Goal: Feedback & Contribution: Contribute content

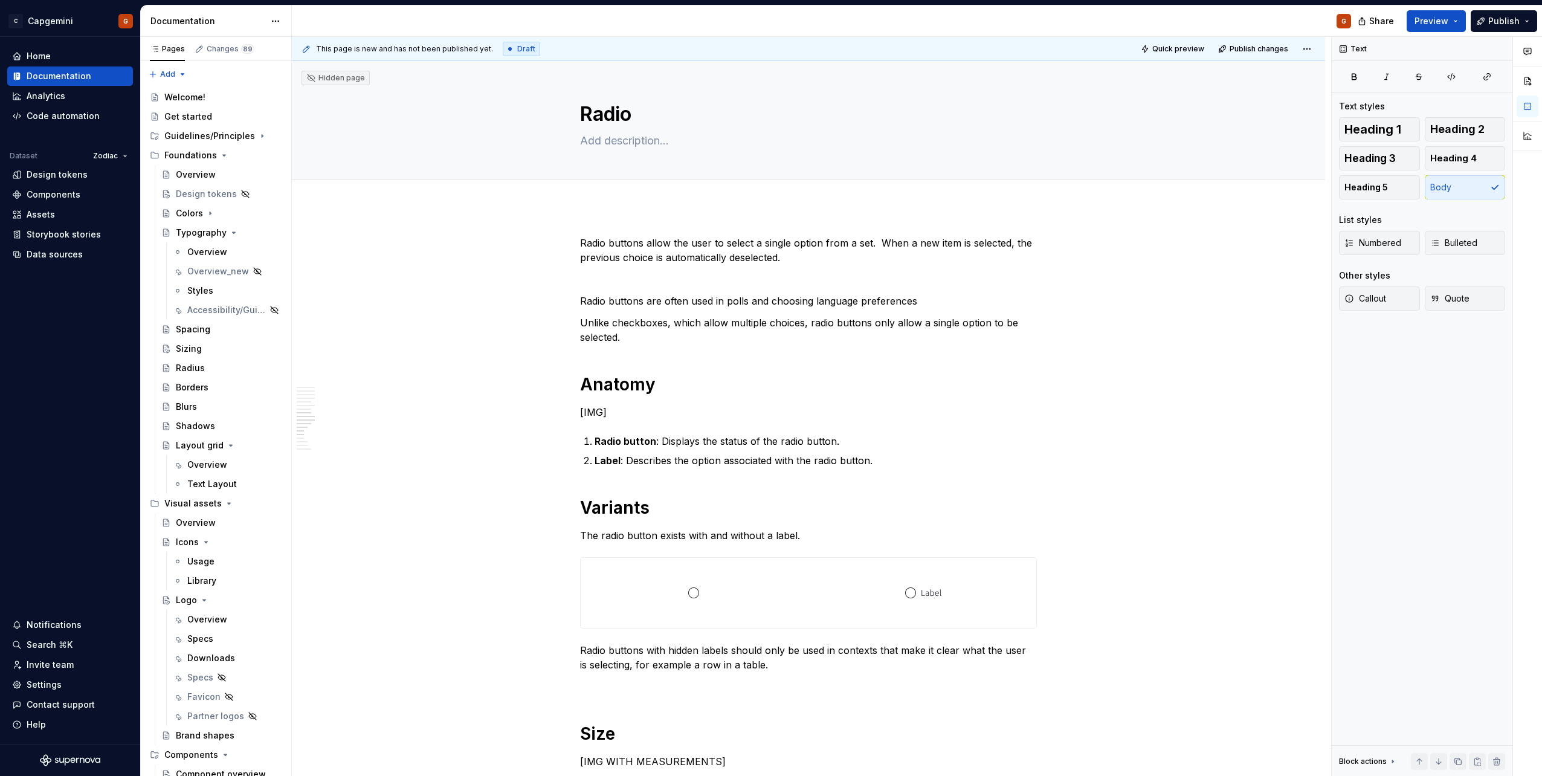
scroll to position [1409, 0]
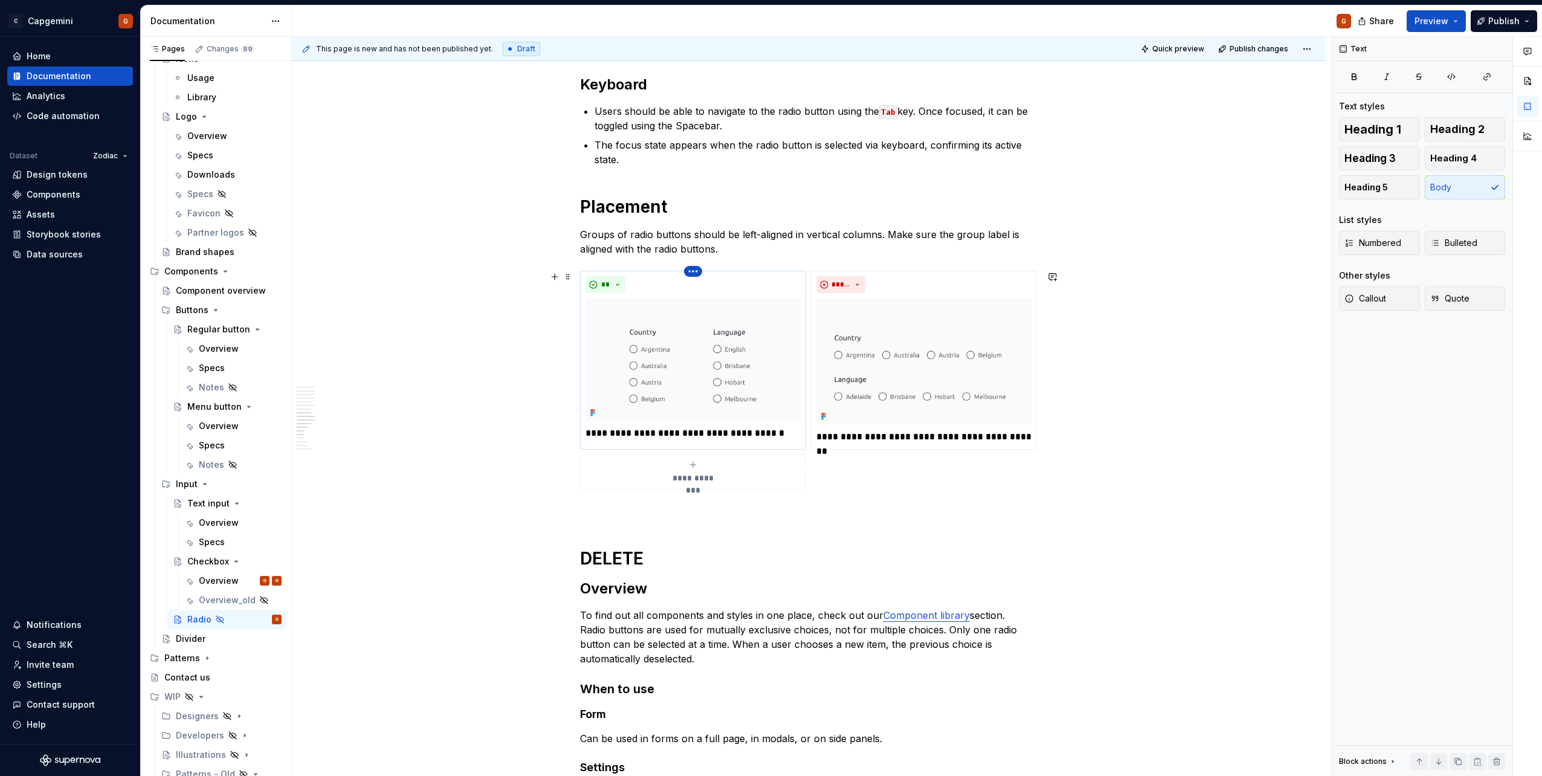
click at [697, 273] on html "C Capgemini G Home Documentation Analytics Code automation Dataset Zodiac Desig…" at bounding box center [771, 388] width 1542 height 776
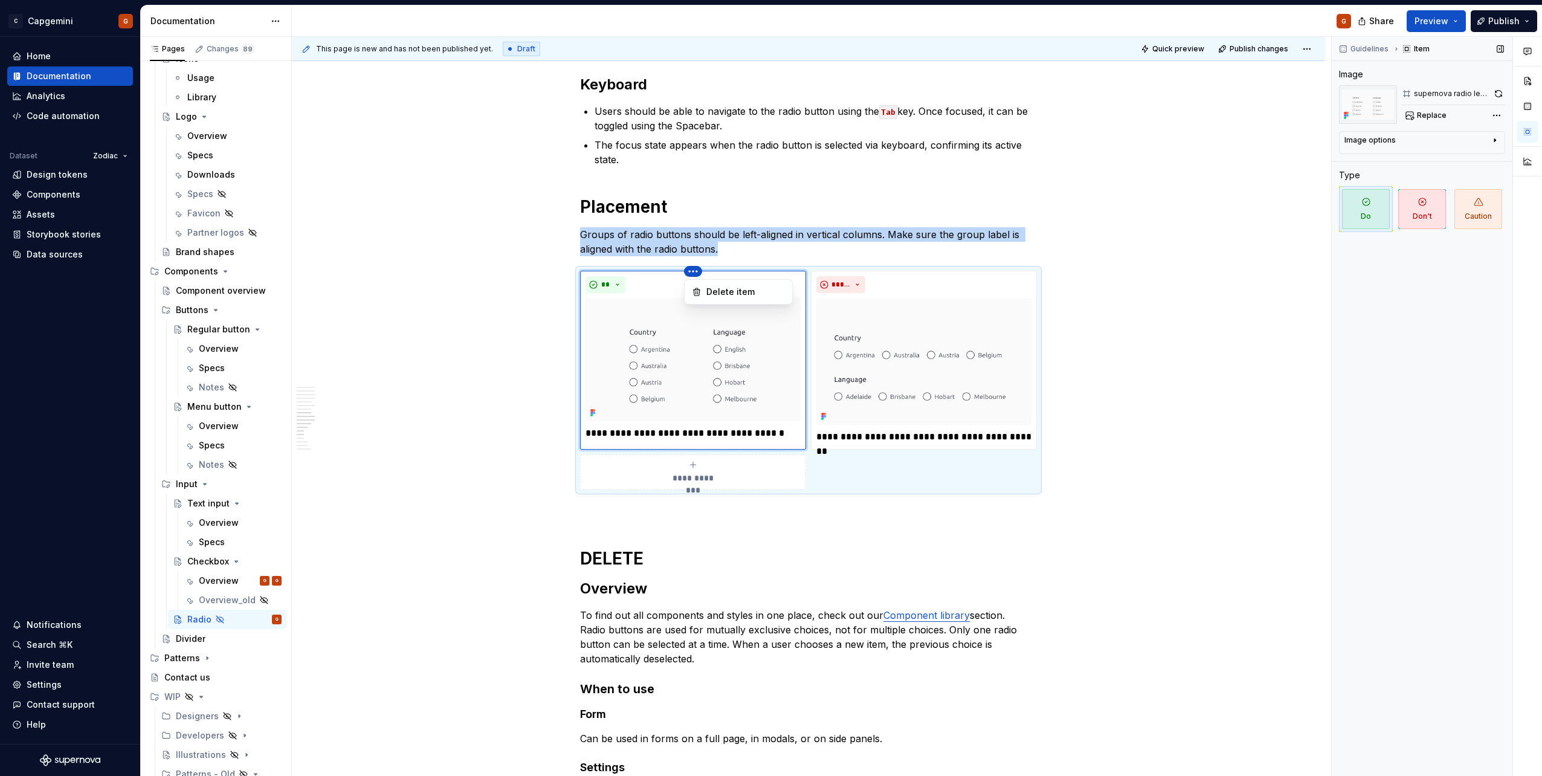
click at [1478, 95] on div "Comments Open comments No comments yet Select ‘Comment’ from the block context …" at bounding box center [1437, 407] width 210 height 740
click at [1494, 91] on button "button" at bounding box center [1498, 93] width 13 height 17
click at [1013, 329] on img at bounding box center [923, 362] width 215 height 128
click at [1493, 94] on button "button" at bounding box center [1499, 93] width 13 height 17
click at [702, 514] on p at bounding box center [808, 511] width 457 height 15
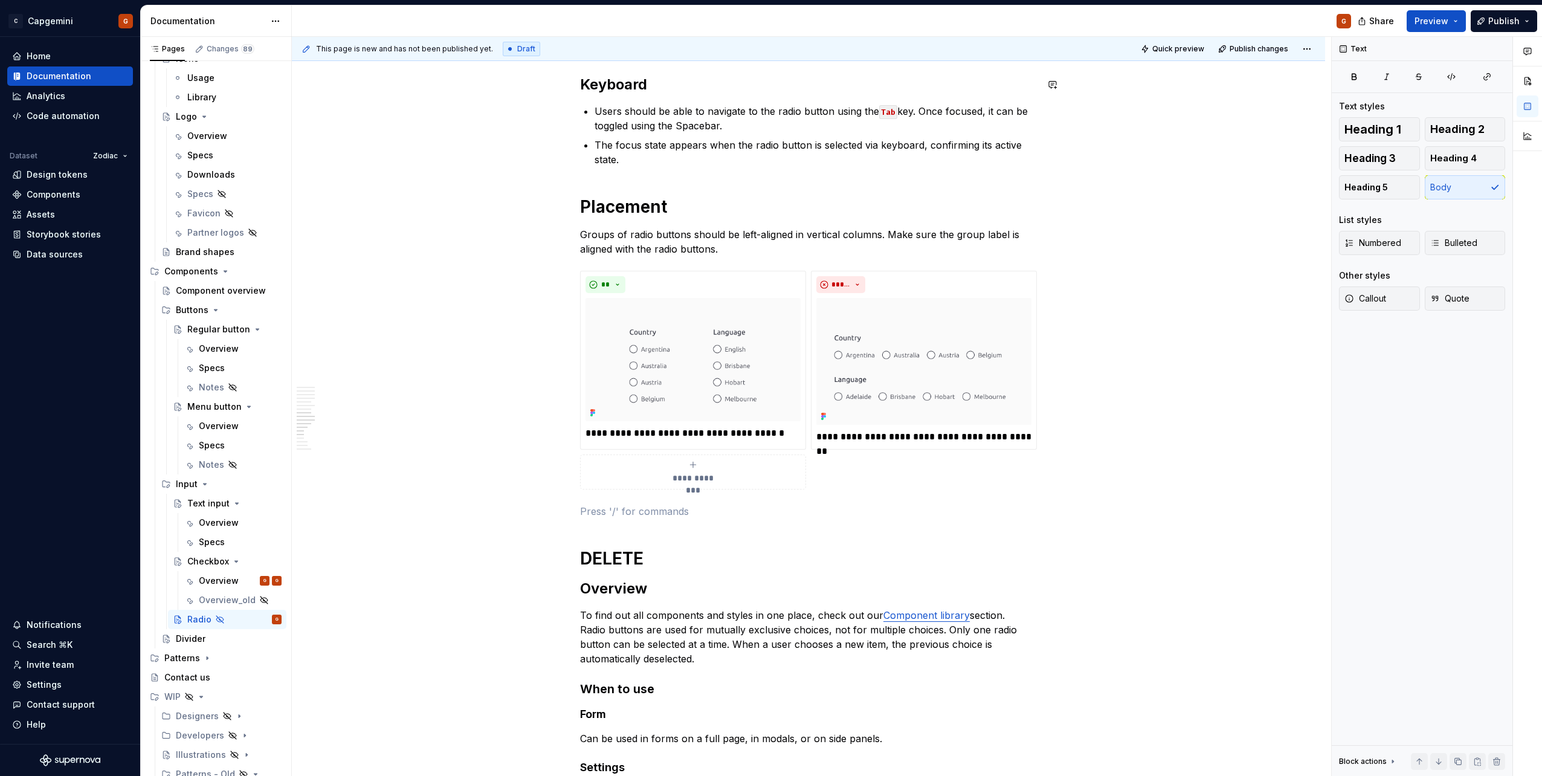
type textarea "*"
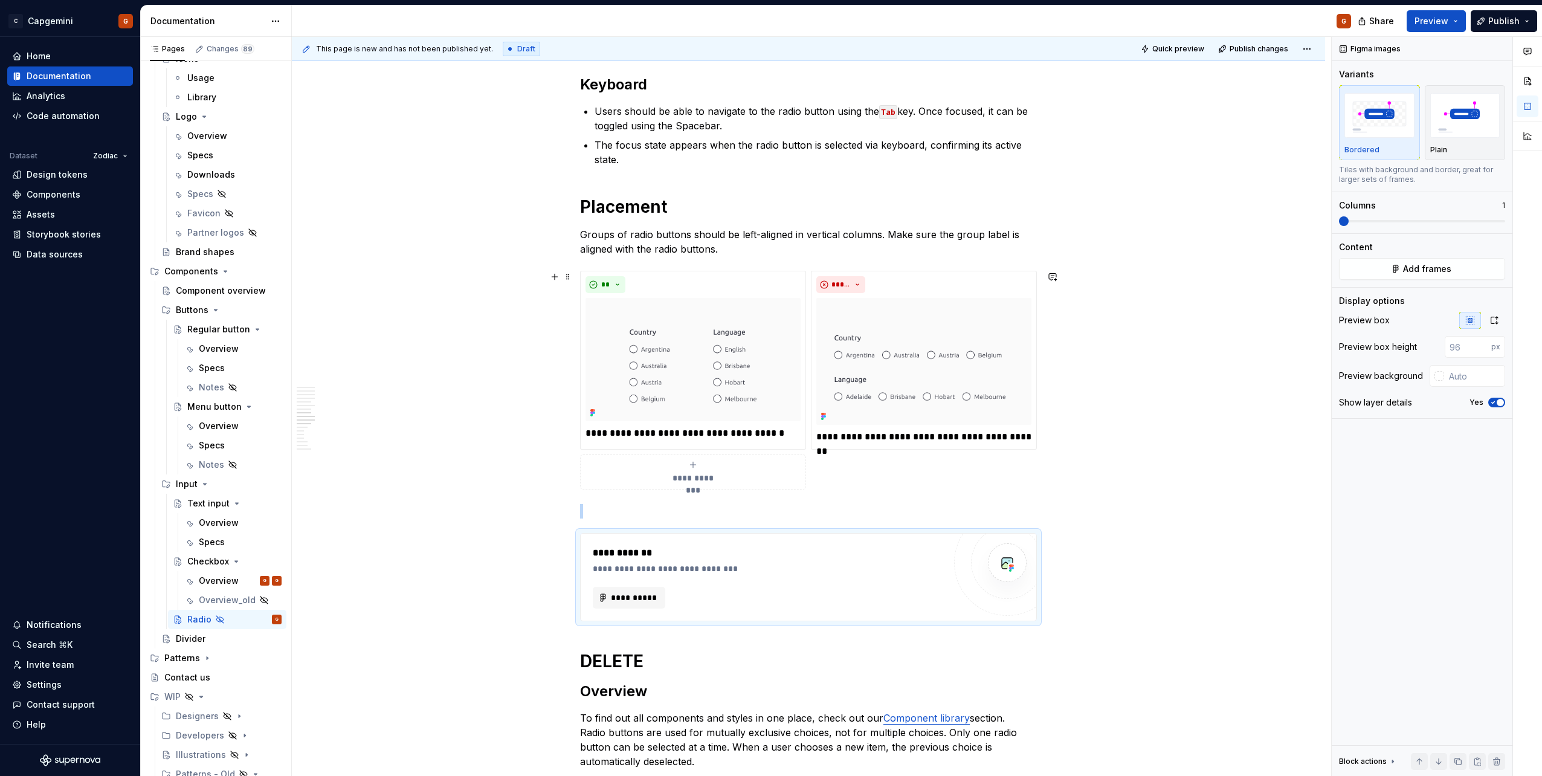
type textarea "*"
click at [641, 588] on button "**********" at bounding box center [629, 598] width 73 height 22
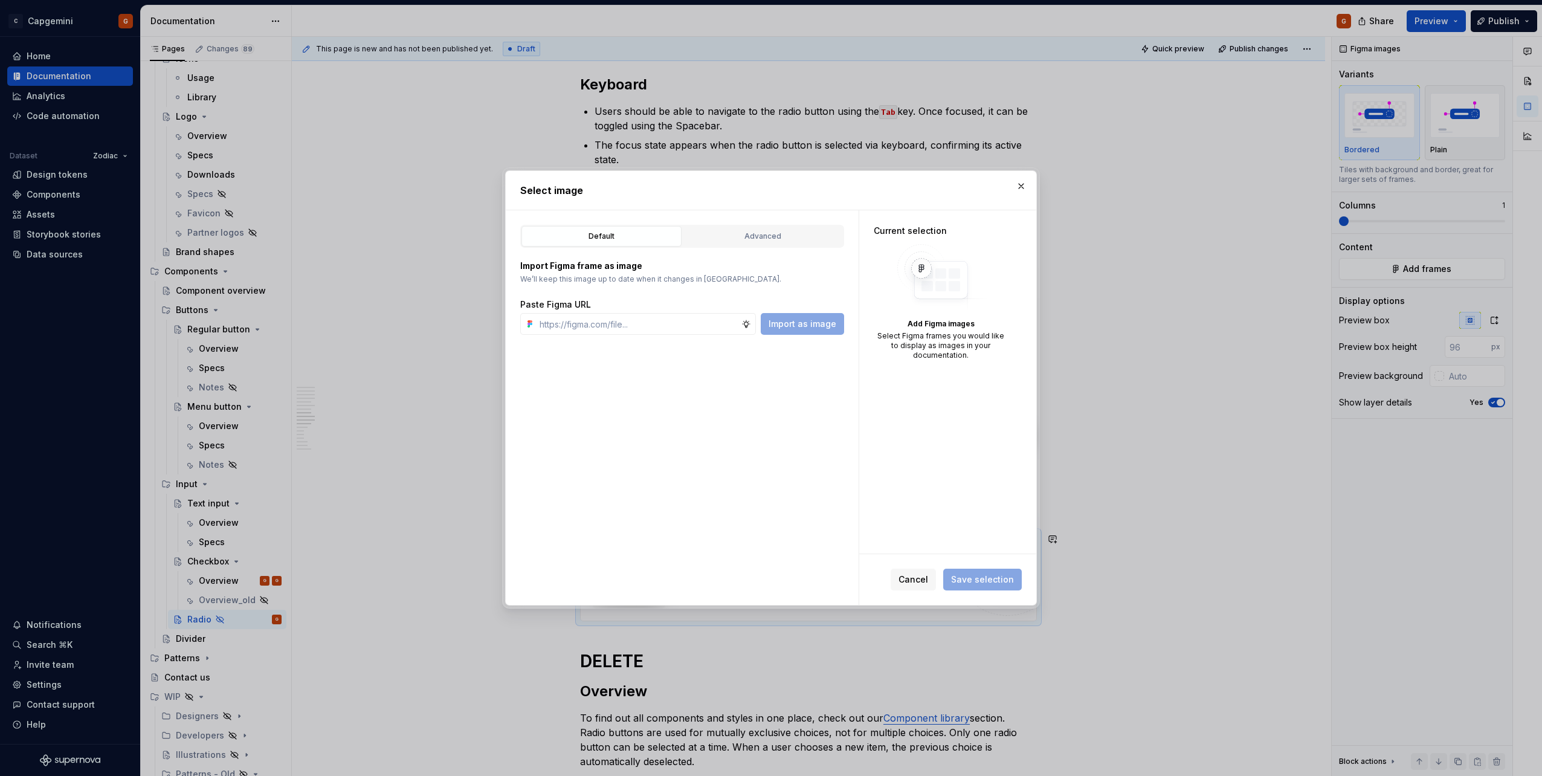
click at [715, 232] on div "Advanced" at bounding box center [763, 236] width 152 height 12
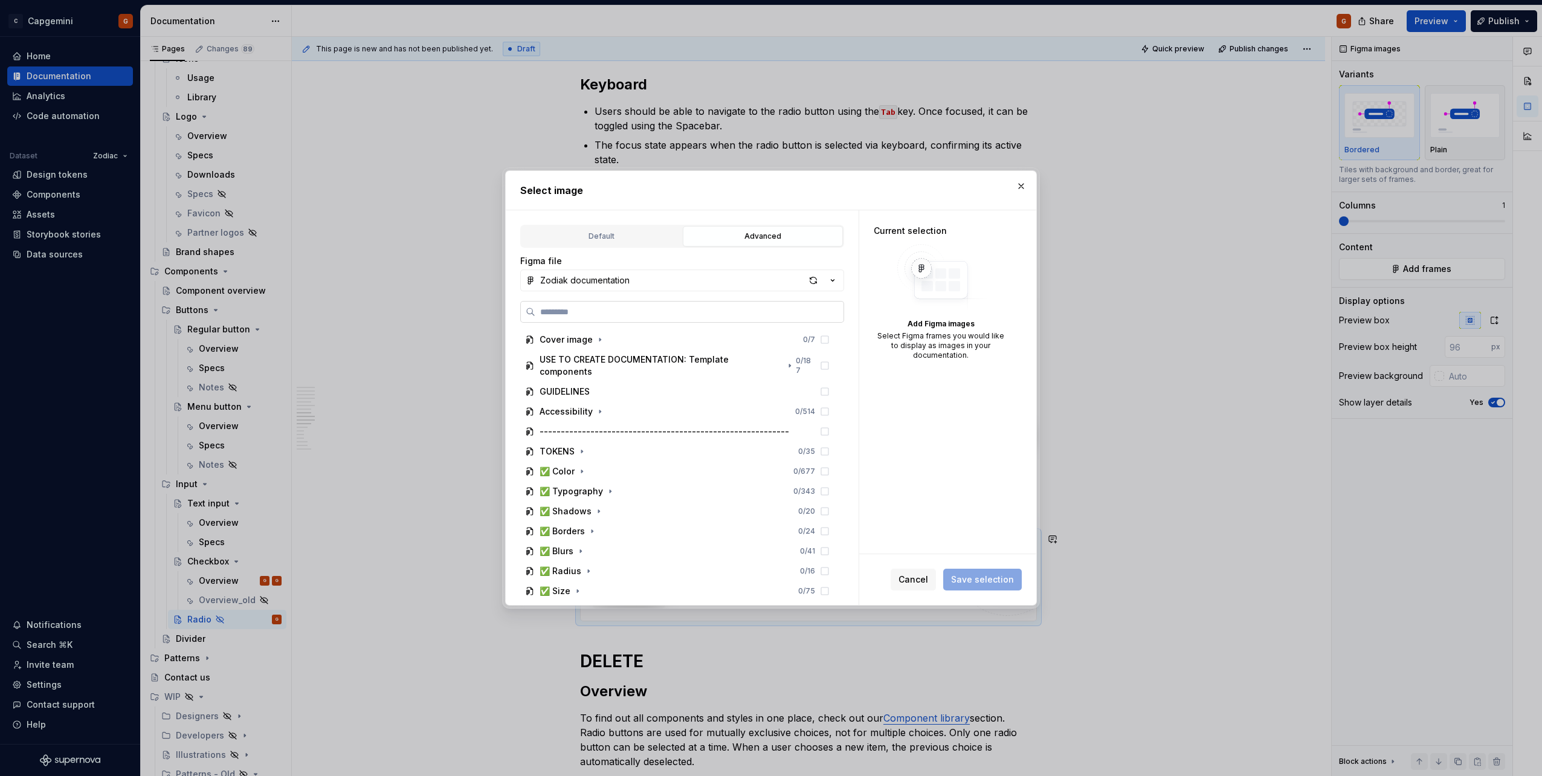
click at [645, 306] on input "search" at bounding box center [689, 312] width 308 height 12
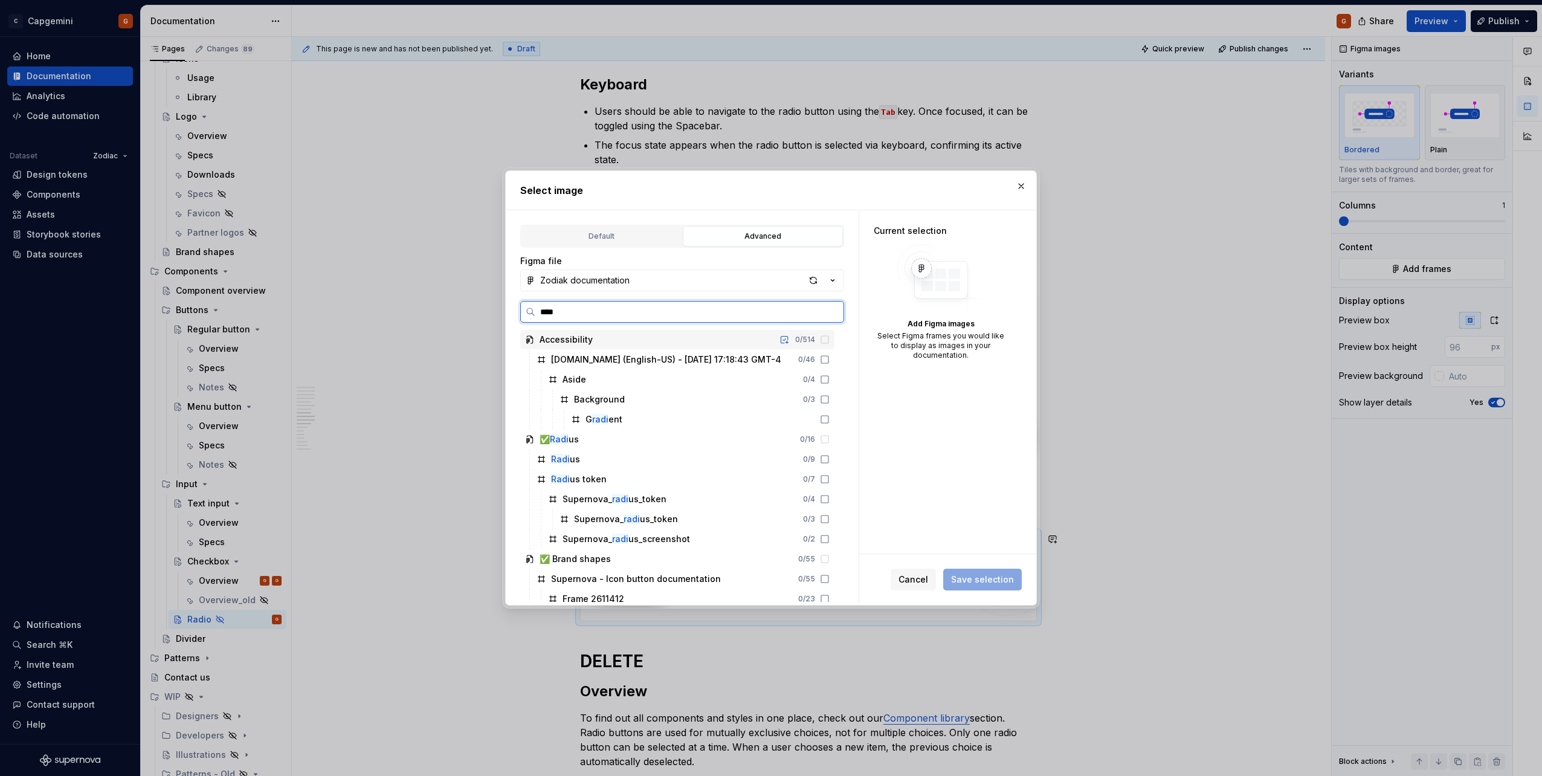
type input "*****"
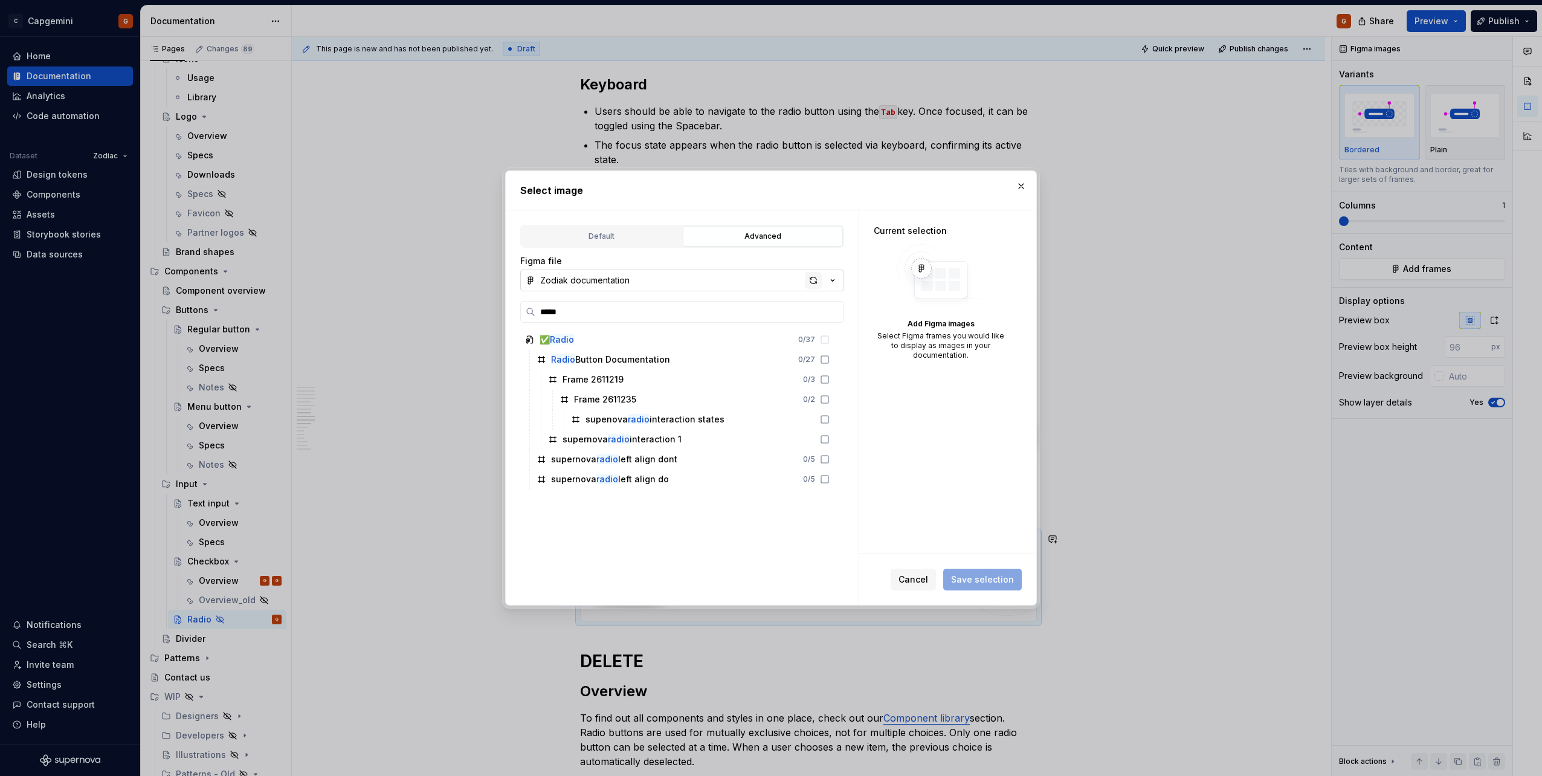
click at [816, 282] on div "button" at bounding box center [813, 280] width 17 height 17
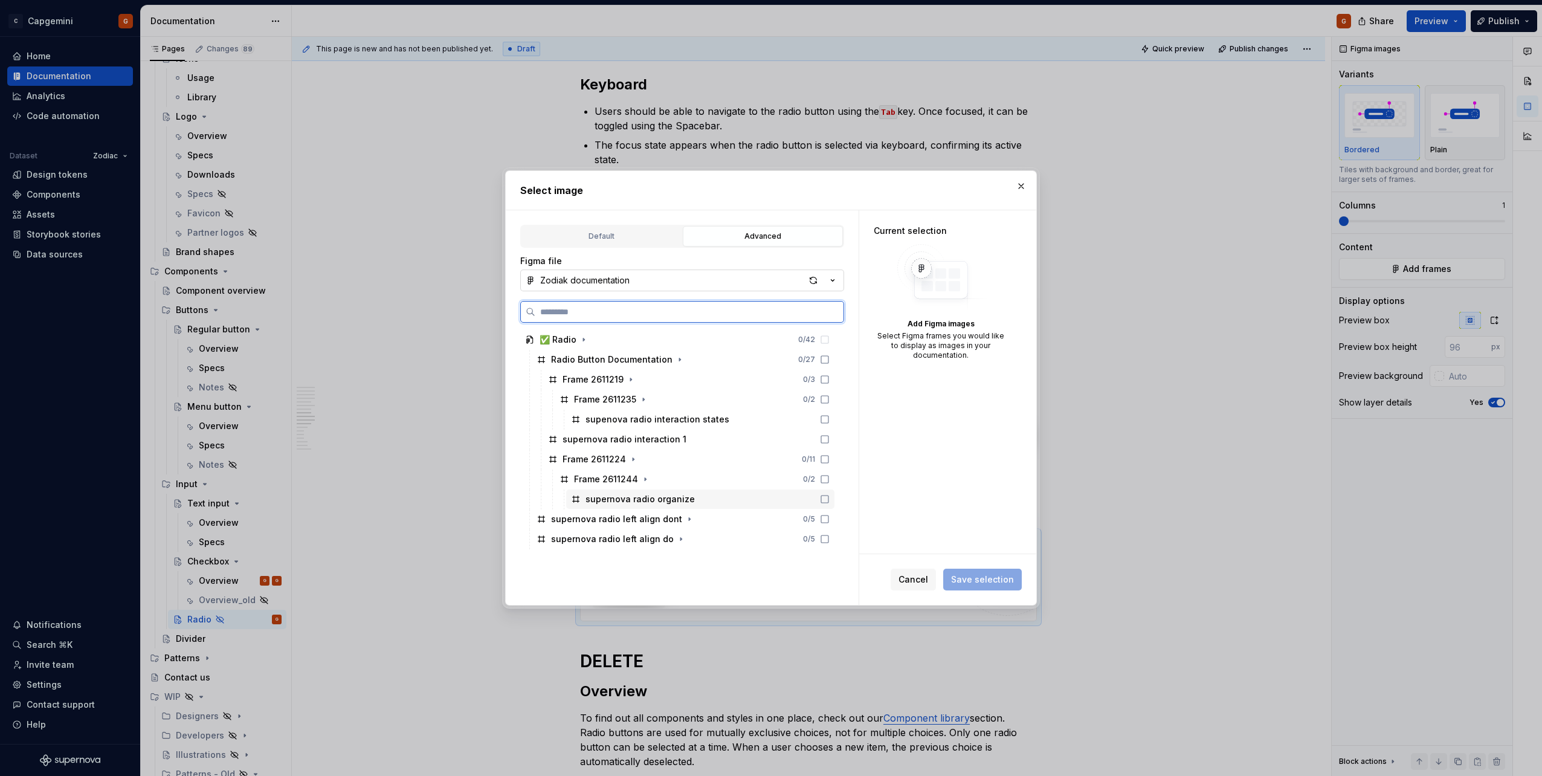
click at [610, 508] on div "supernova radio organize" at bounding box center [700, 498] width 268 height 19
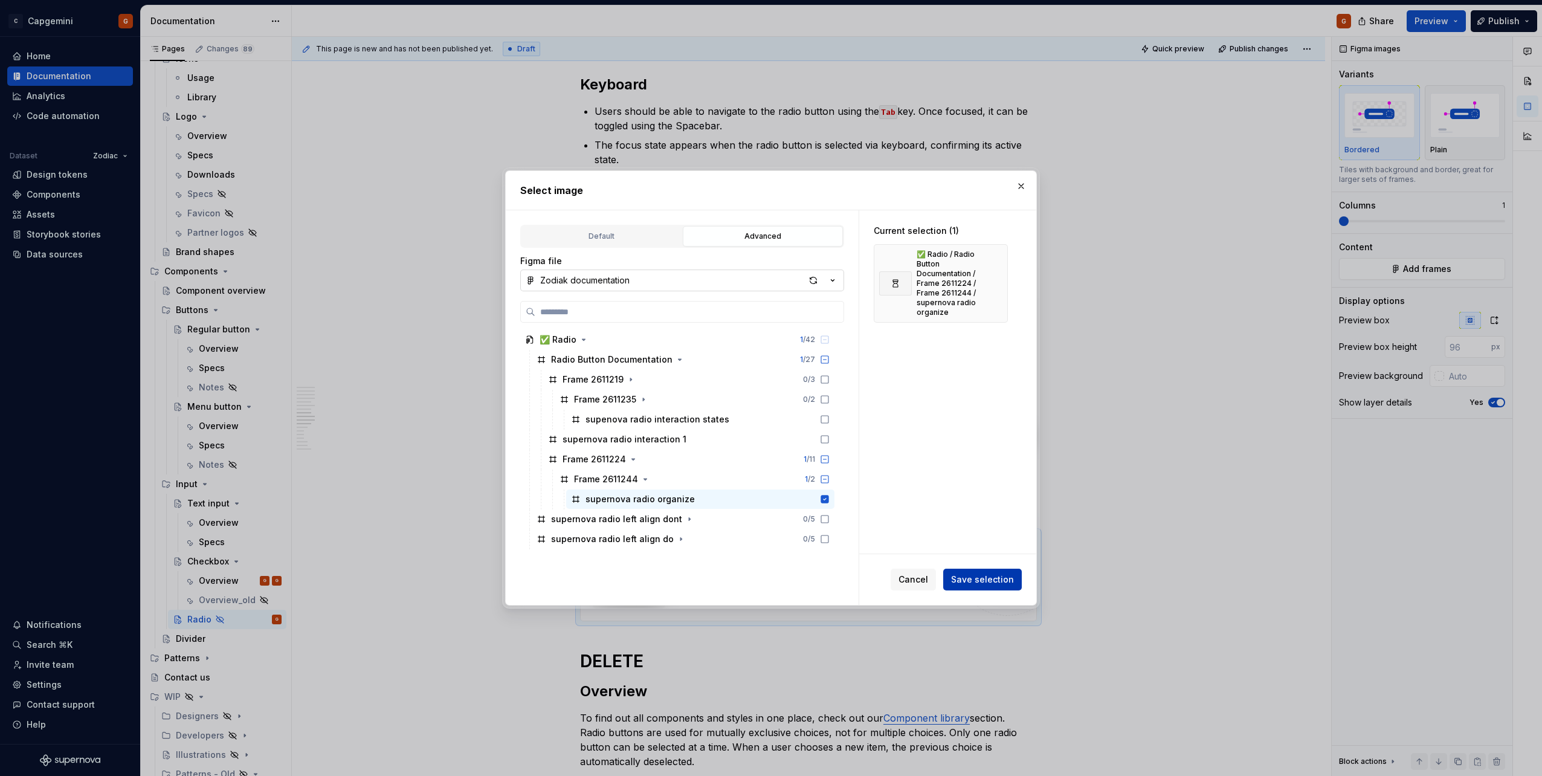
click at [984, 583] on span "Save selection" at bounding box center [982, 579] width 63 height 12
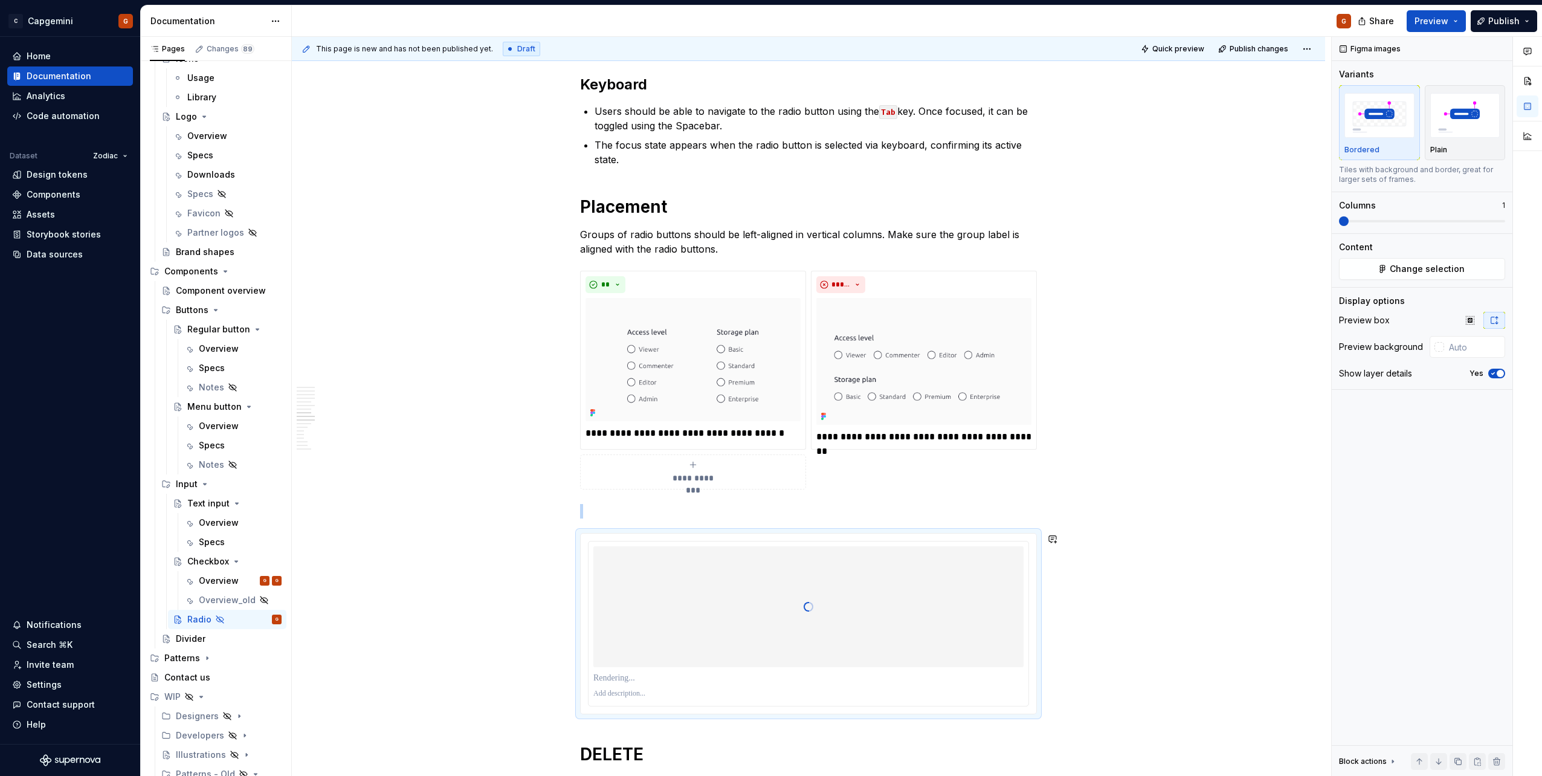
click at [785, 508] on p at bounding box center [808, 511] width 457 height 15
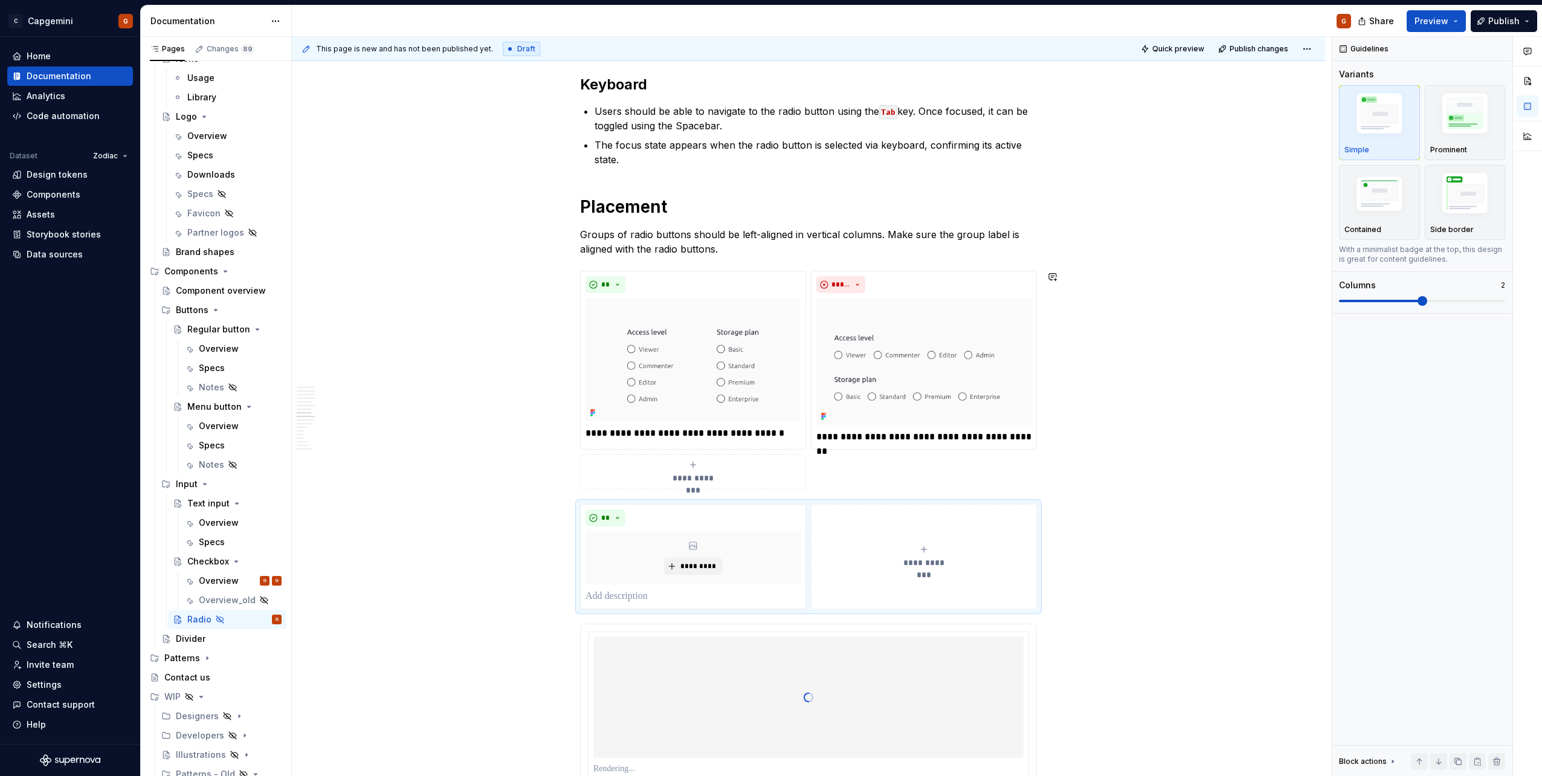
type textarea "*"
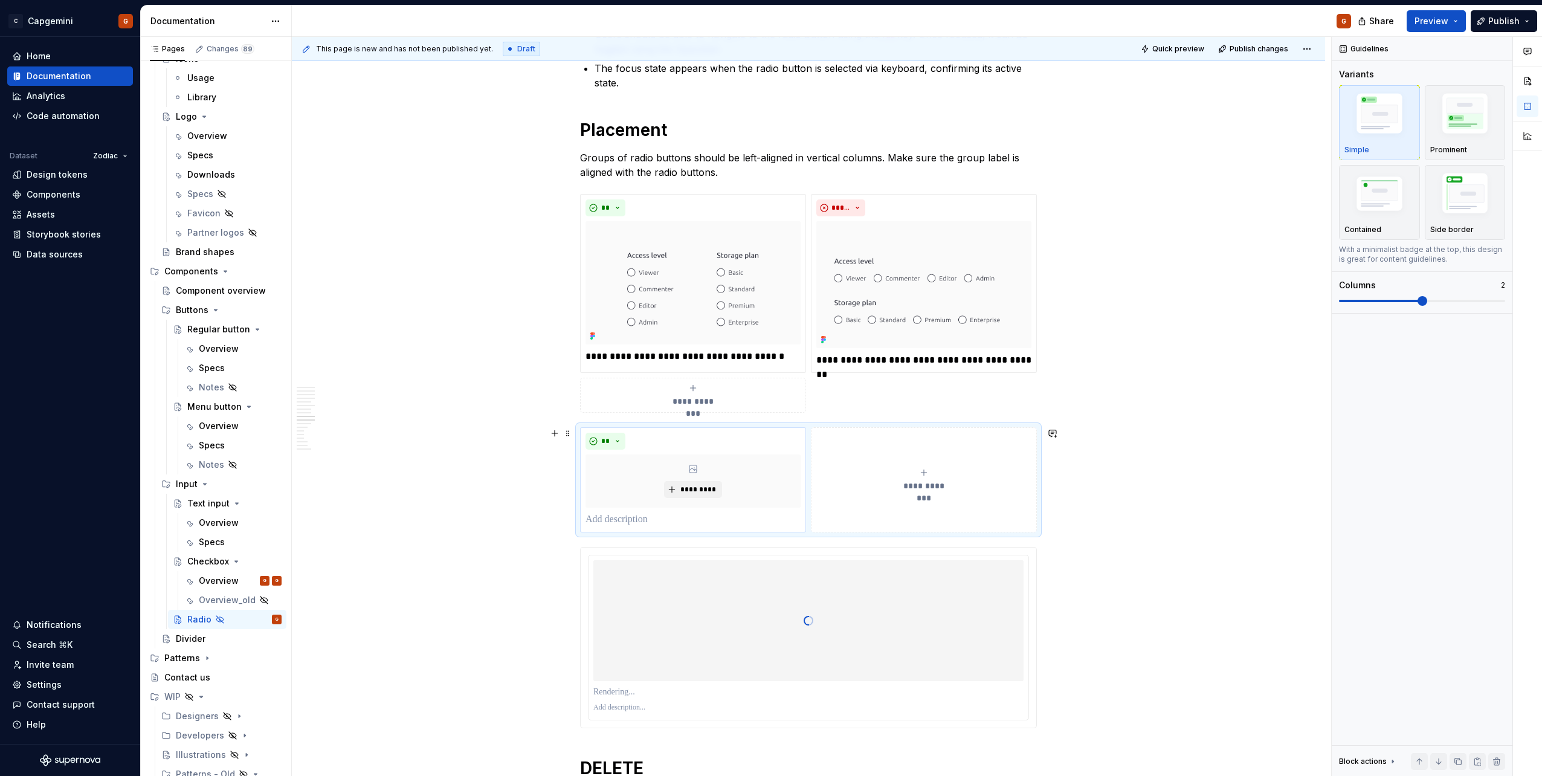
scroll to position [1530, 0]
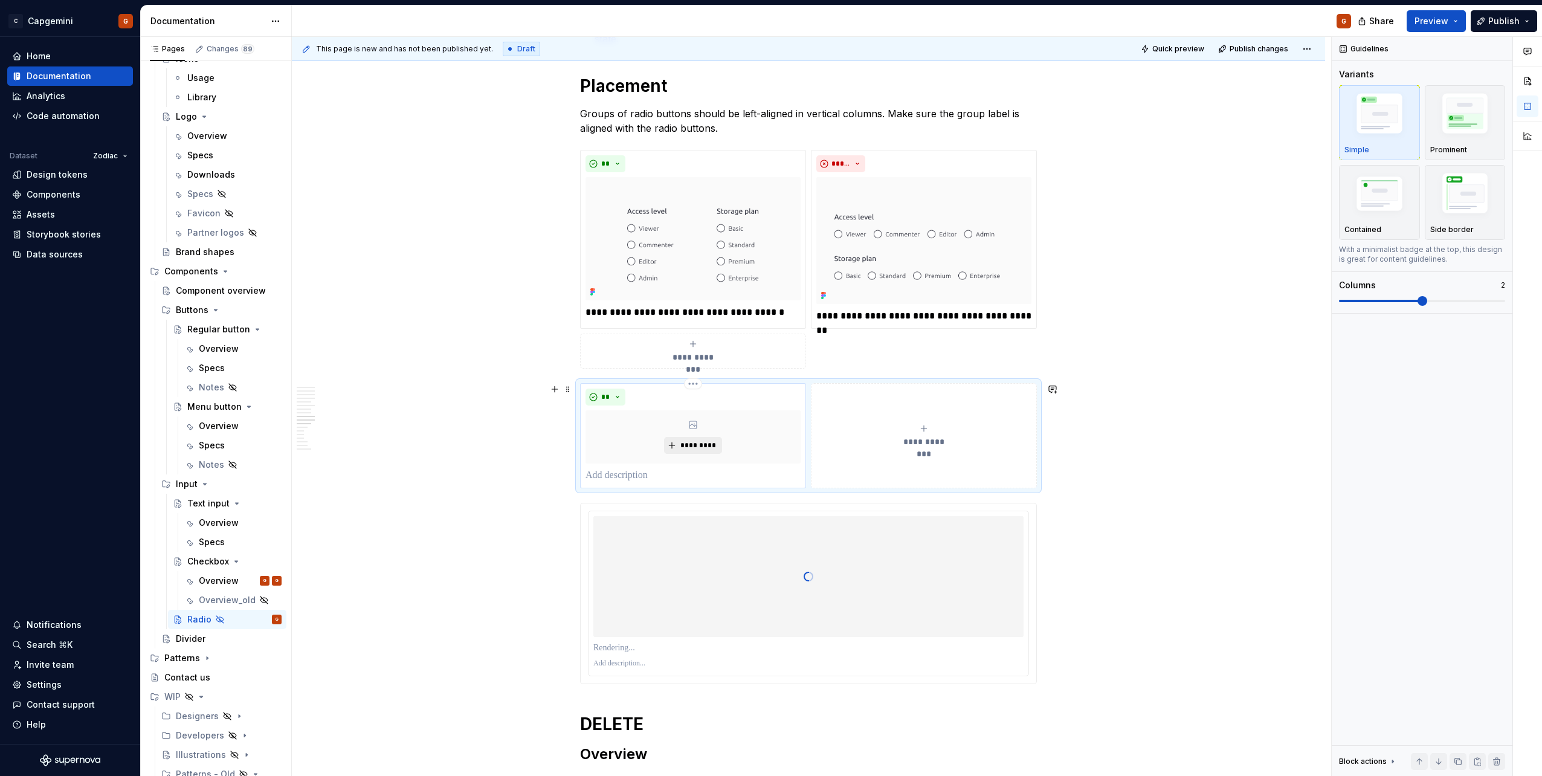
click at [686, 444] on span "*********" at bounding box center [697, 446] width 37 height 10
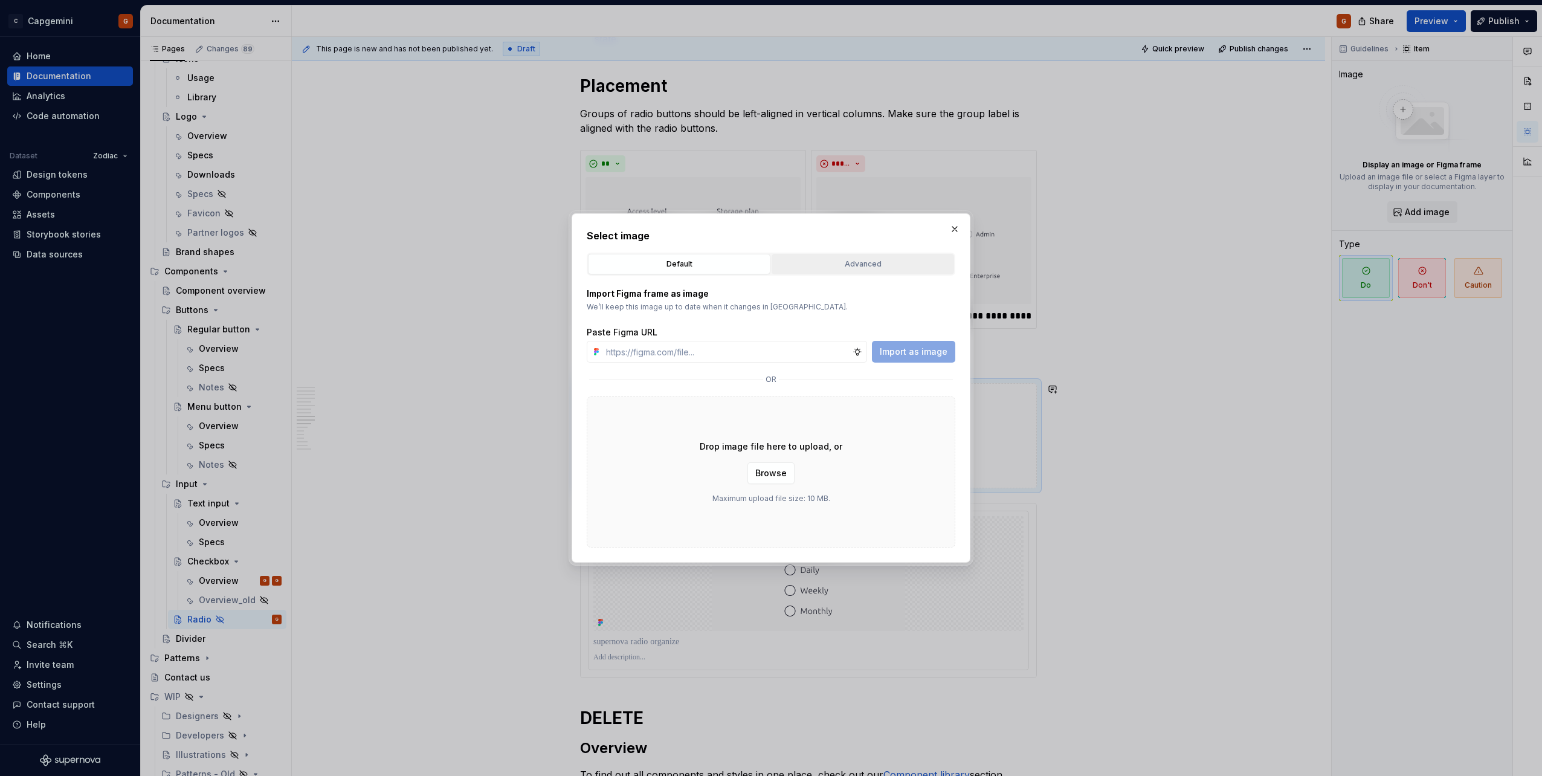
click at [816, 273] on button "Advanced" at bounding box center [863, 264] width 182 height 21
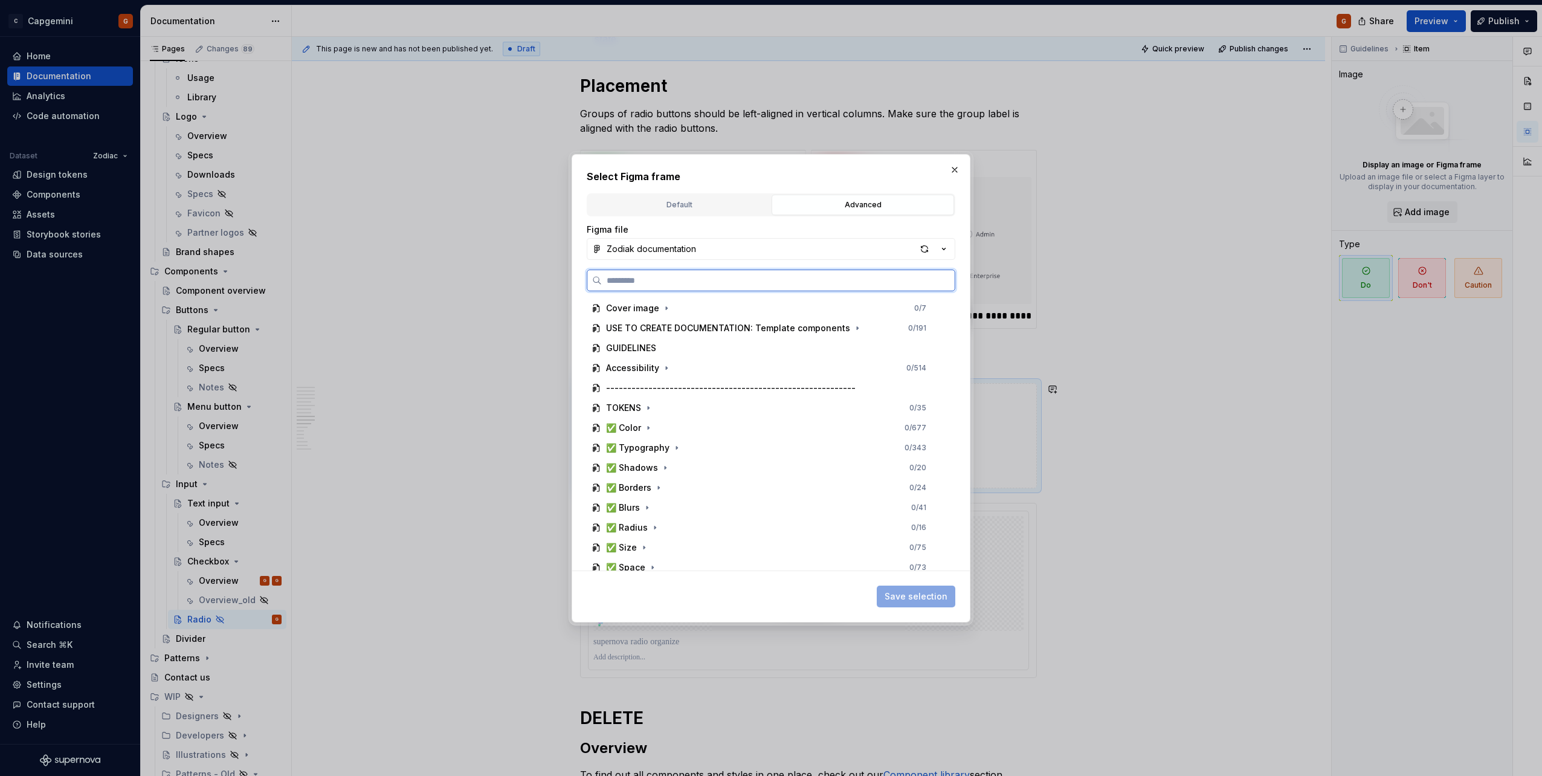
click at [699, 283] on input "search" at bounding box center [778, 280] width 353 height 12
type input "*******"
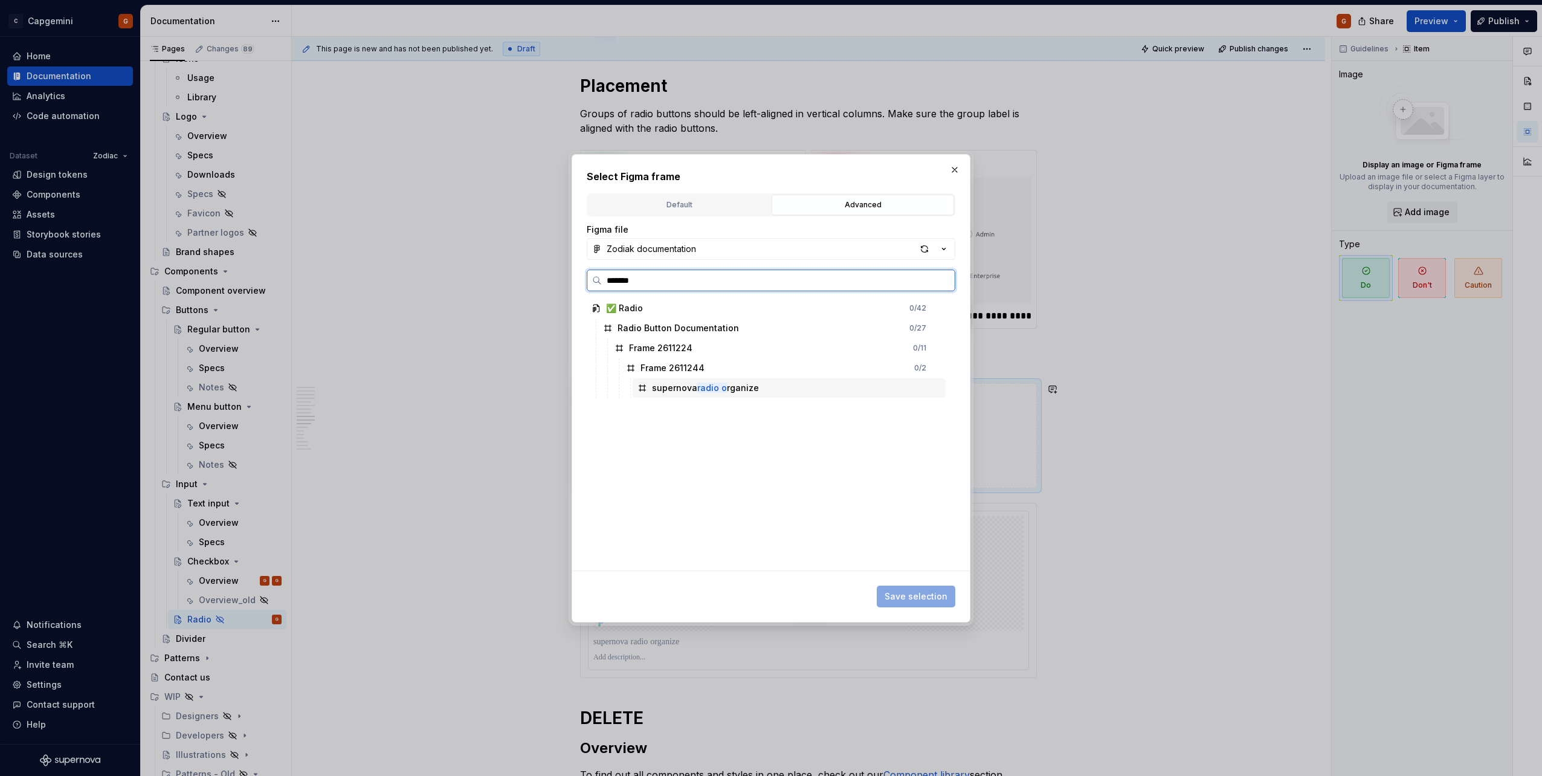
click at [813, 395] on div "supernova radio o rganize" at bounding box center [789, 387] width 313 height 19
click at [939, 597] on span "Save selection" at bounding box center [916, 596] width 63 height 12
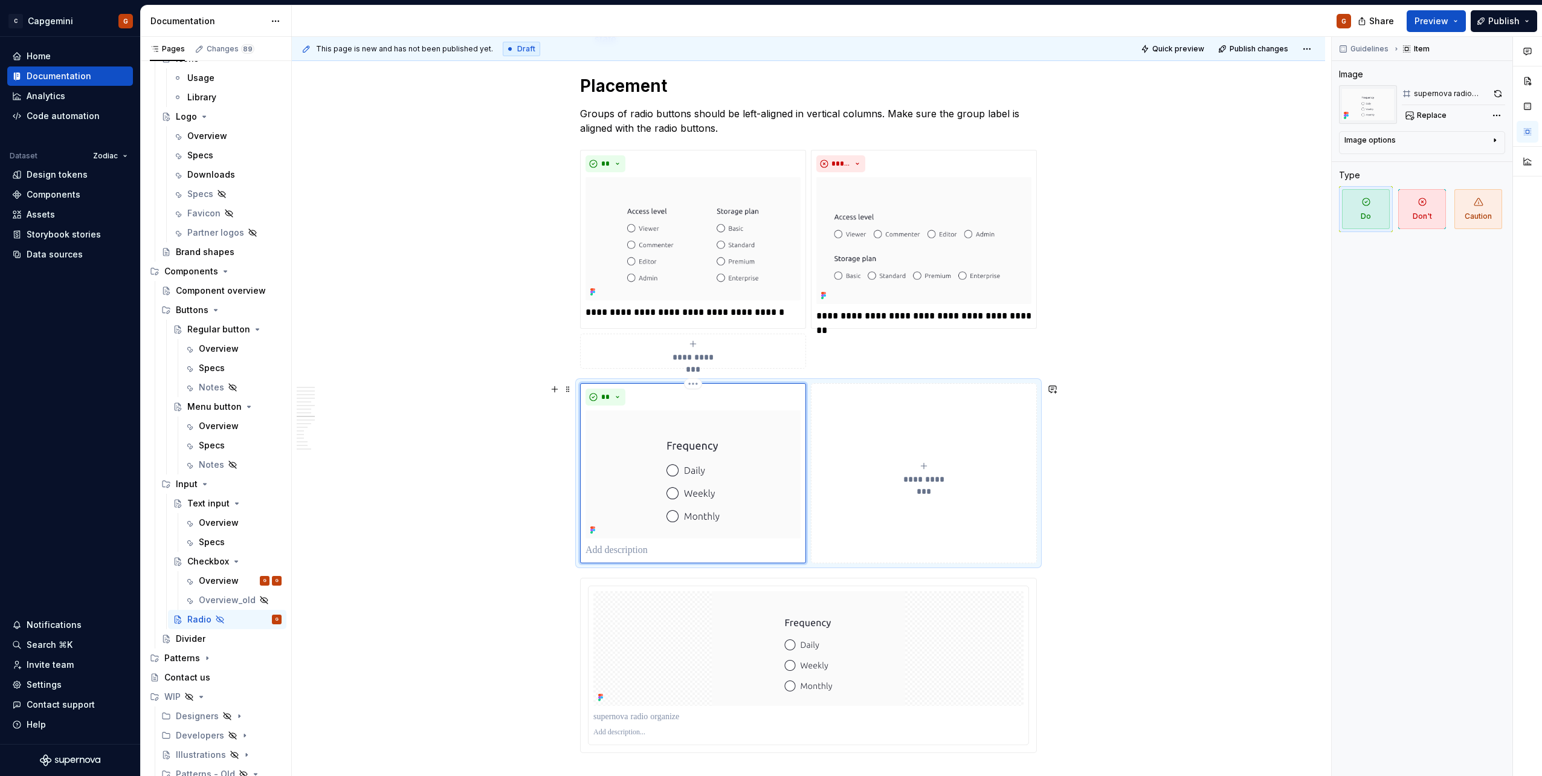
click at [628, 545] on p at bounding box center [693, 550] width 215 height 15
type textarea "*"
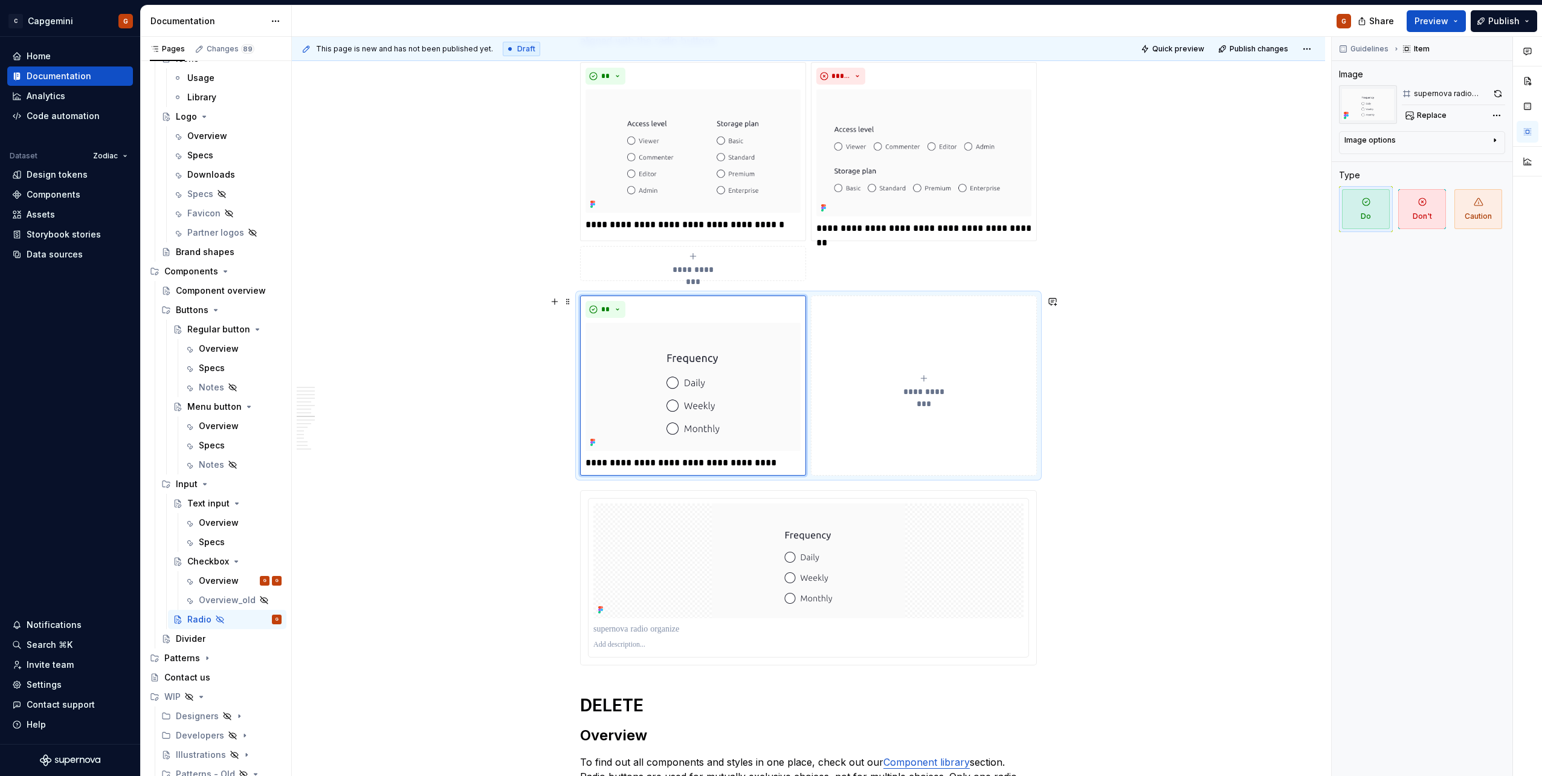
scroll to position [1772, 0]
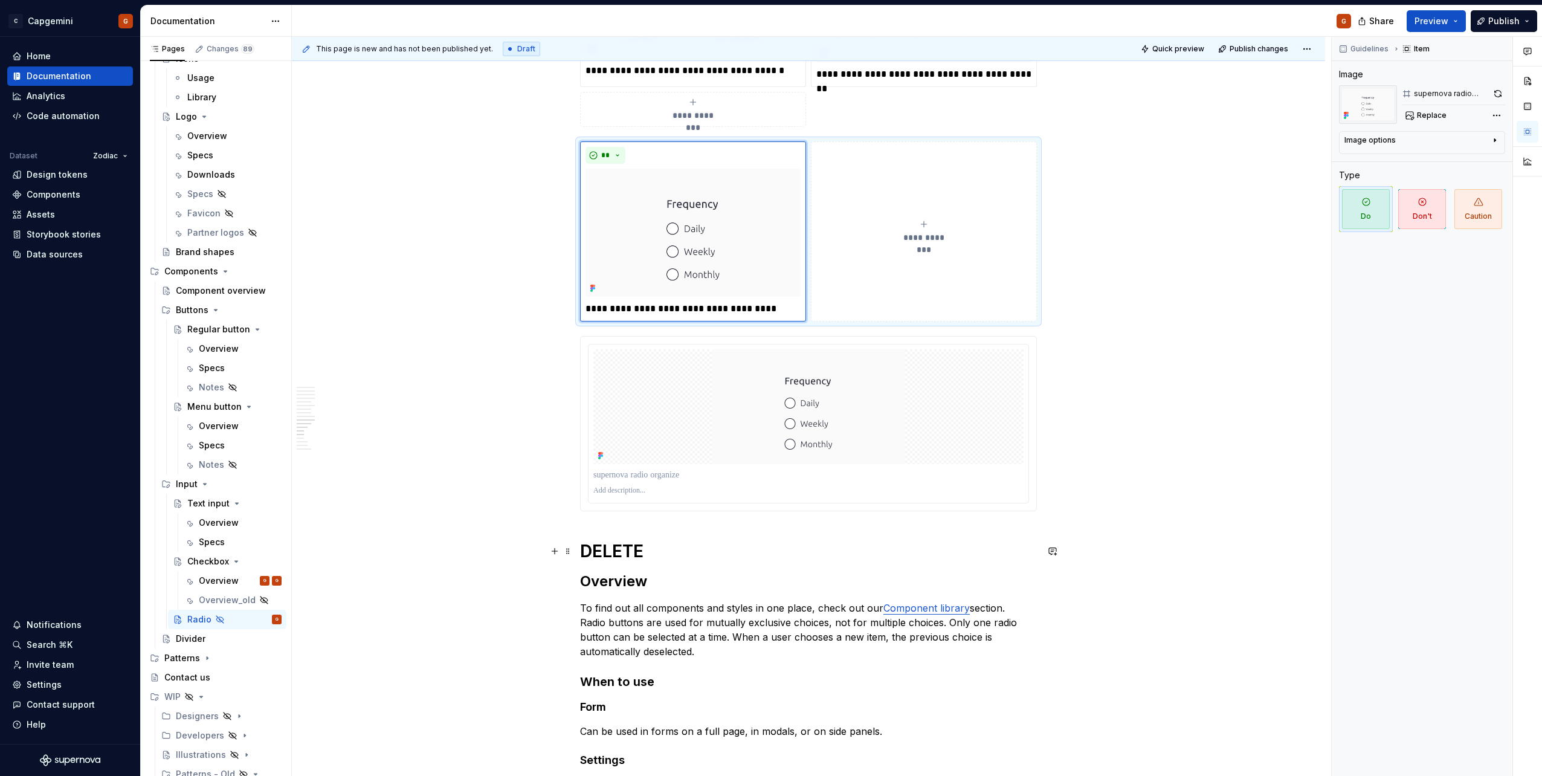
click at [863, 509] on div at bounding box center [809, 424] width 456 height 174
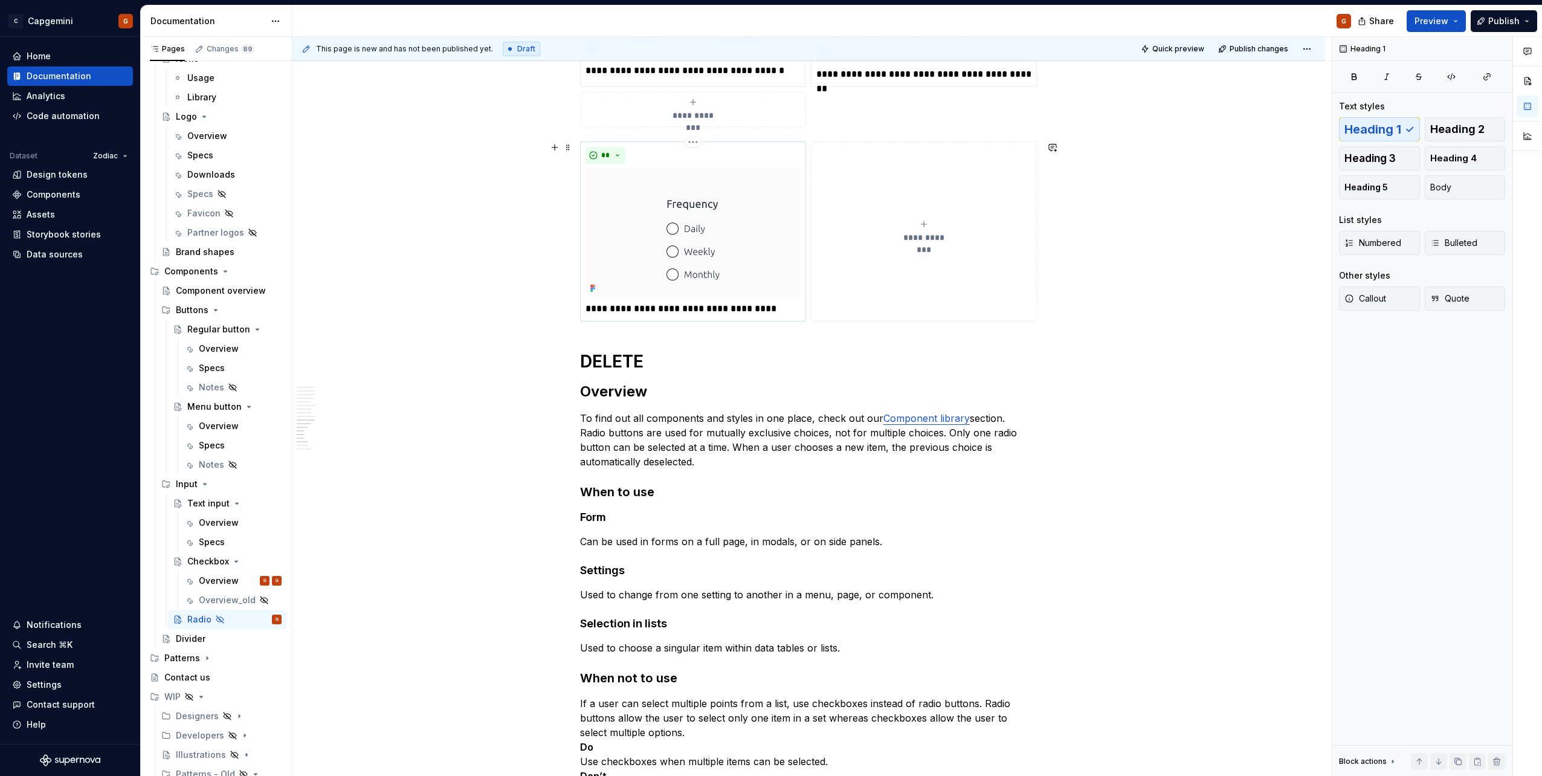
click at [731, 250] on img at bounding box center [693, 233] width 215 height 128
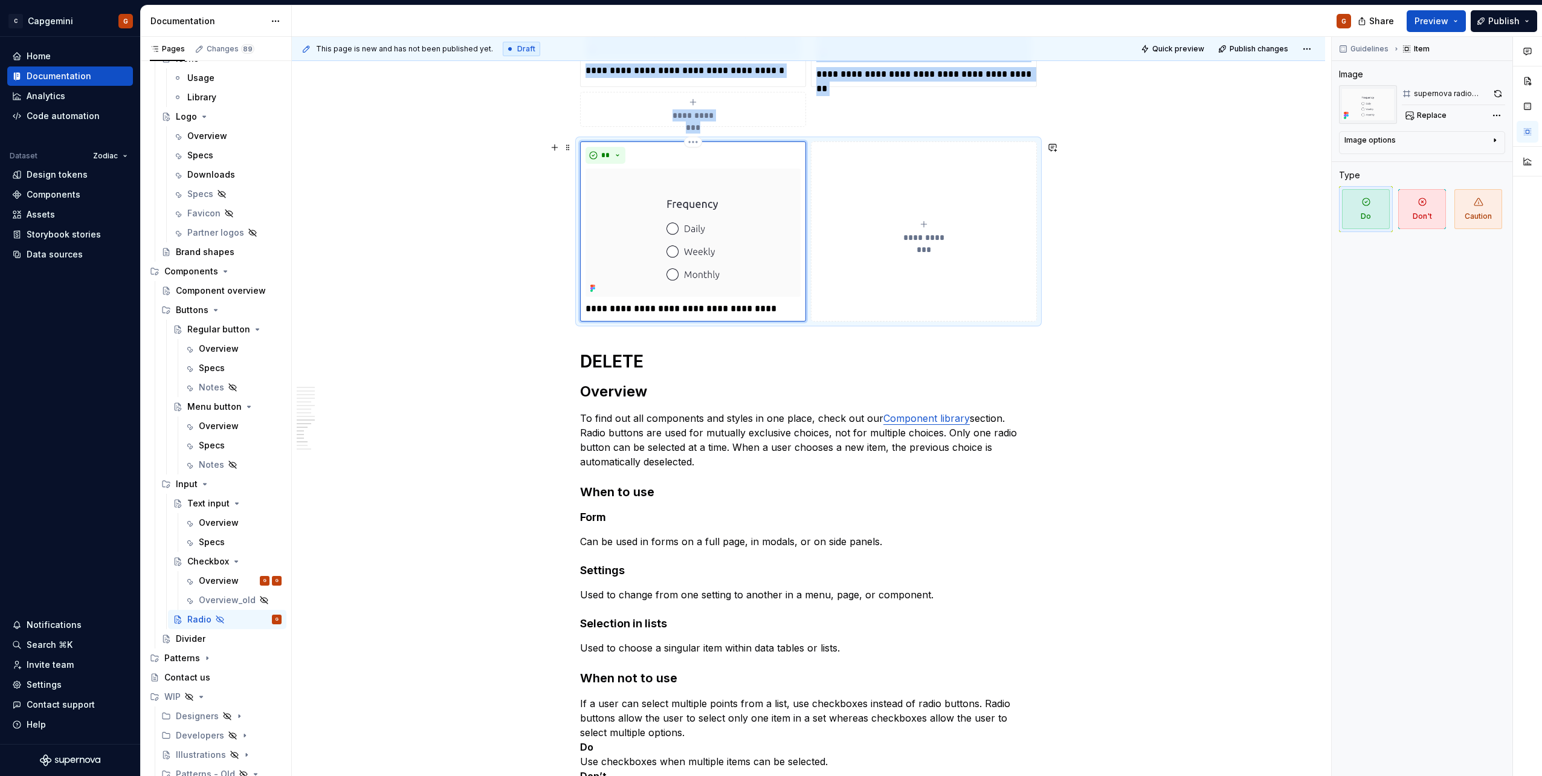
click at [765, 150] on div "**" at bounding box center [693, 155] width 215 height 17
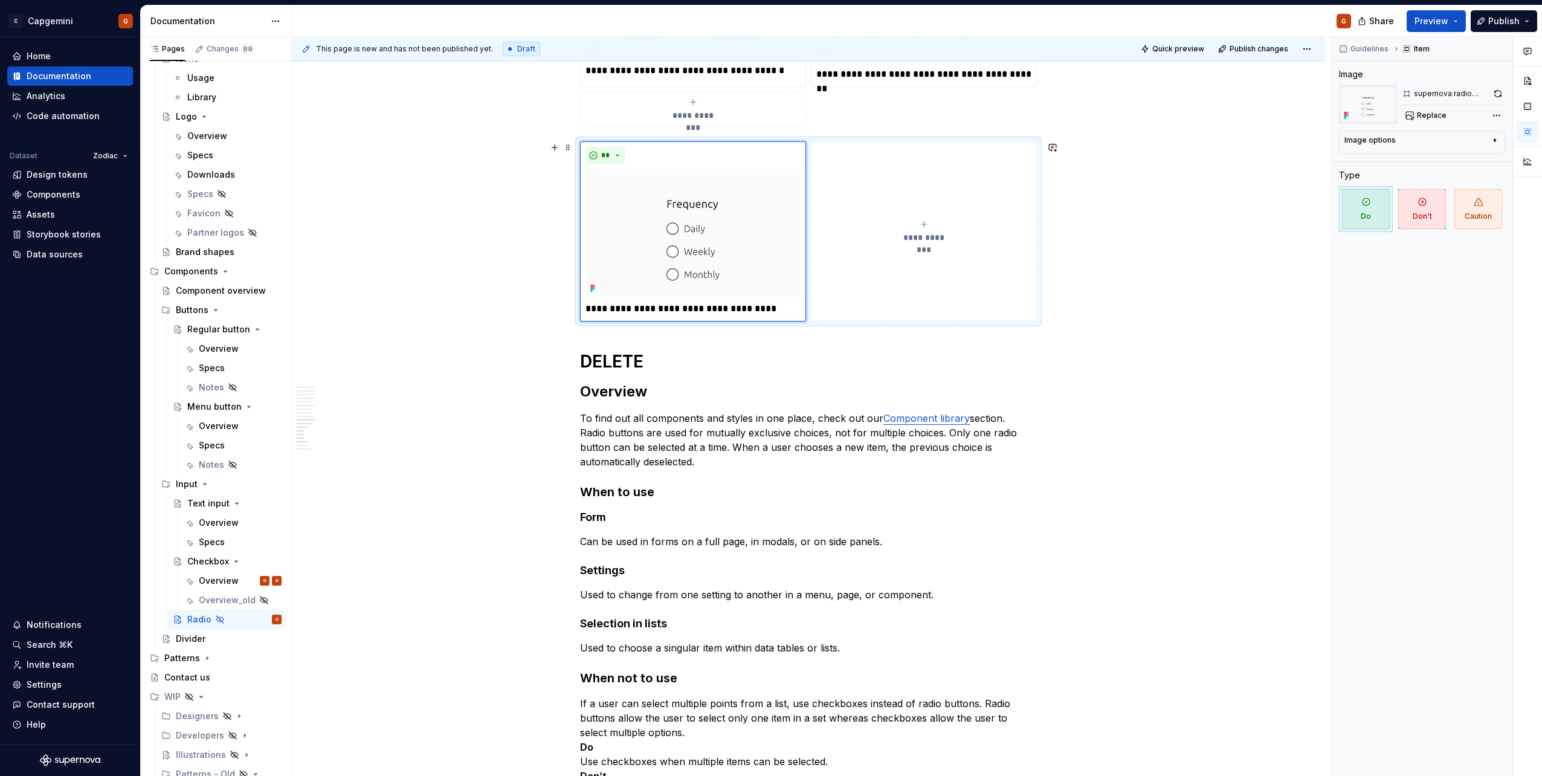
click at [1037, 169] on div "**********" at bounding box center [808, 230] width 457 height 179
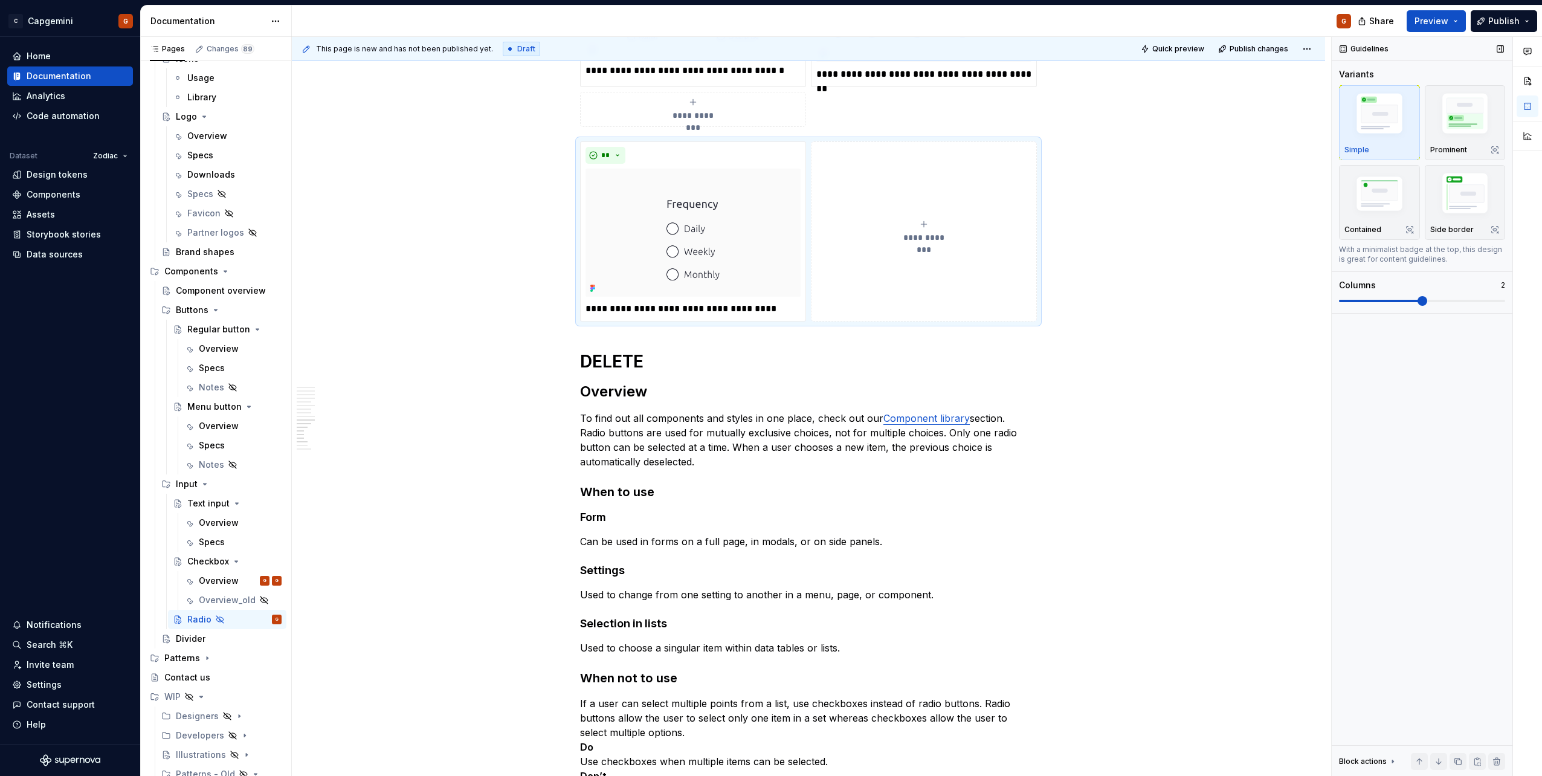
click at [1332, 212] on div "Guidelines Variants Simple Prominent Contained Side border With a minimalist ba…" at bounding box center [1422, 407] width 181 height 740
click at [1360, 206] on img "button" at bounding box center [1380, 195] width 70 height 47
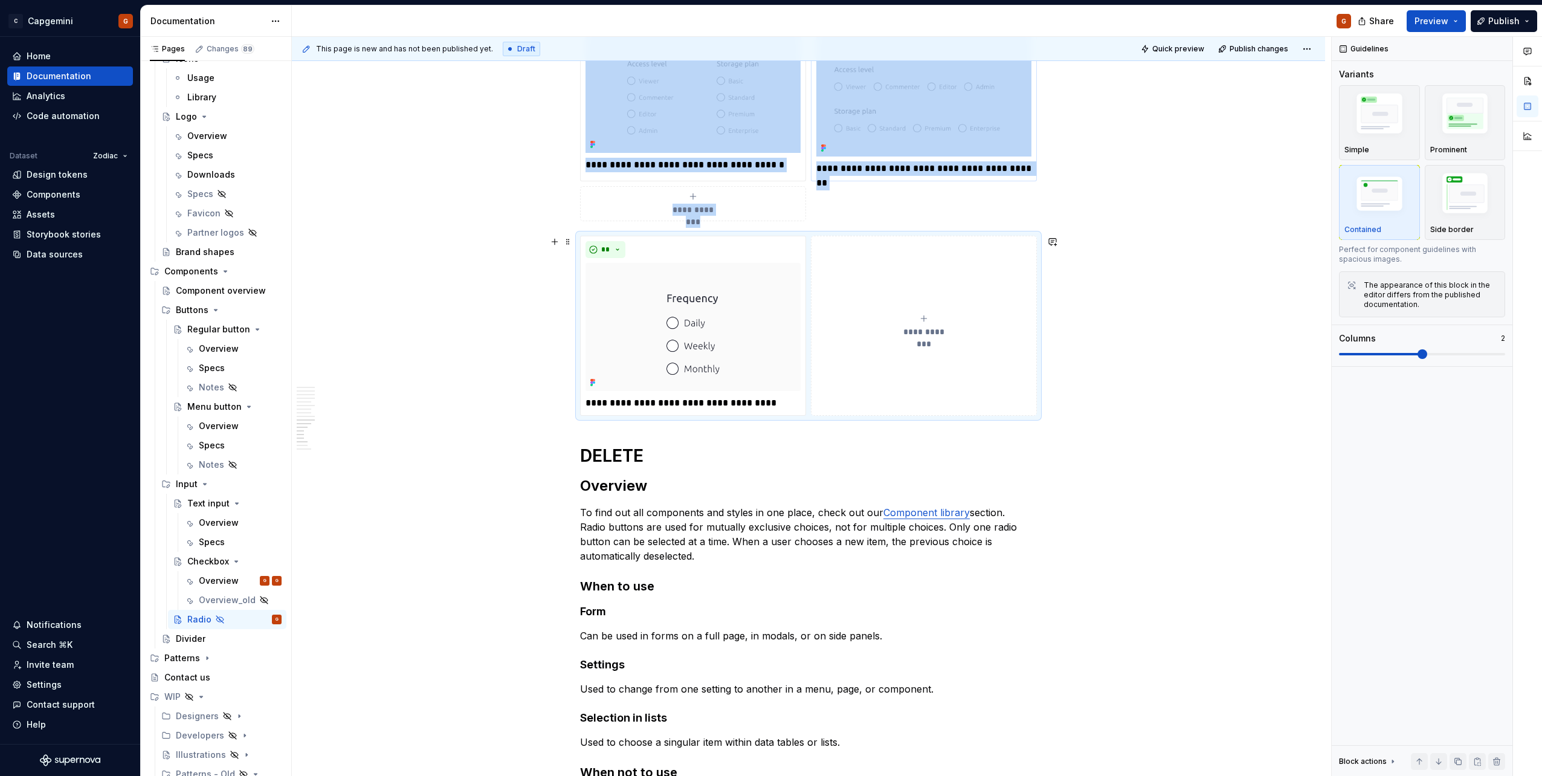
scroll to position [1590, 0]
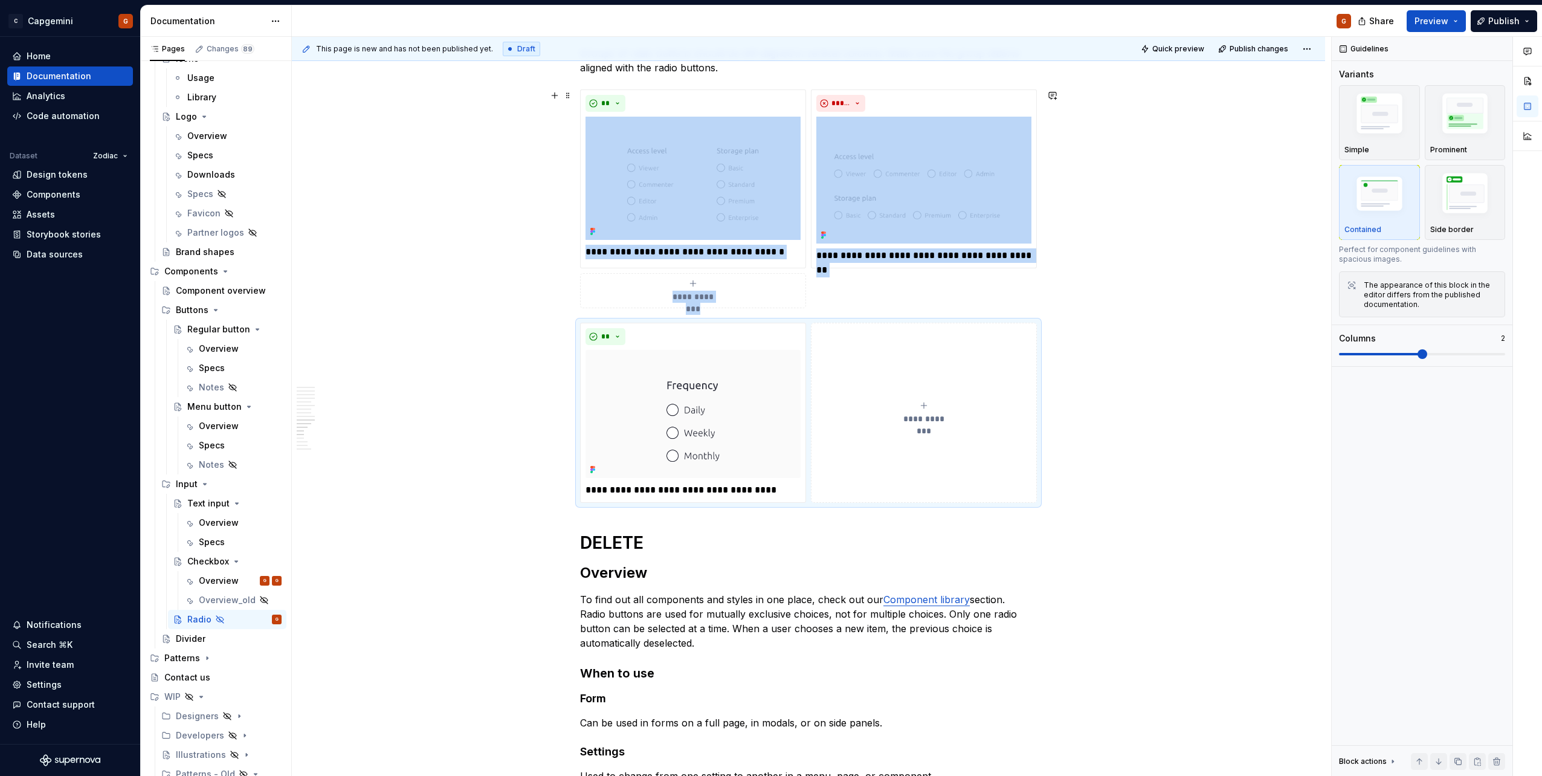
click at [1056, 286] on div "Radio buttons allow the user to select a single option from a set. When a new i…" at bounding box center [808, 27] width 1033 height 2823
click at [555, 96] on button "button" at bounding box center [554, 95] width 17 height 17
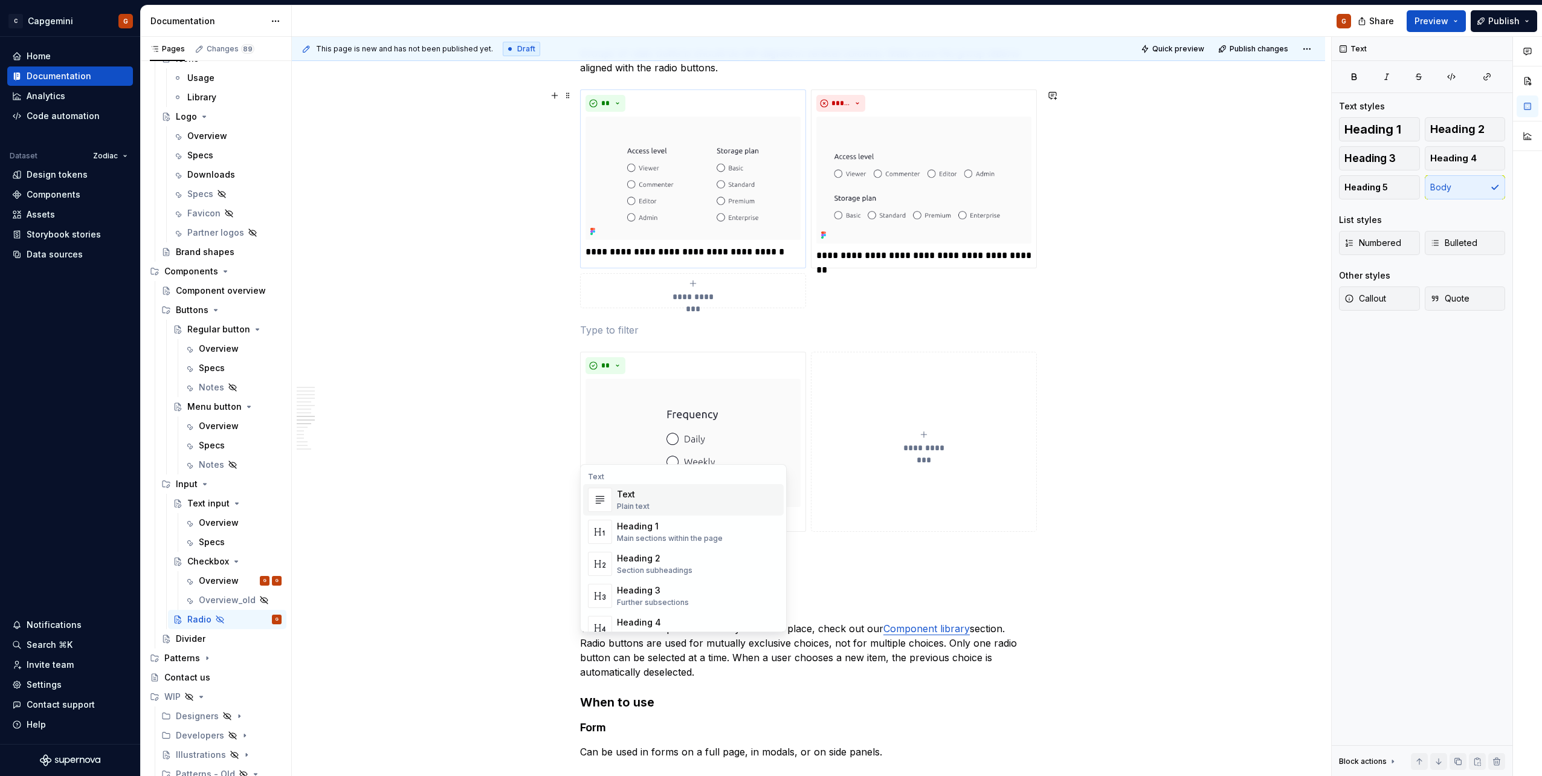
scroll to position [1470, 0]
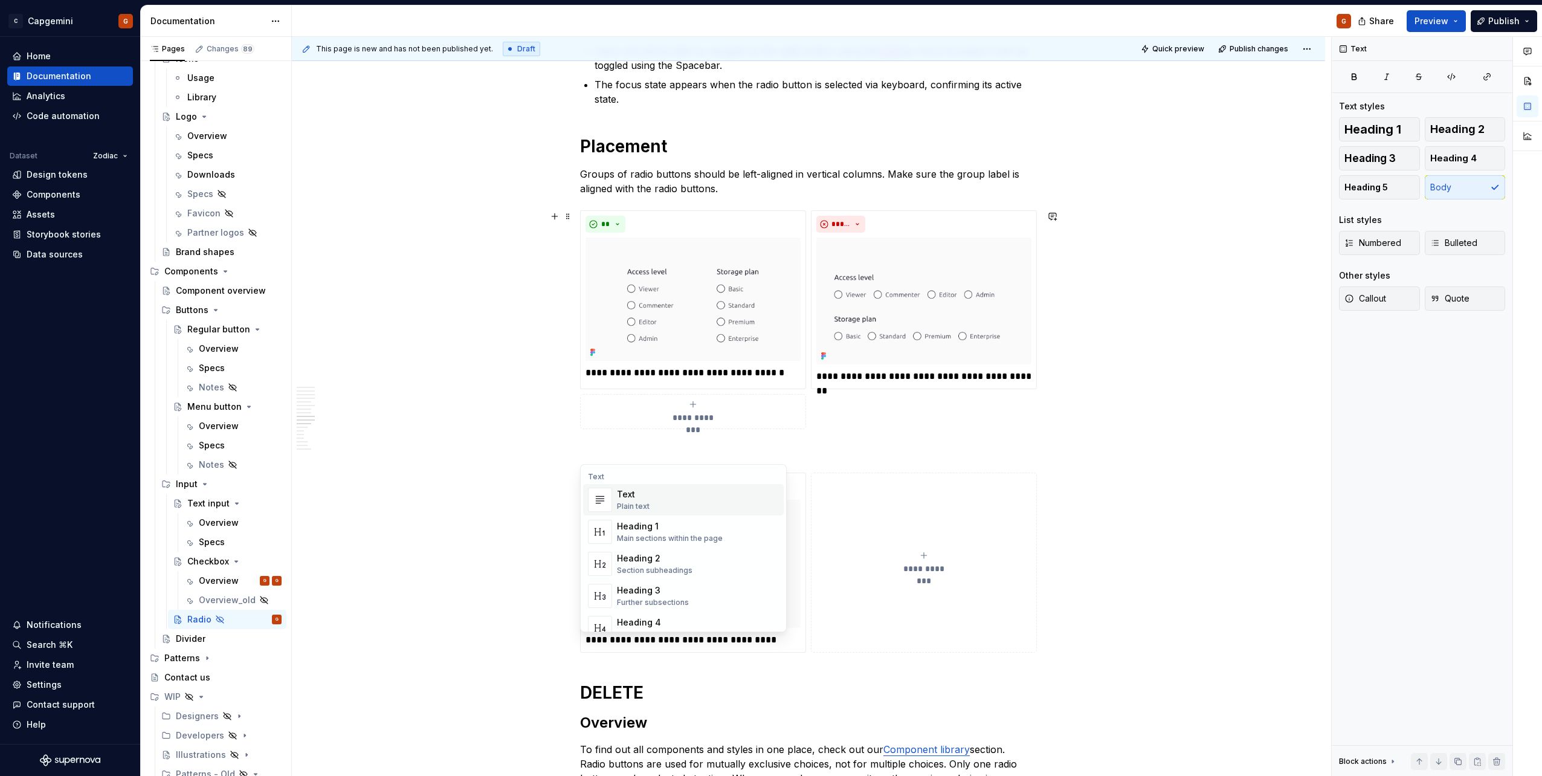
click at [754, 448] on p at bounding box center [808, 451] width 457 height 15
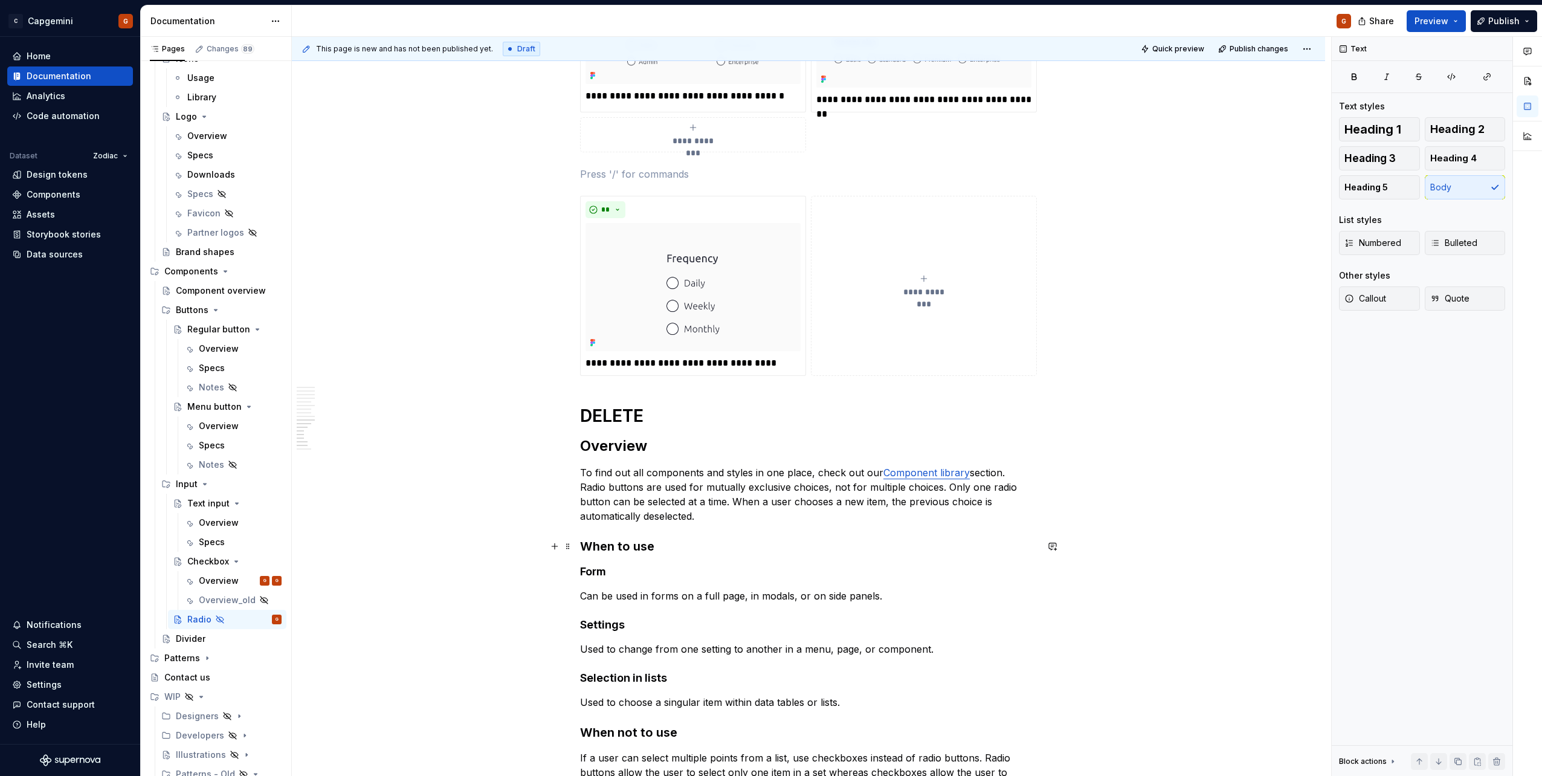
scroll to position [1678, 0]
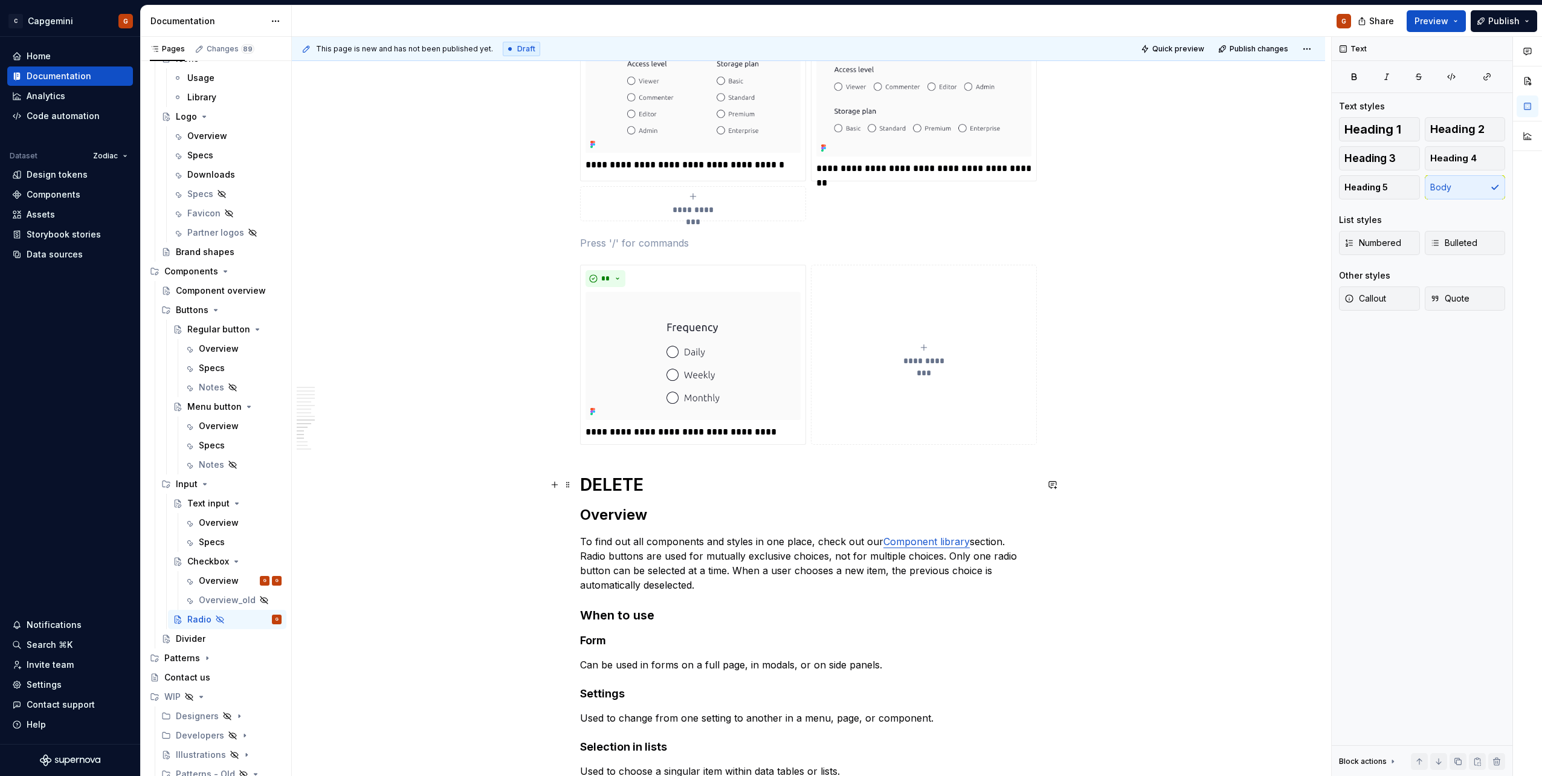
click at [650, 475] on h1 "DELETE" at bounding box center [808, 485] width 457 height 22
click at [582, 480] on h1 "DELETE" at bounding box center [808, 485] width 457 height 22
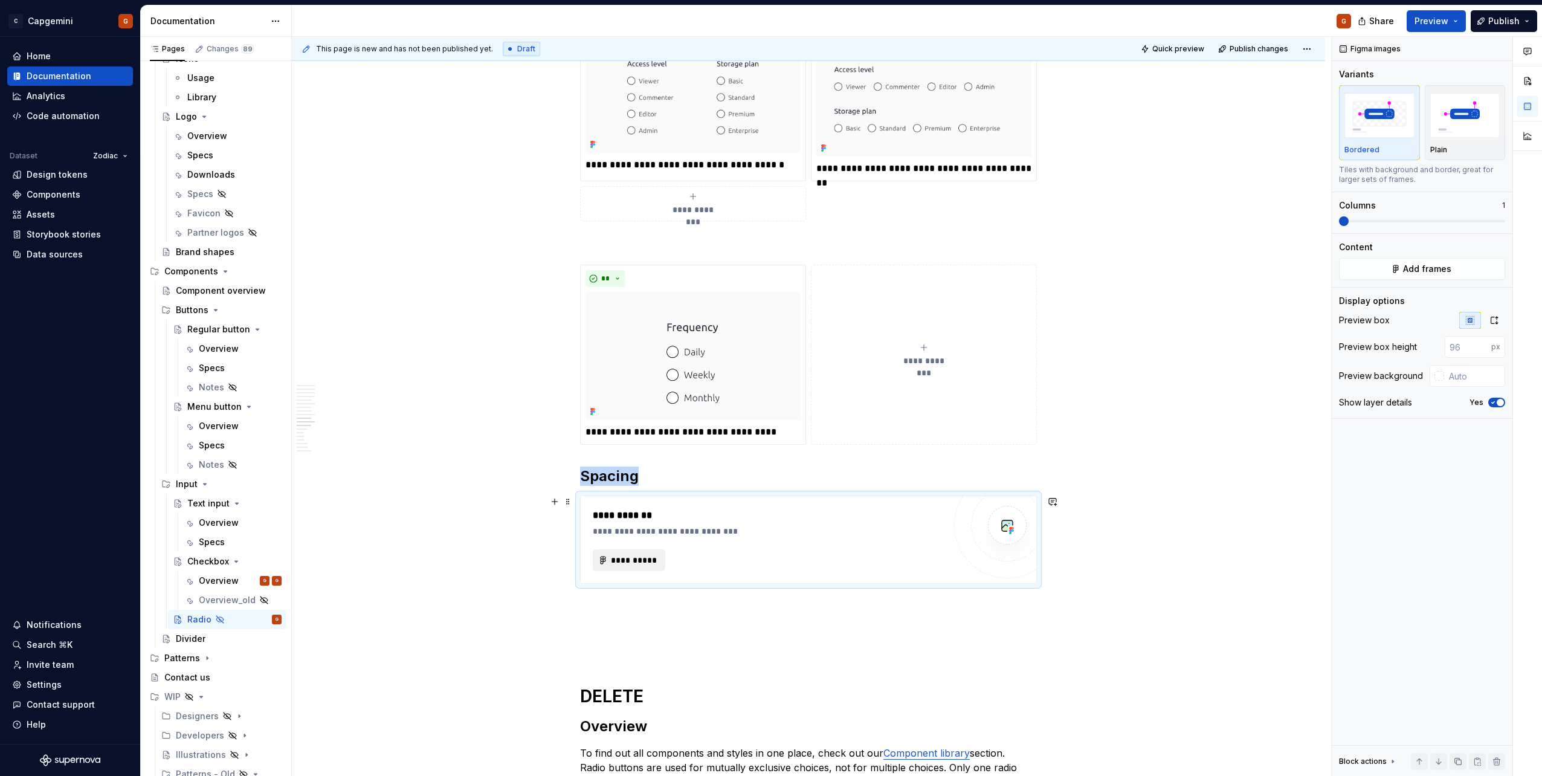
click at [648, 549] on div "**********" at bounding box center [769, 560] width 352 height 22
click at [644, 557] on span "**********" at bounding box center [633, 560] width 47 height 12
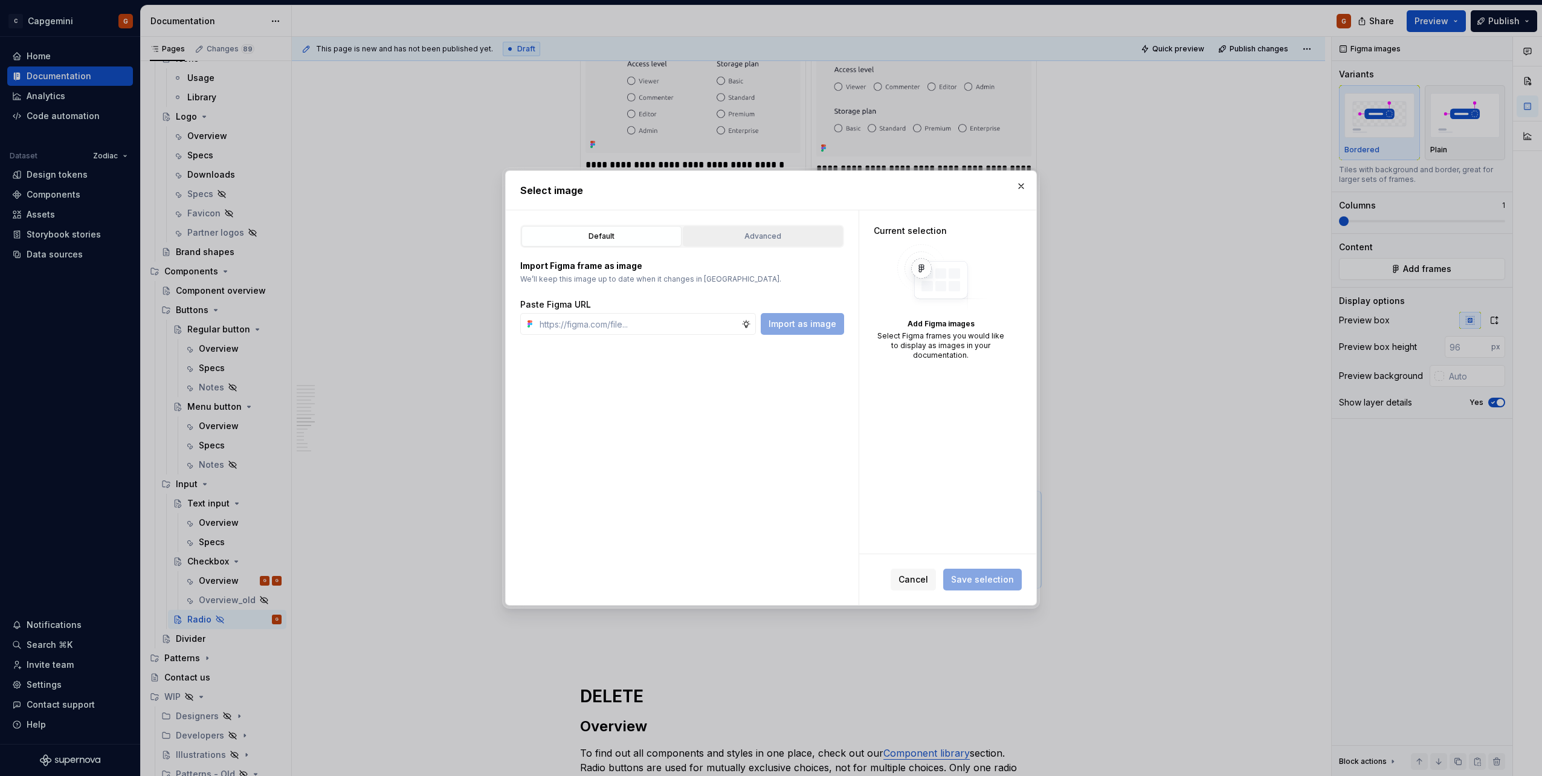
click at [740, 227] on button "Advanced" at bounding box center [763, 236] width 160 height 21
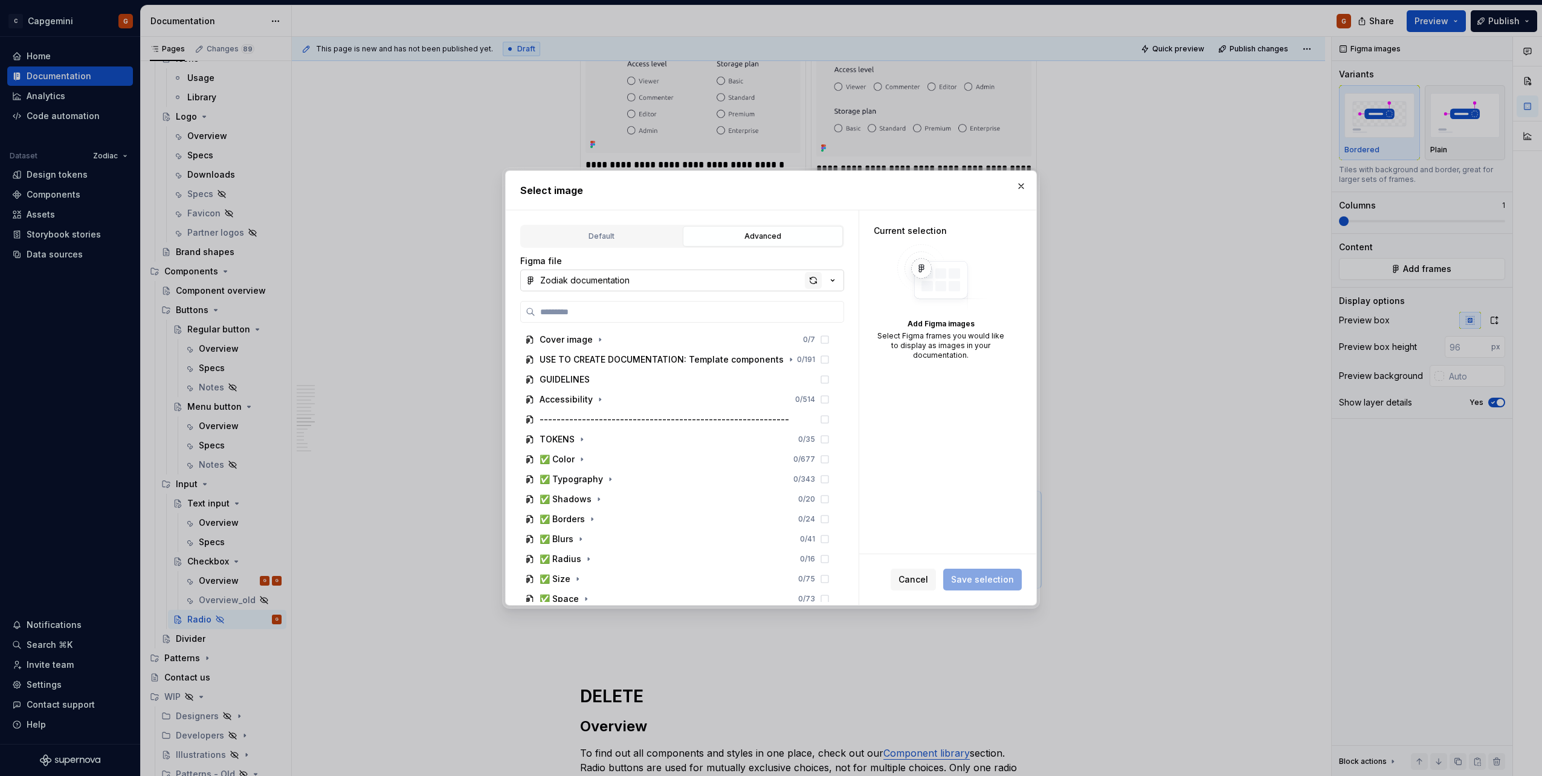
click at [819, 283] on div "button" at bounding box center [813, 280] width 17 height 17
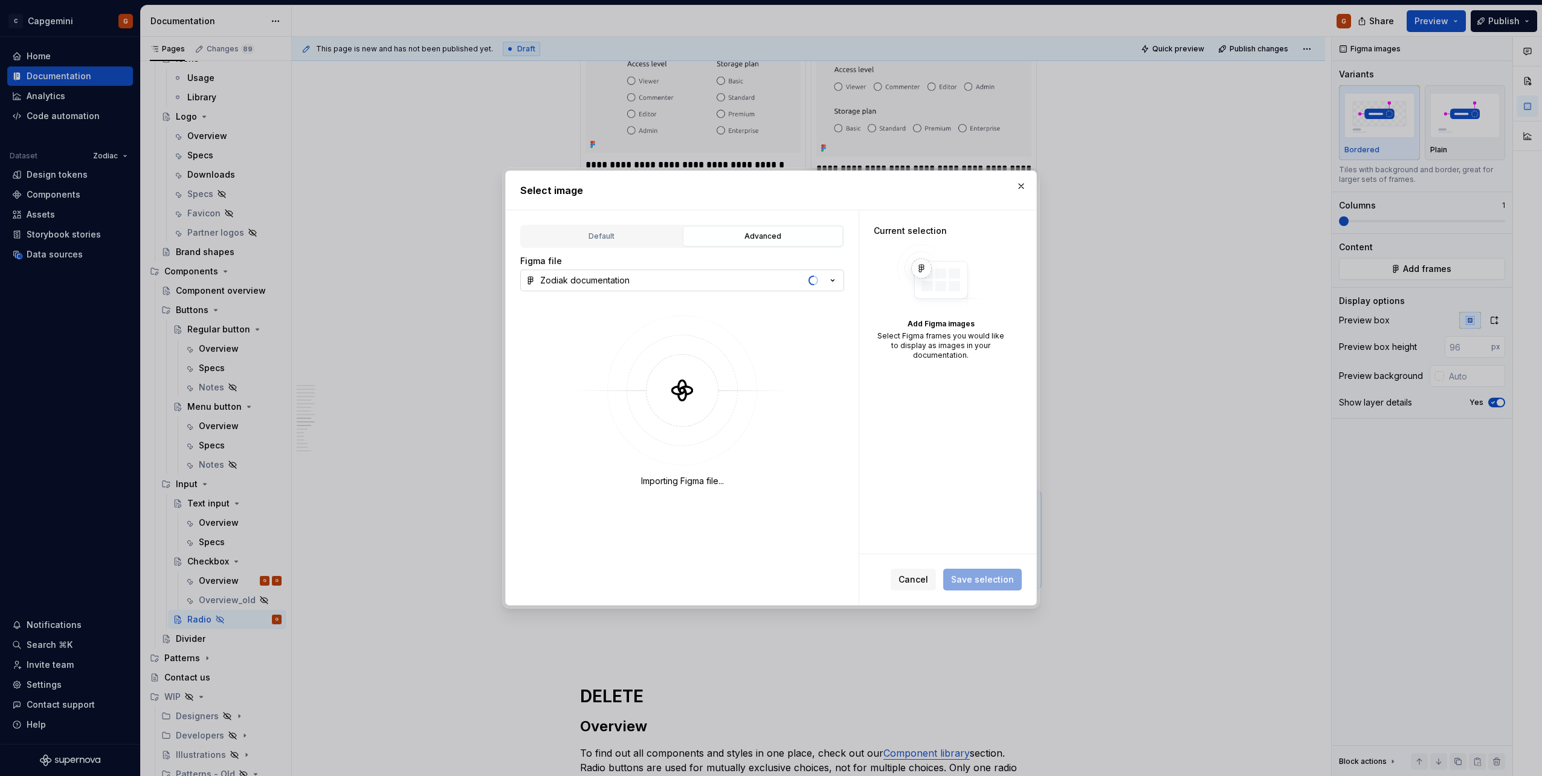
type textarea "*"
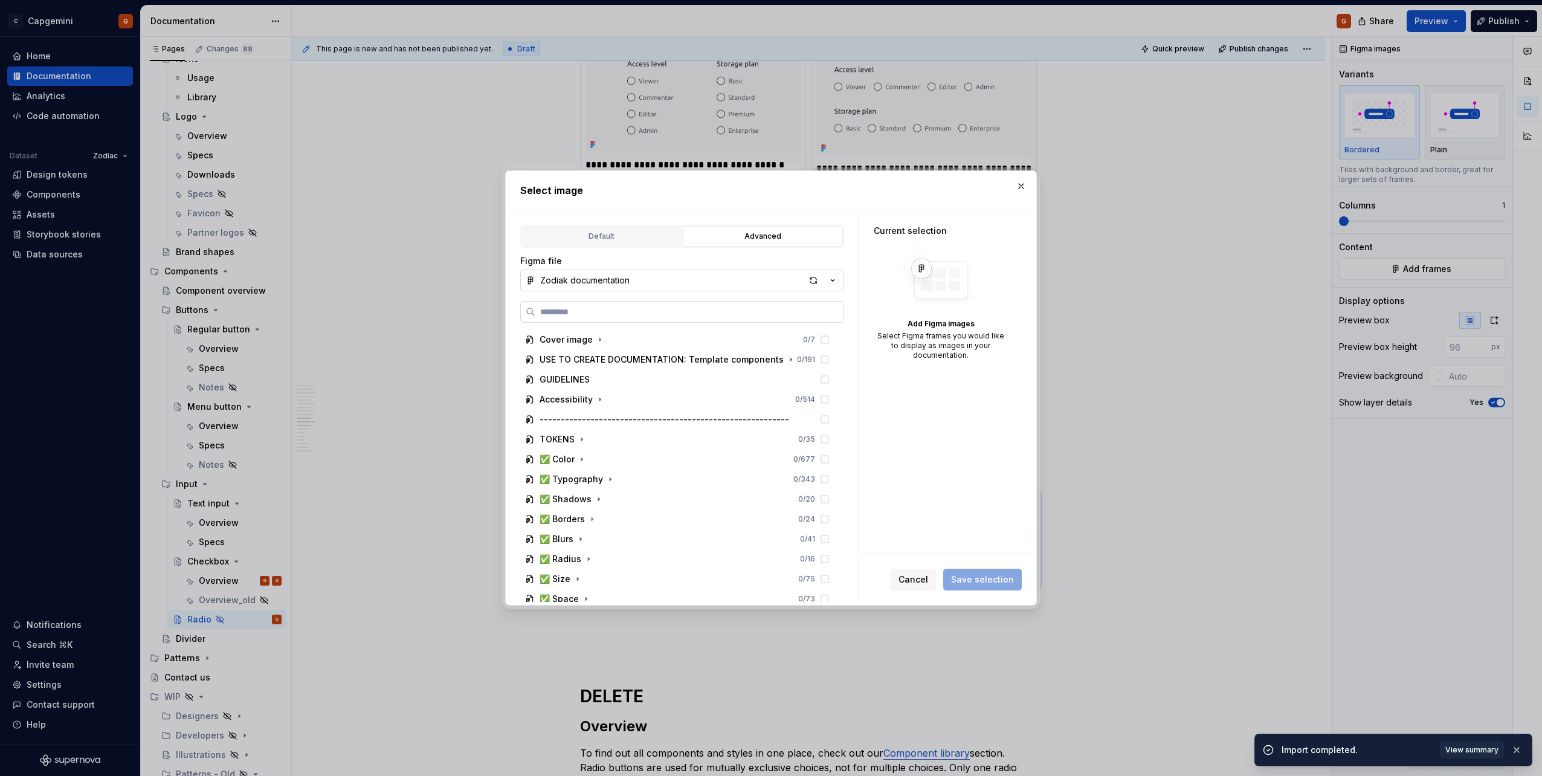
click at [692, 317] on input "search" at bounding box center [689, 312] width 308 height 12
type input "****"
type textarea "*"
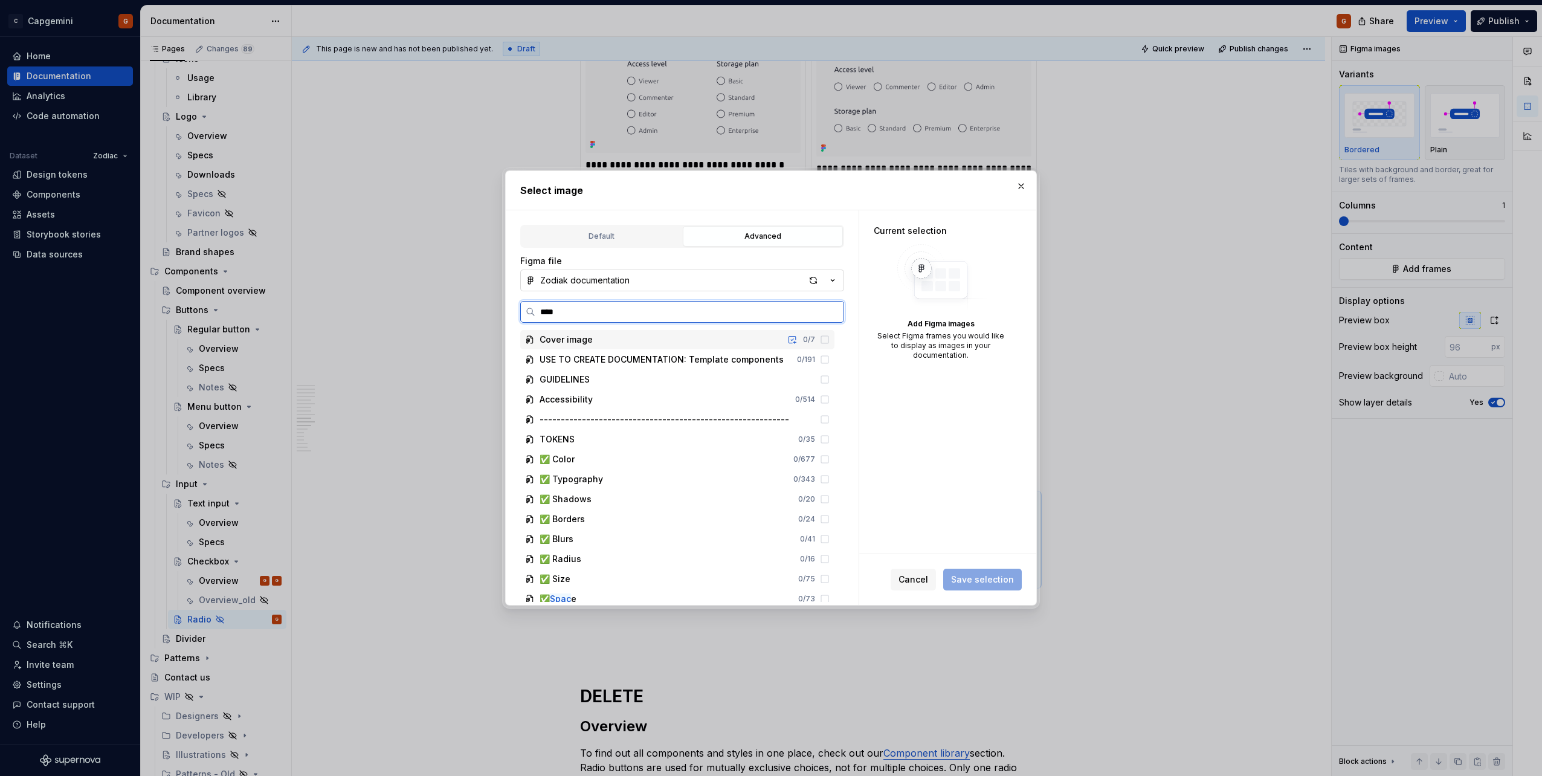
type input "*****"
type textarea "*"
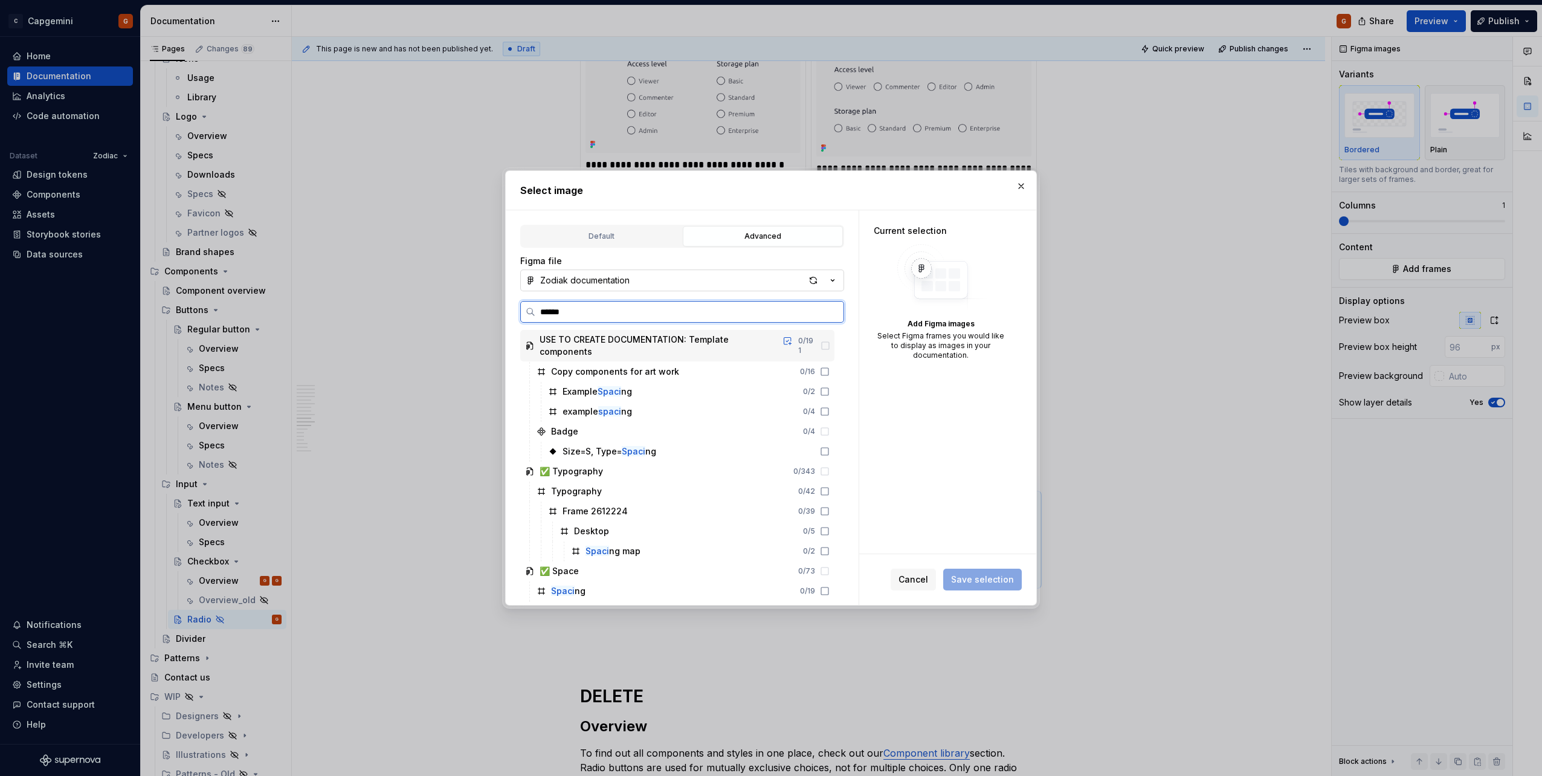
type input "*******"
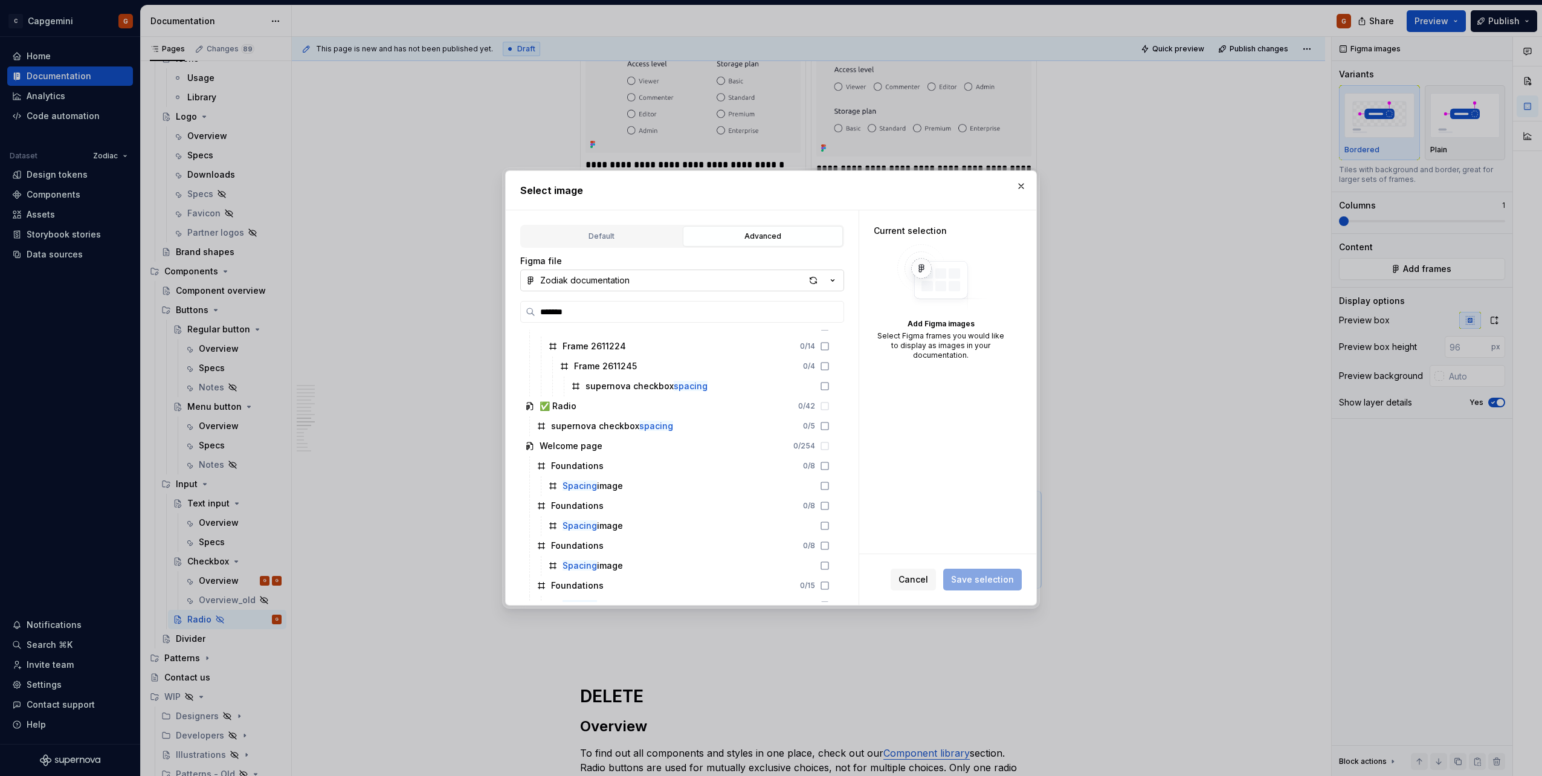
scroll to position [466, 0]
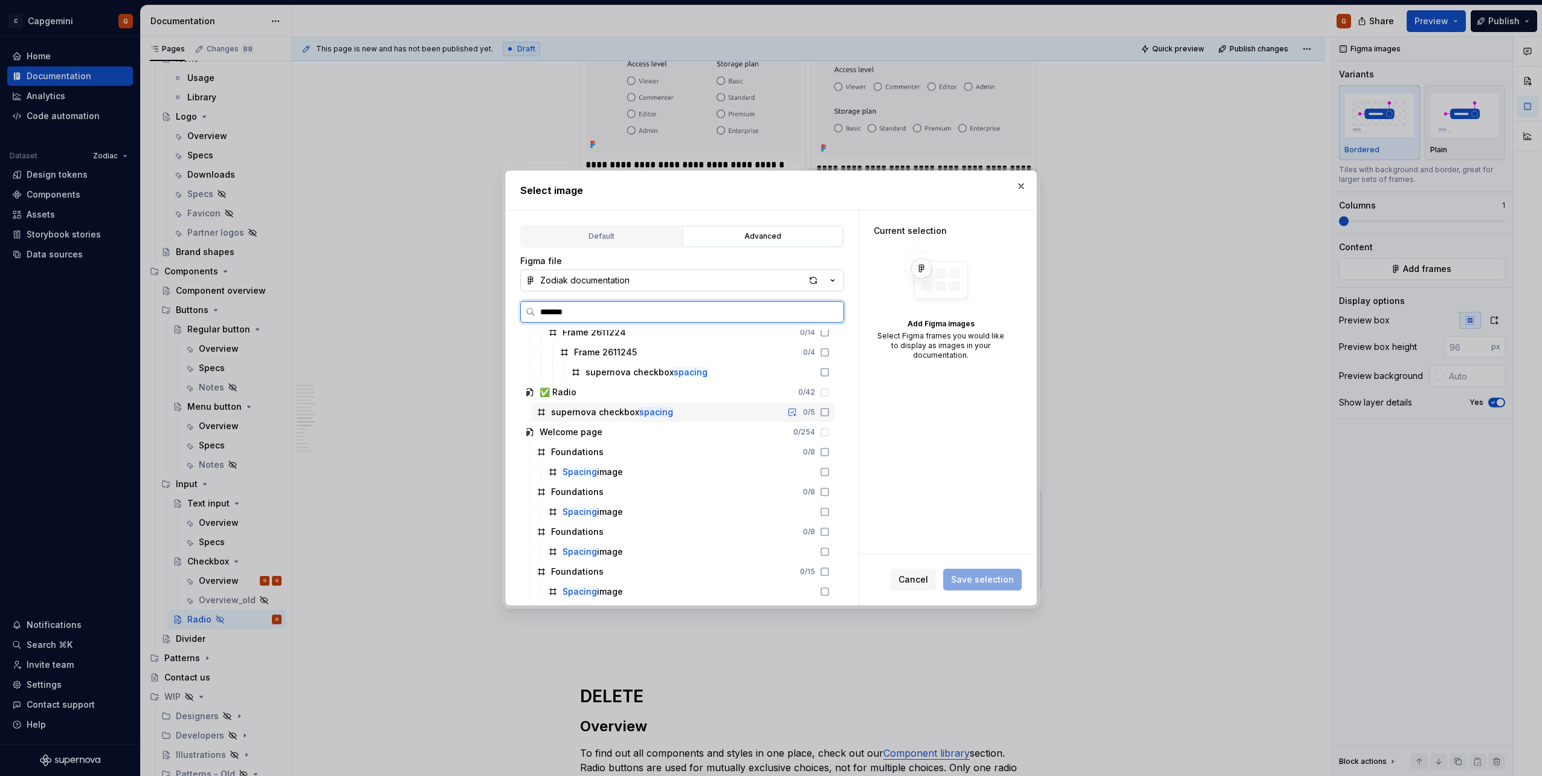
click at [660, 412] on mark "spacing" at bounding box center [656, 412] width 34 height 10
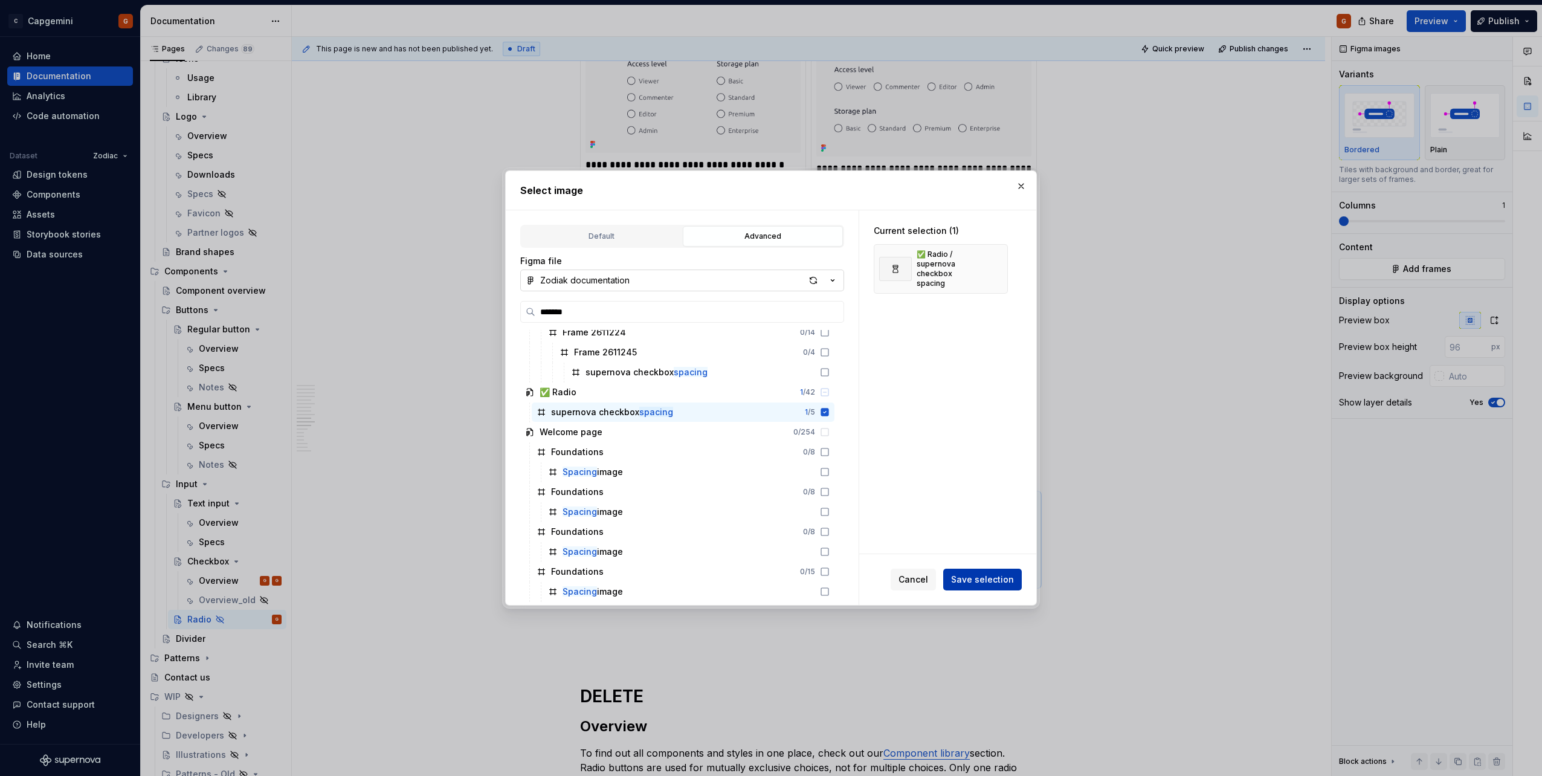
click at [964, 578] on span "Save selection" at bounding box center [982, 579] width 63 height 12
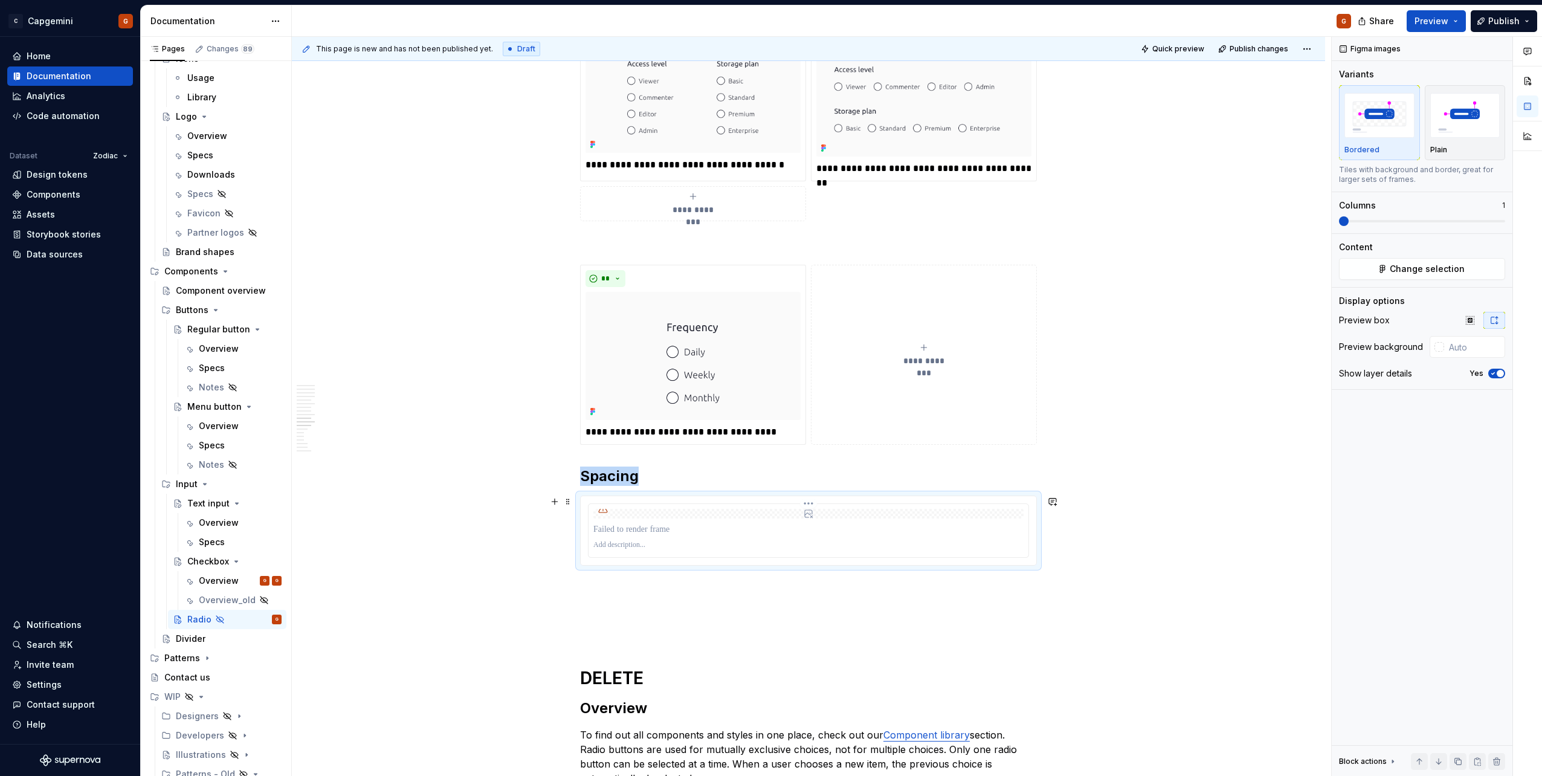
drag, startPoint x: 811, startPoint y: 535, endPoint x: 834, endPoint y: 525, distance: 25.4
click at [811, 535] on div at bounding box center [808, 529] width 430 height 17
click at [843, 514] on div at bounding box center [808, 514] width 430 height 10
click at [805, 503] on html "C Capgemini G Home Documentation Analytics Code automation Dataset Zodiac Desig…" at bounding box center [771, 388] width 1542 height 776
click at [824, 540] on div "Update Figma image" at bounding box center [866, 543] width 89 height 12
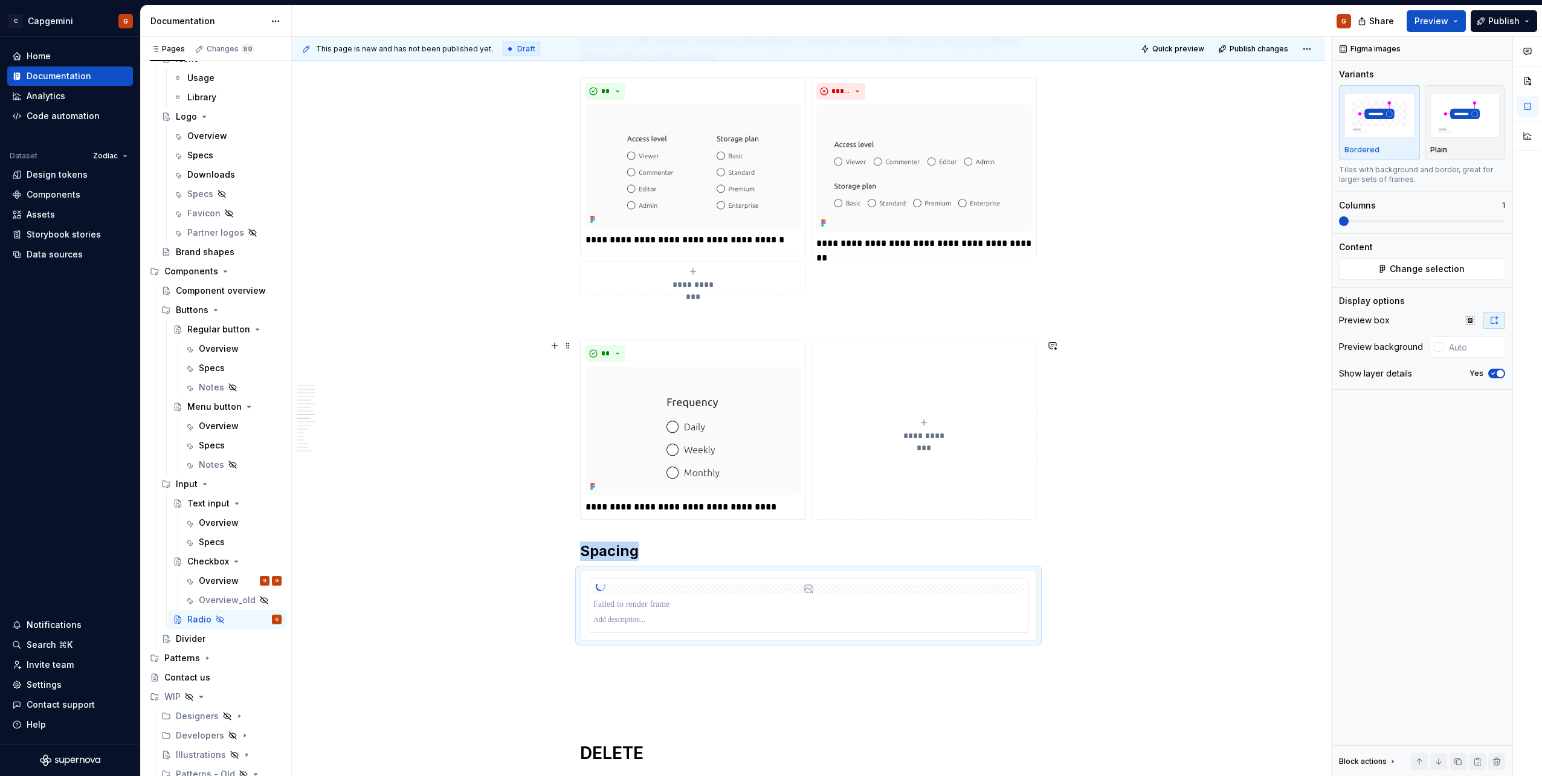
scroll to position [1496, 0]
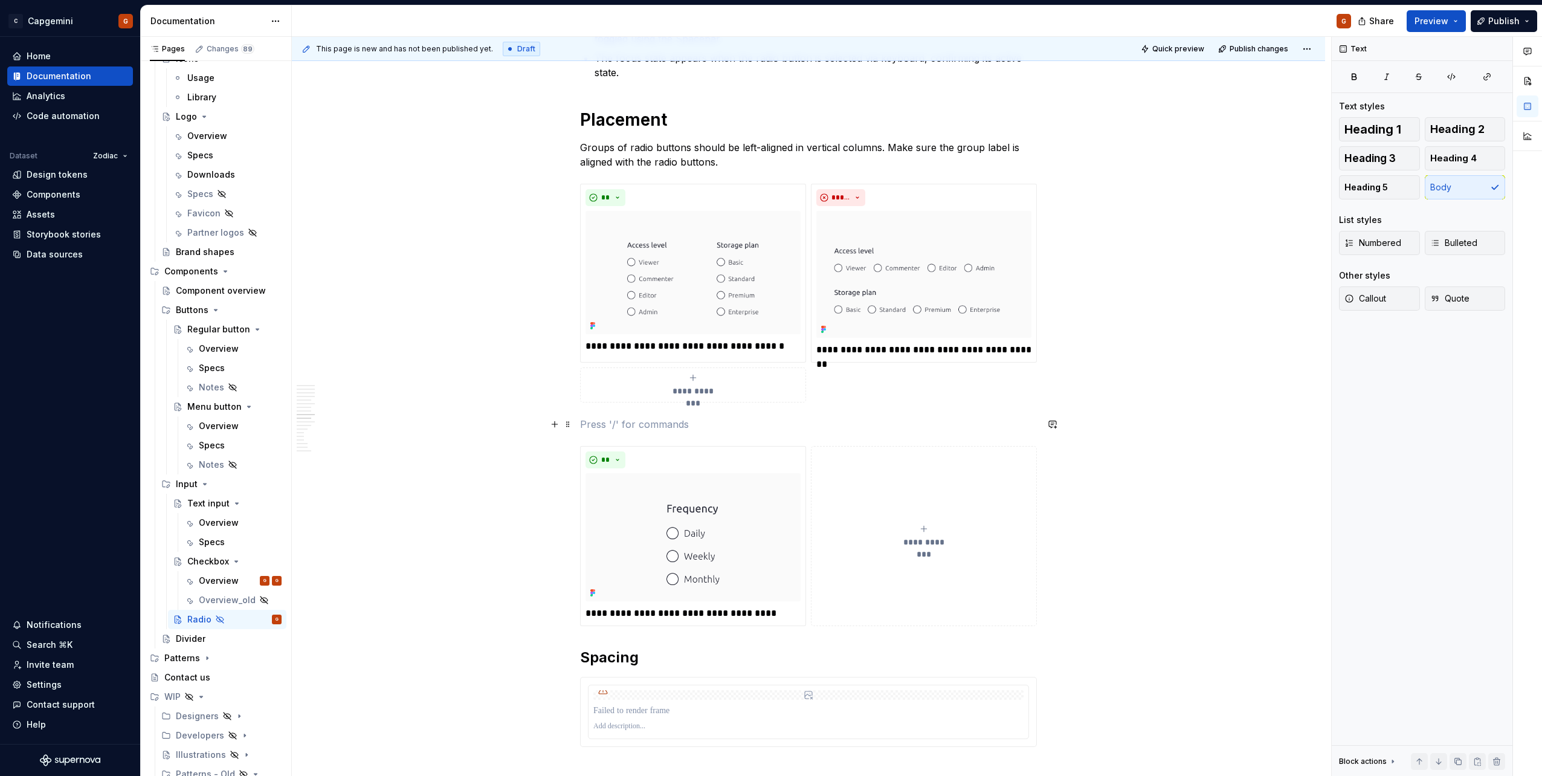
click at [844, 422] on p at bounding box center [808, 424] width 457 height 15
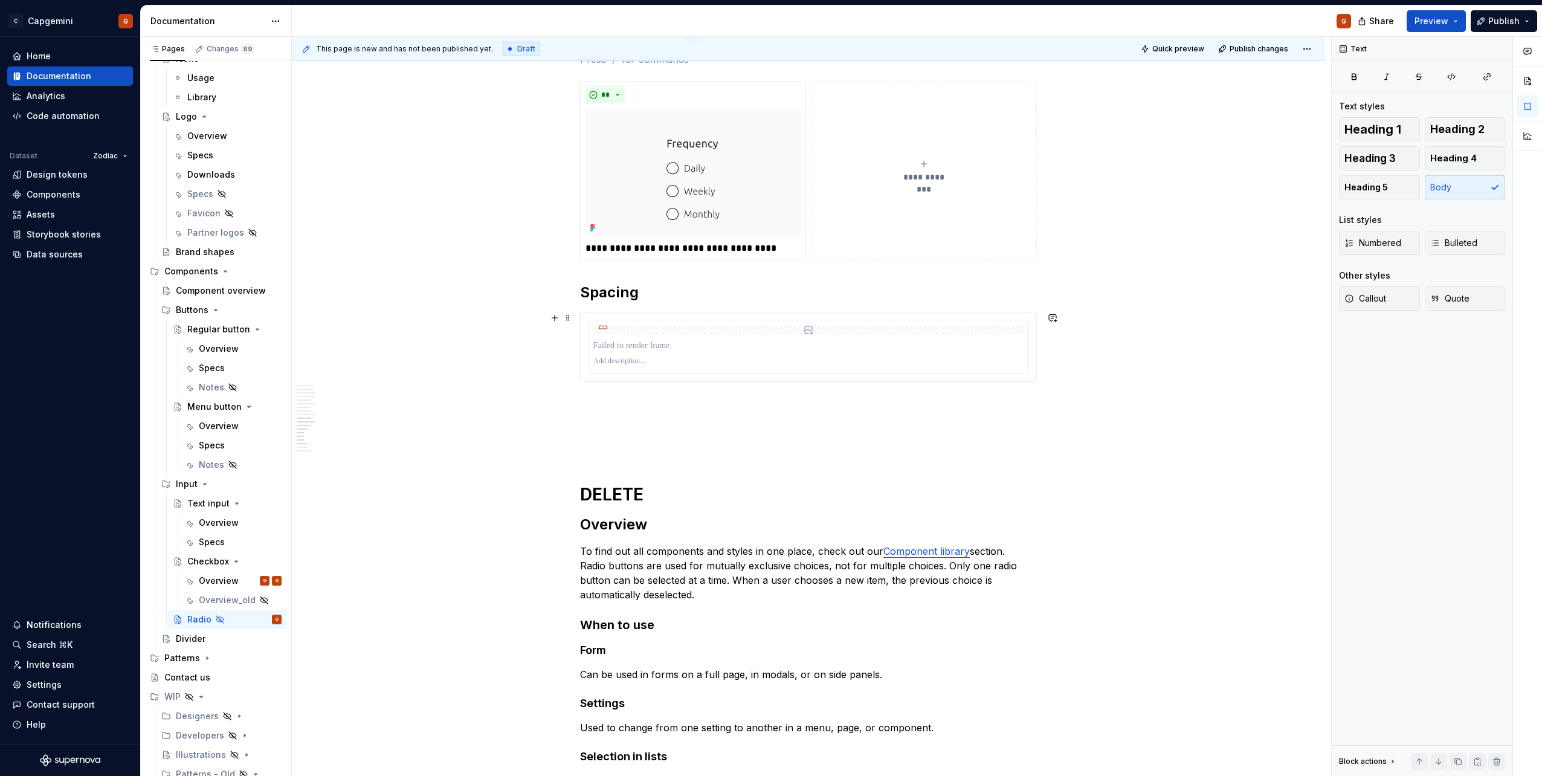
scroll to position [1980, 0]
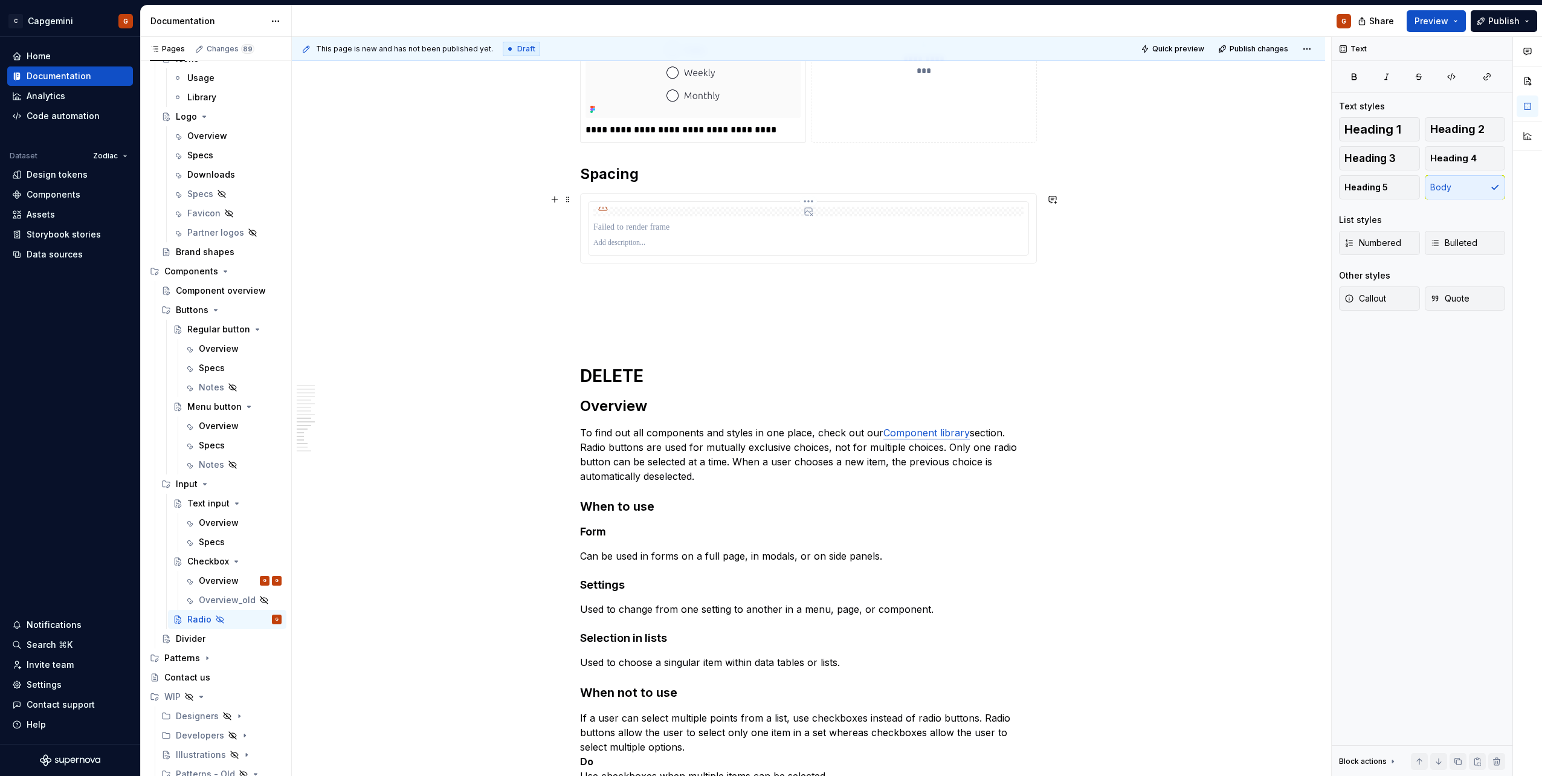
click at [784, 220] on div at bounding box center [808, 227] width 430 height 17
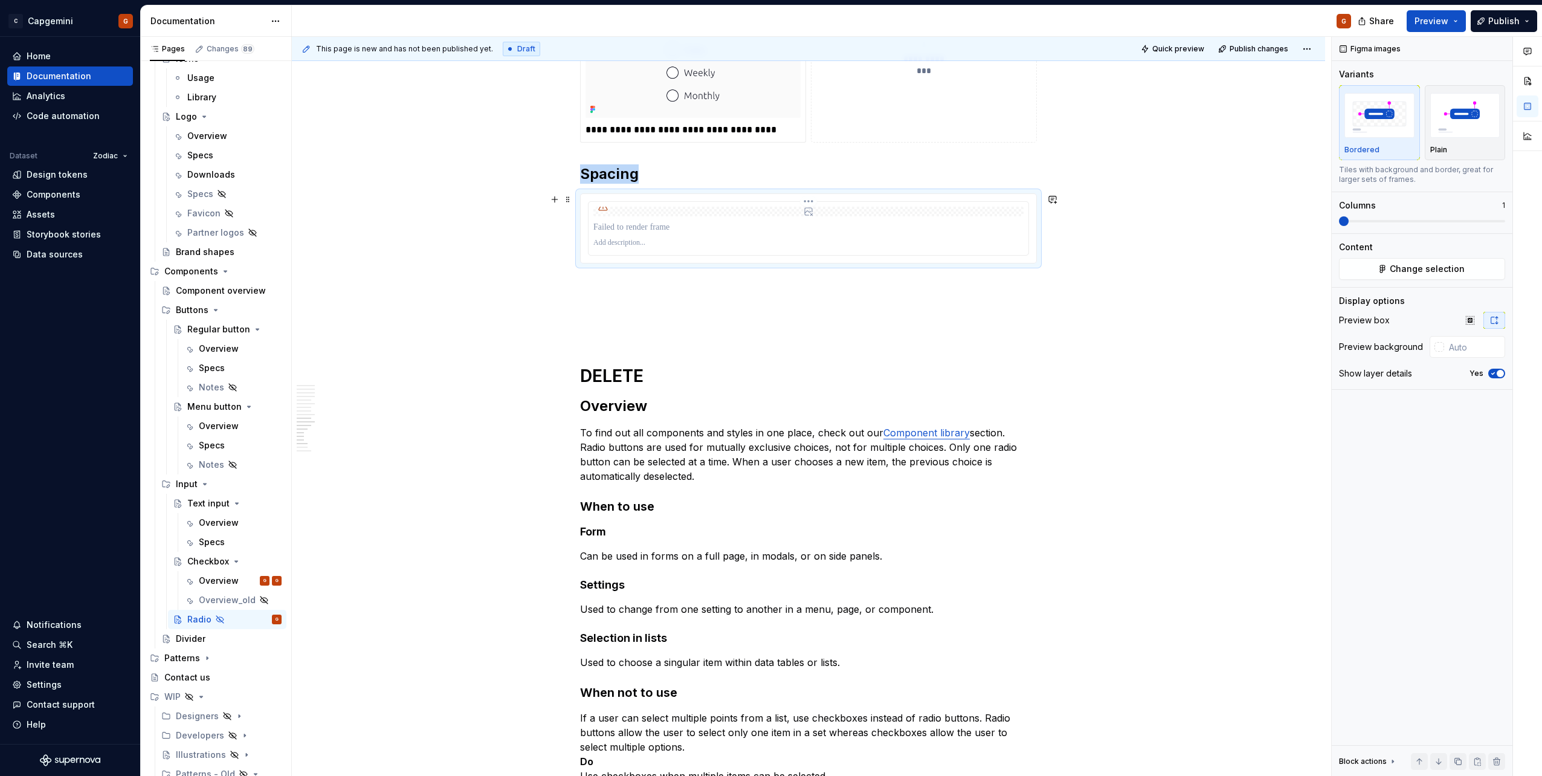
click at [805, 204] on html "C Capgemini G Home Documentation Analytics Code automation Dataset Zodiac Desig…" at bounding box center [771, 388] width 1542 height 776
click at [1376, 268] on div "Comments Open comments No comments yet Select ‘Comment’ from the block context …" at bounding box center [1437, 407] width 210 height 740
click at [1376, 268] on button "Change selection" at bounding box center [1422, 269] width 166 height 22
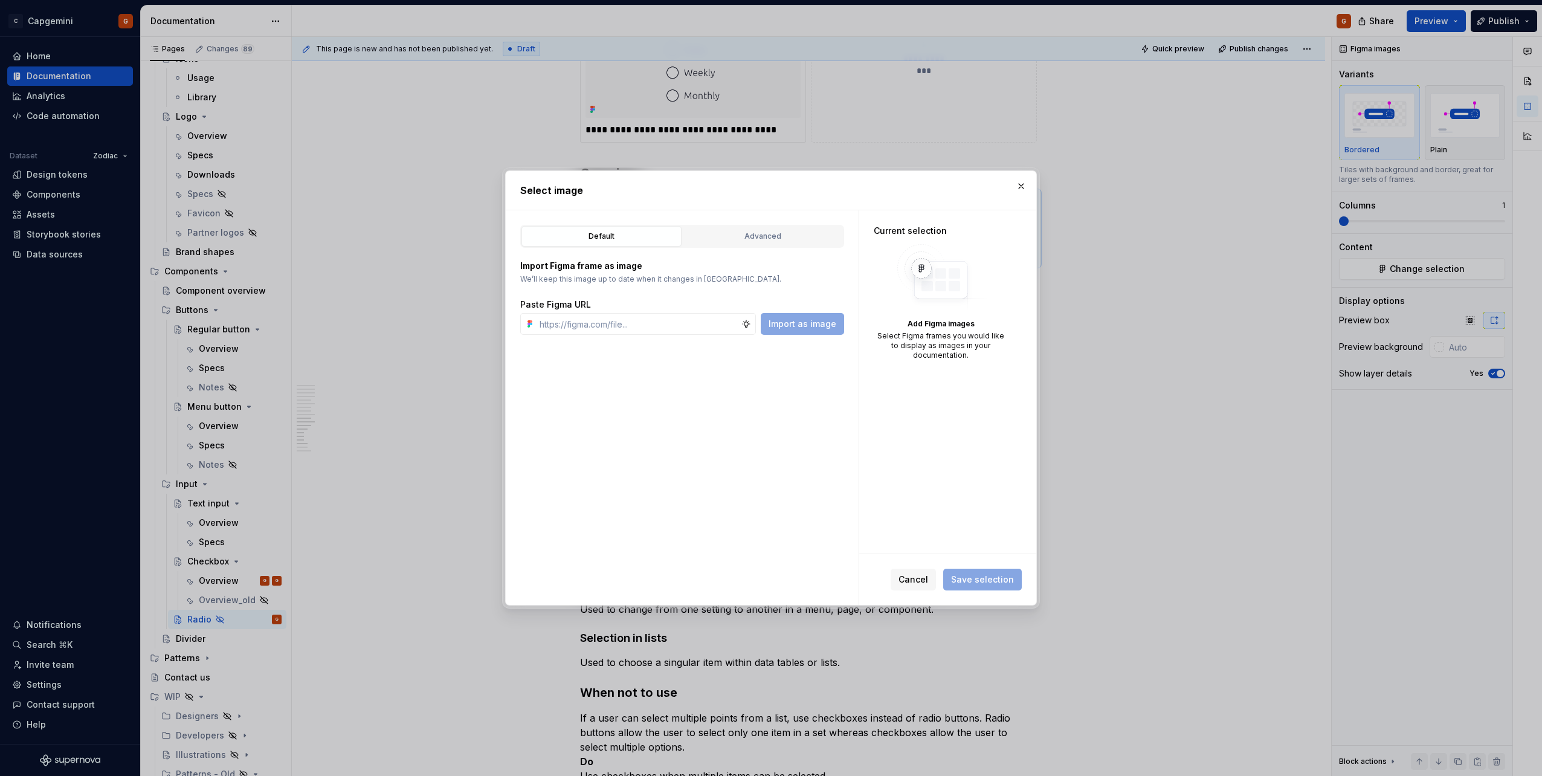
type textarea "*"
click at [780, 228] on button "Advanced" at bounding box center [763, 236] width 160 height 21
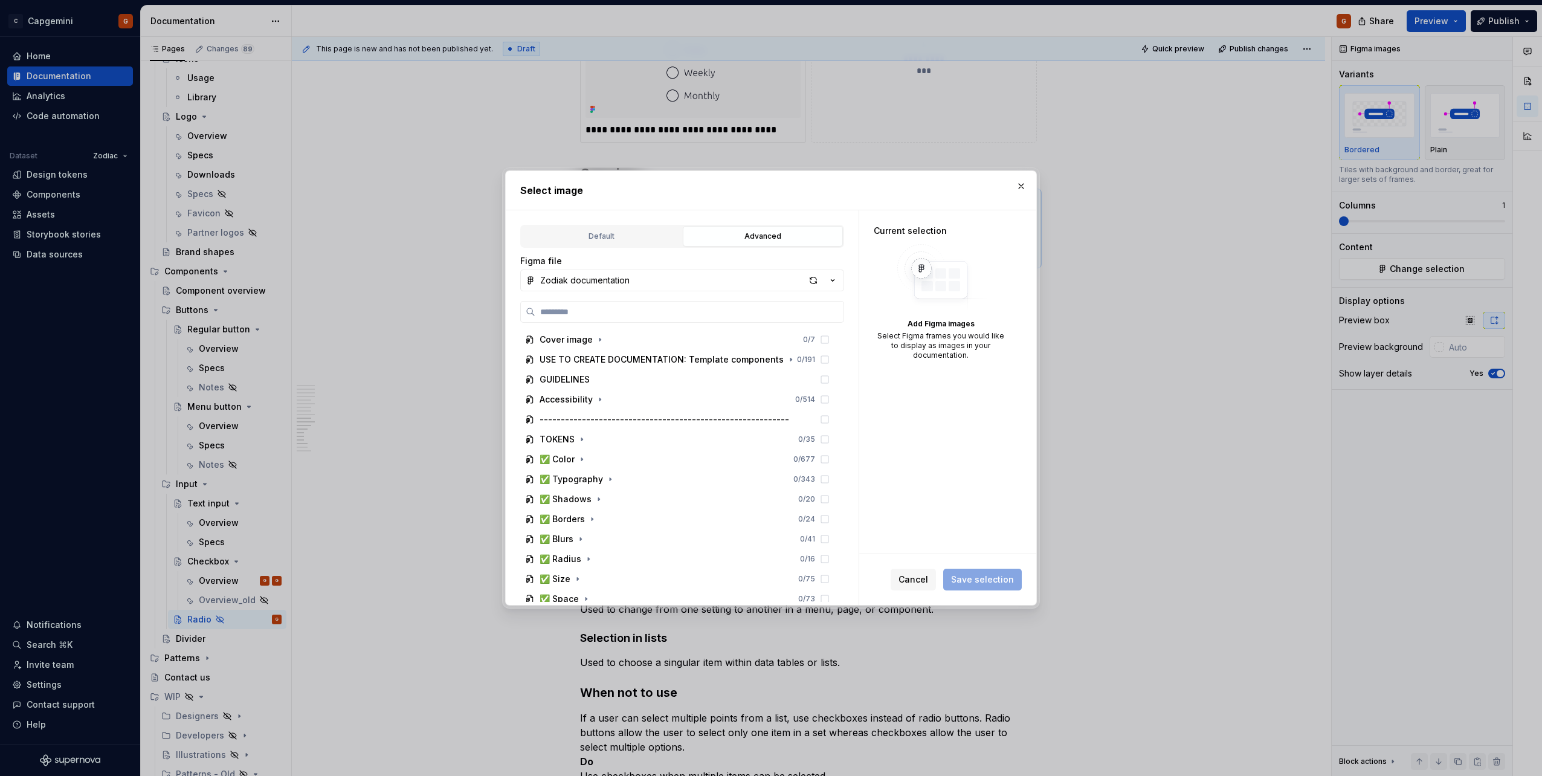
click at [763, 323] on div "Cover image 0 / 7 USE TO CREATE DOCUMENTATION: Template components 0 / 191 GUID…" at bounding box center [682, 451] width 324 height 301
click at [756, 319] on label at bounding box center [682, 312] width 324 height 22
click at [756, 318] on input "search" at bounding box center [689, 312] width 308 height 12
click at [749, 311] on input "search" at bounding box center [689, 312] width 308 height 12
type input "********"
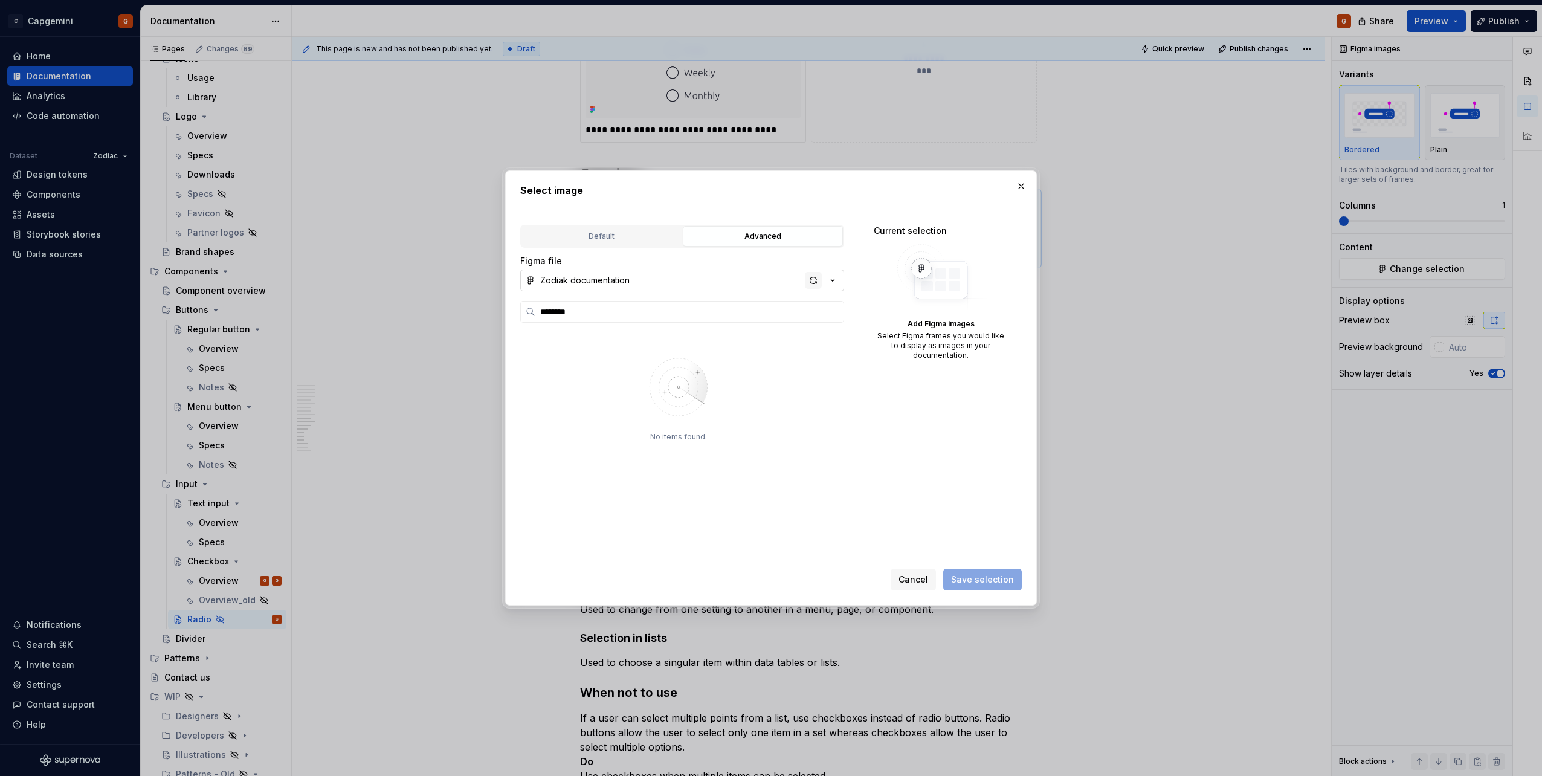
click at [821, 282] on div "button" at bounding box center [813, 280] width 17 height 17
click at [639, 321] on label at bounding box center [682, 312] width 324 height 22
click at [639, 318] on input "search" at bounding box center [689, 312] width 308 height 12
type textarea "*"
click at [639, 321] on label at bounding box center [682, 312] width 324 height 22
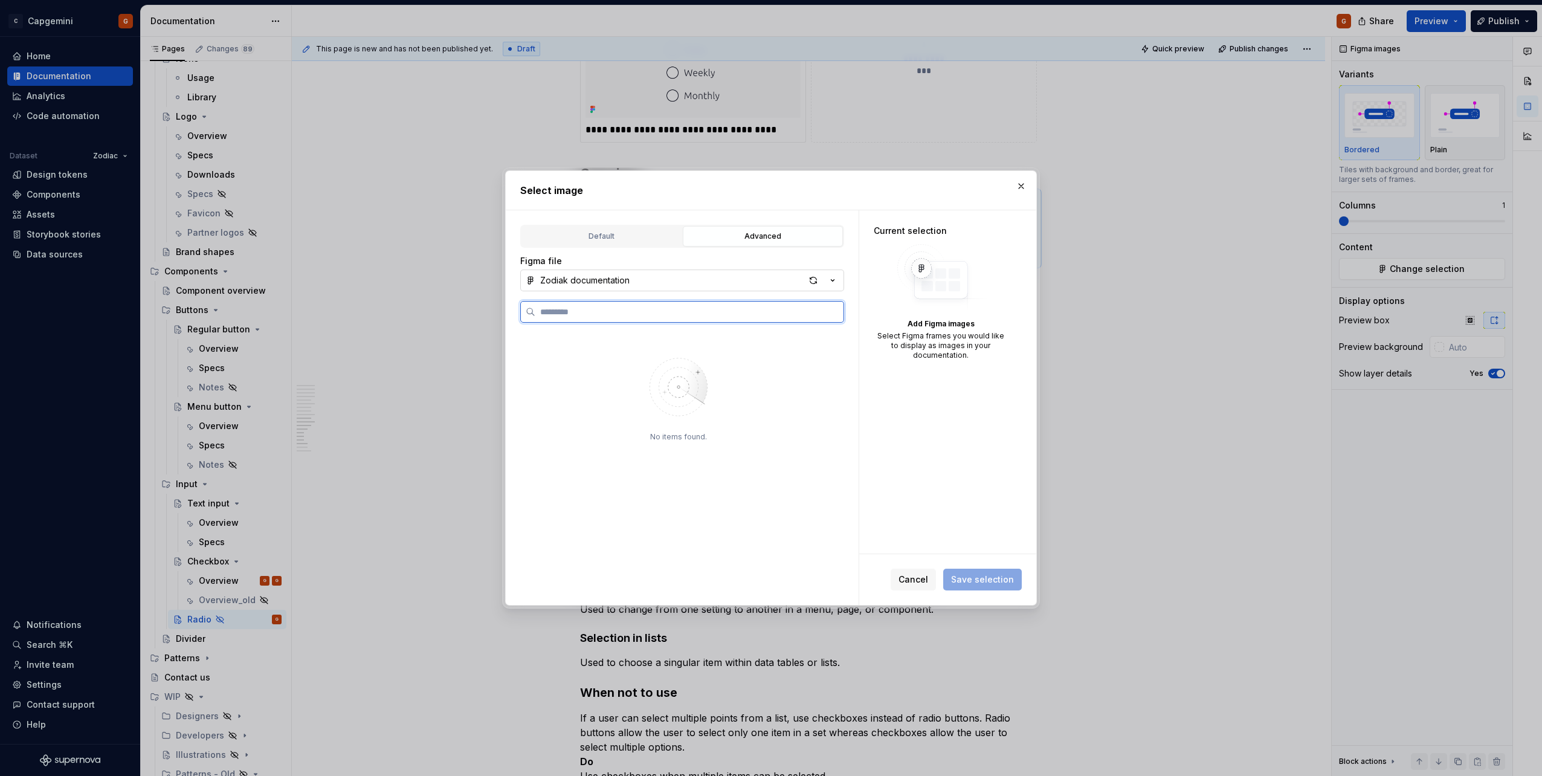
click at [639, 318] on input "search" at bounding box center [689, 312] width 308 height 12
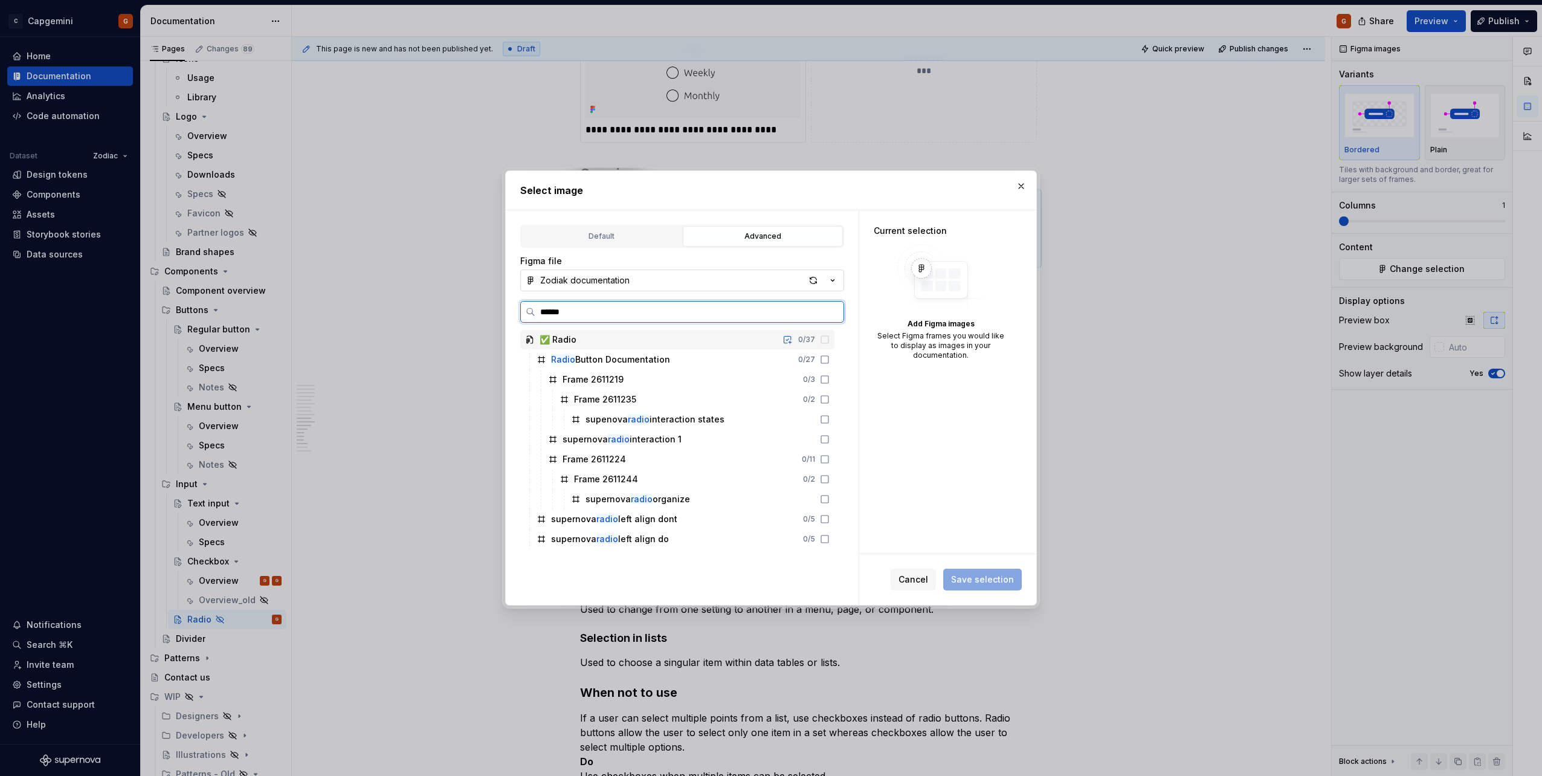
type input "*******"
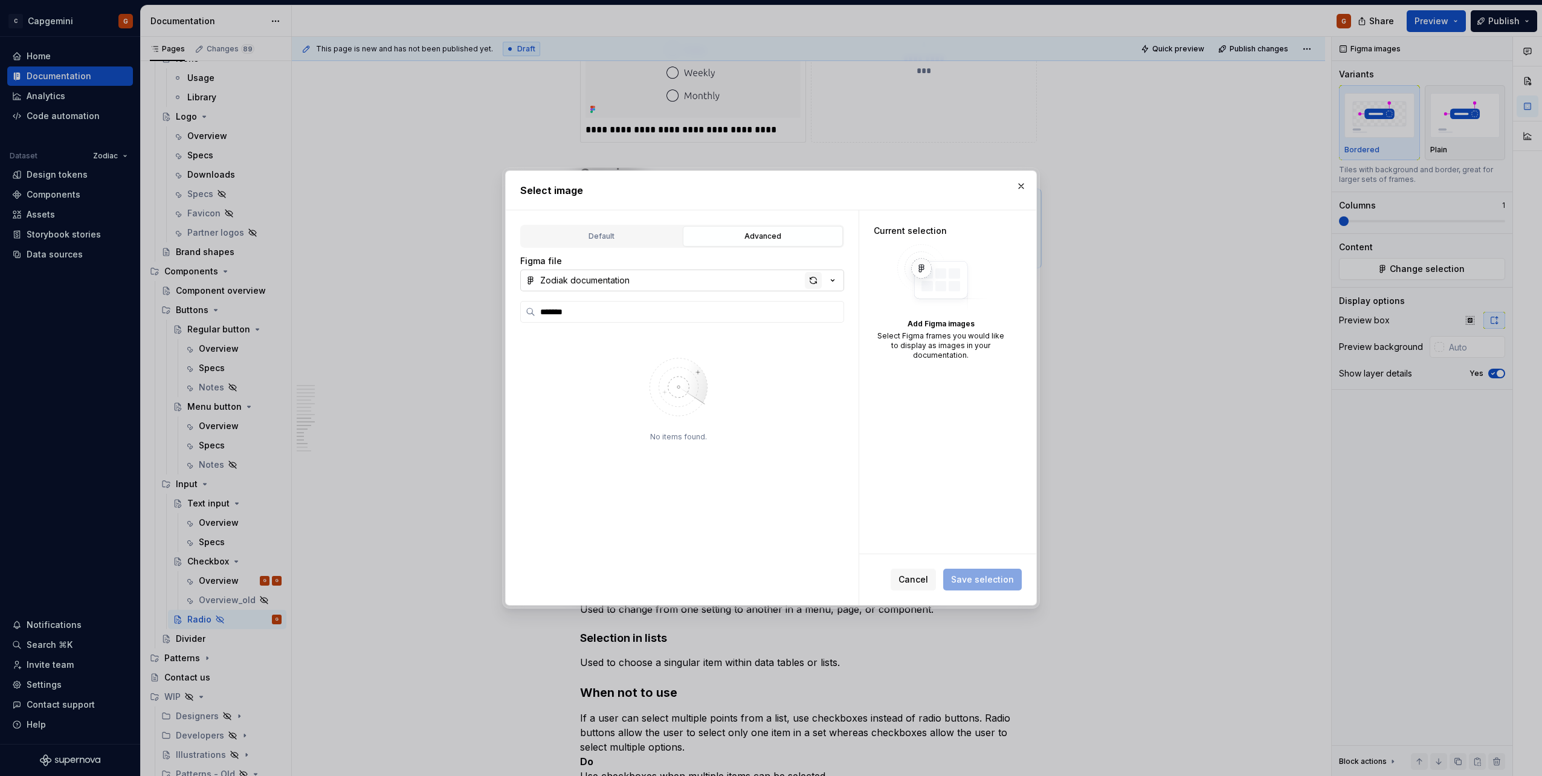
click at [811, 282] on div "button" at bounding box center [813, 280] width 17 height 17
type textarea "*"
click at [756, 312] on input "search" at bounding box center [689, 312] width 308 height 12
type input "*****"
type textarea "*"
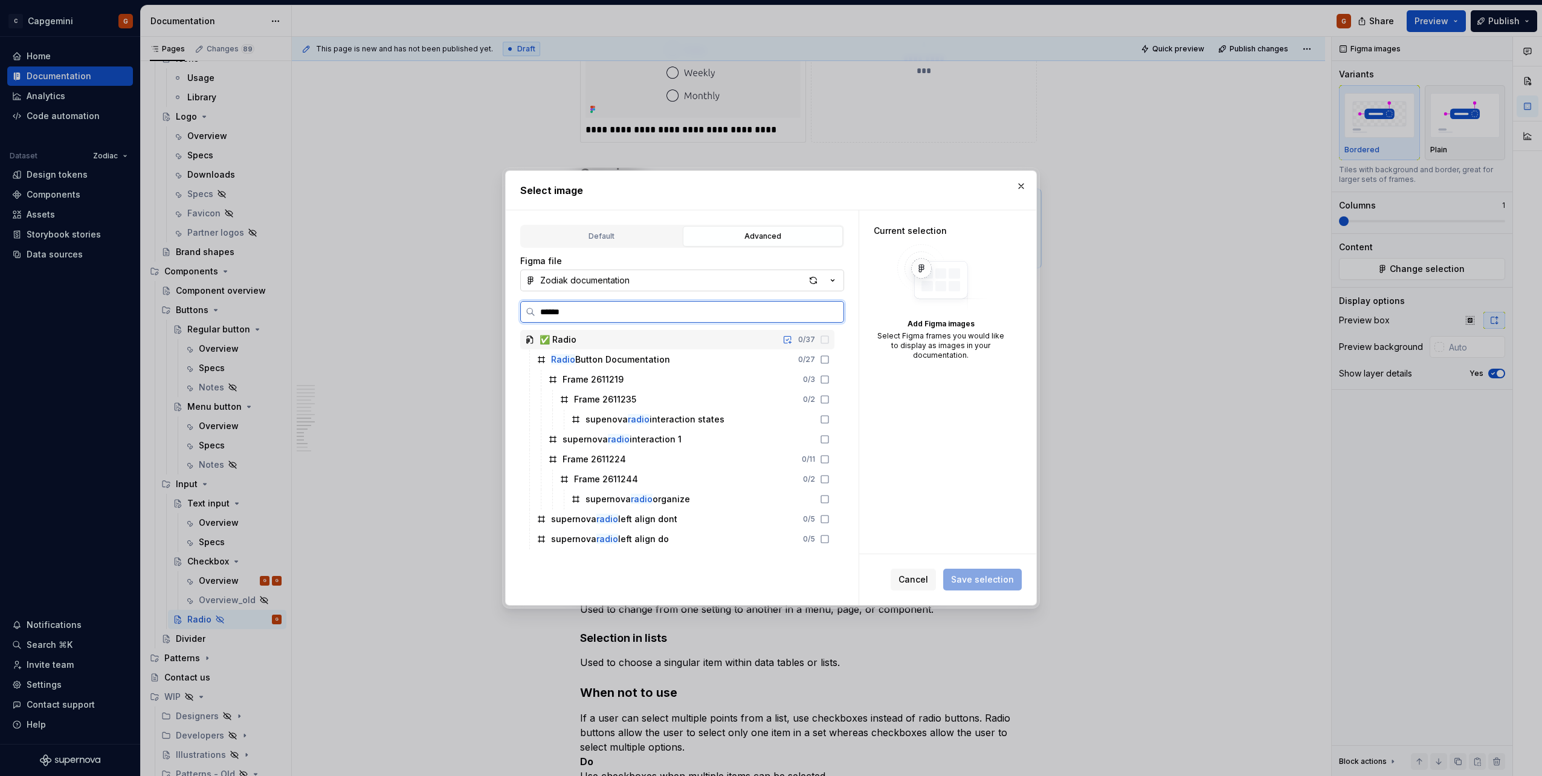
type input "*******"
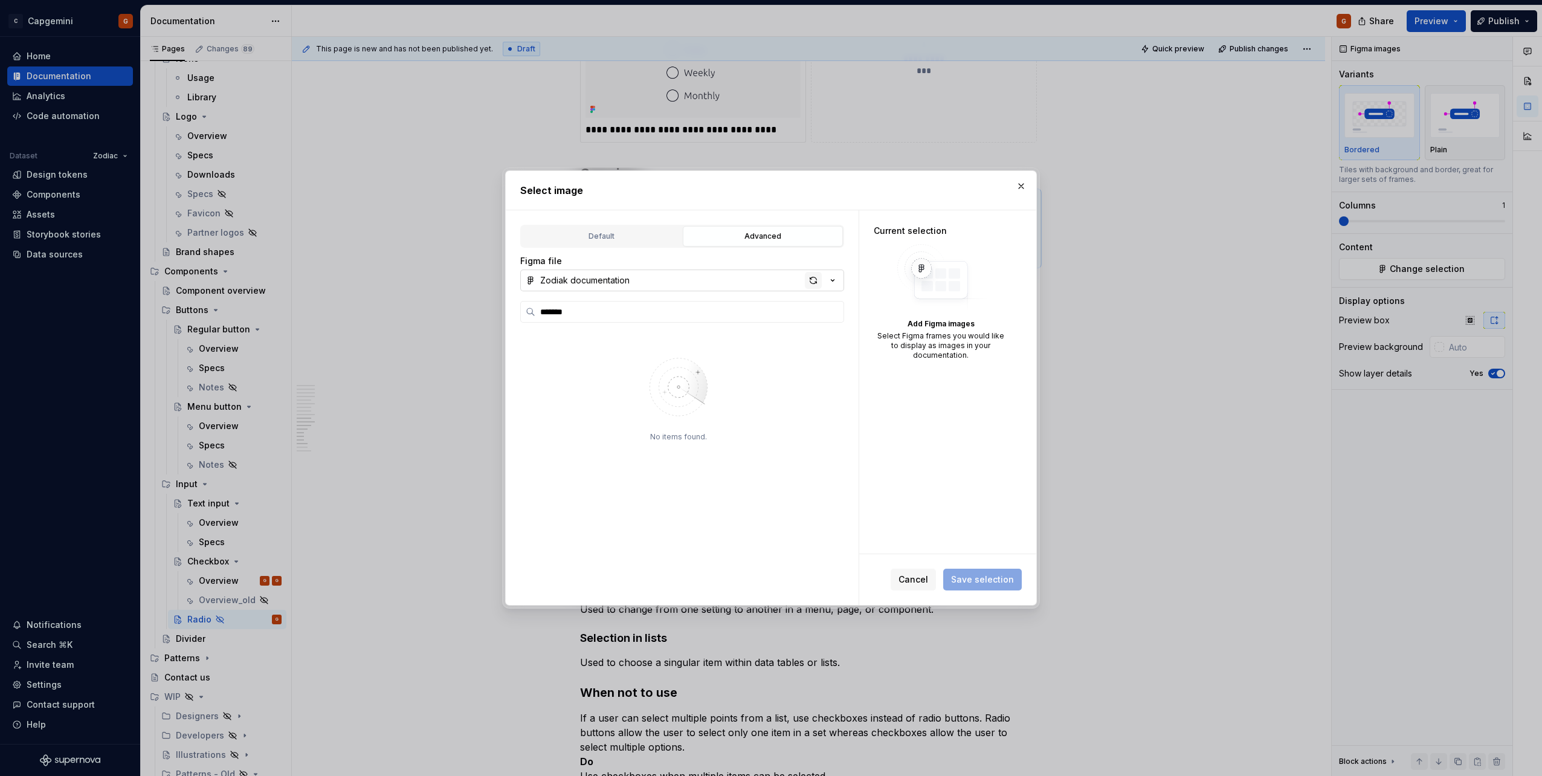
click at [814, 280] on div "button" at bounding box center [813, 280] width 17 height 17
type textarea "*"
type input "*******"
type textarea "*"
click at [607, 308] on input "*******" at bounding box center [689, 312] width 308 height 12
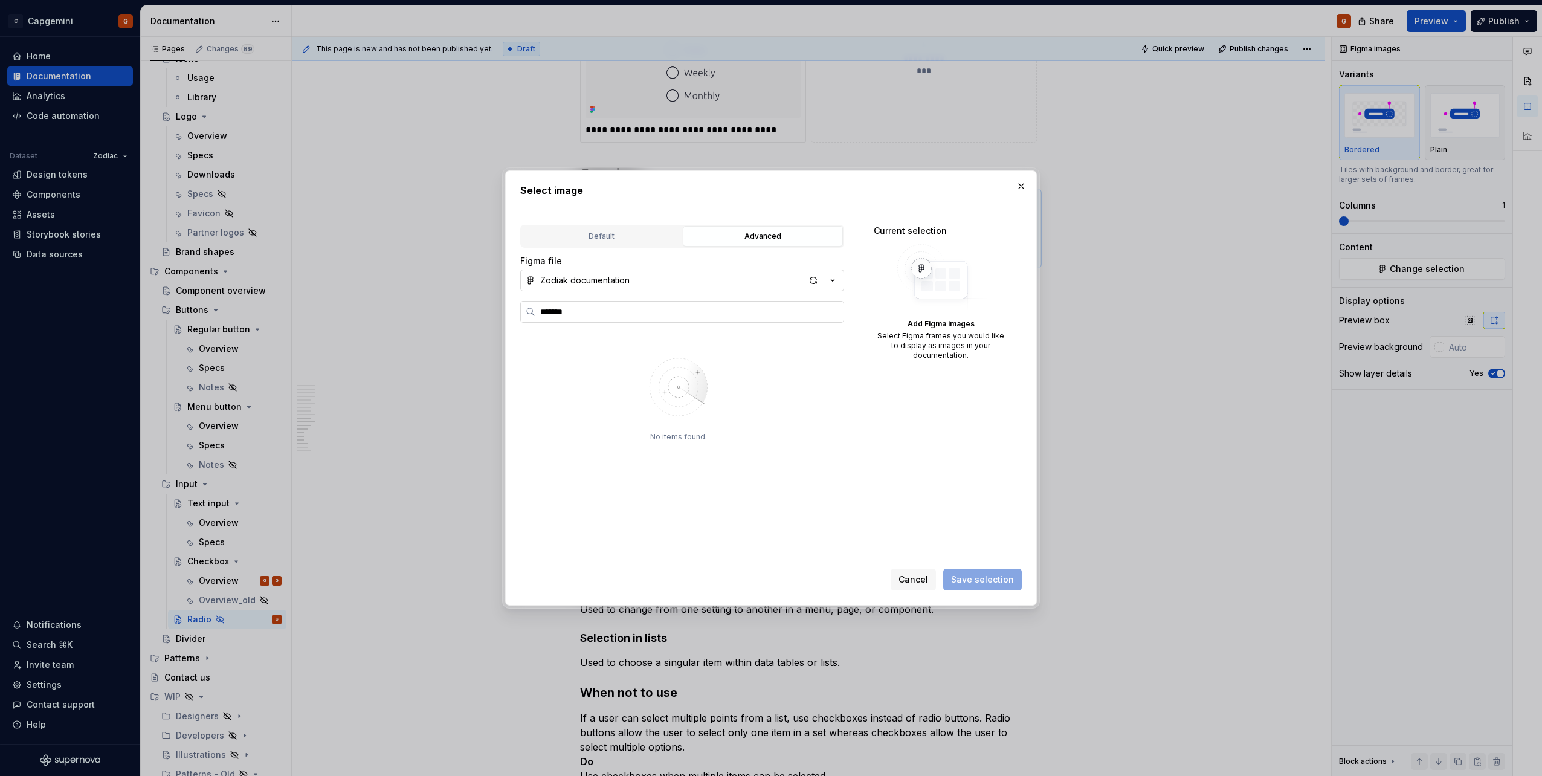
click at [607, 308] on input "*******" at bounding box center [689, 312] width 308 height 12
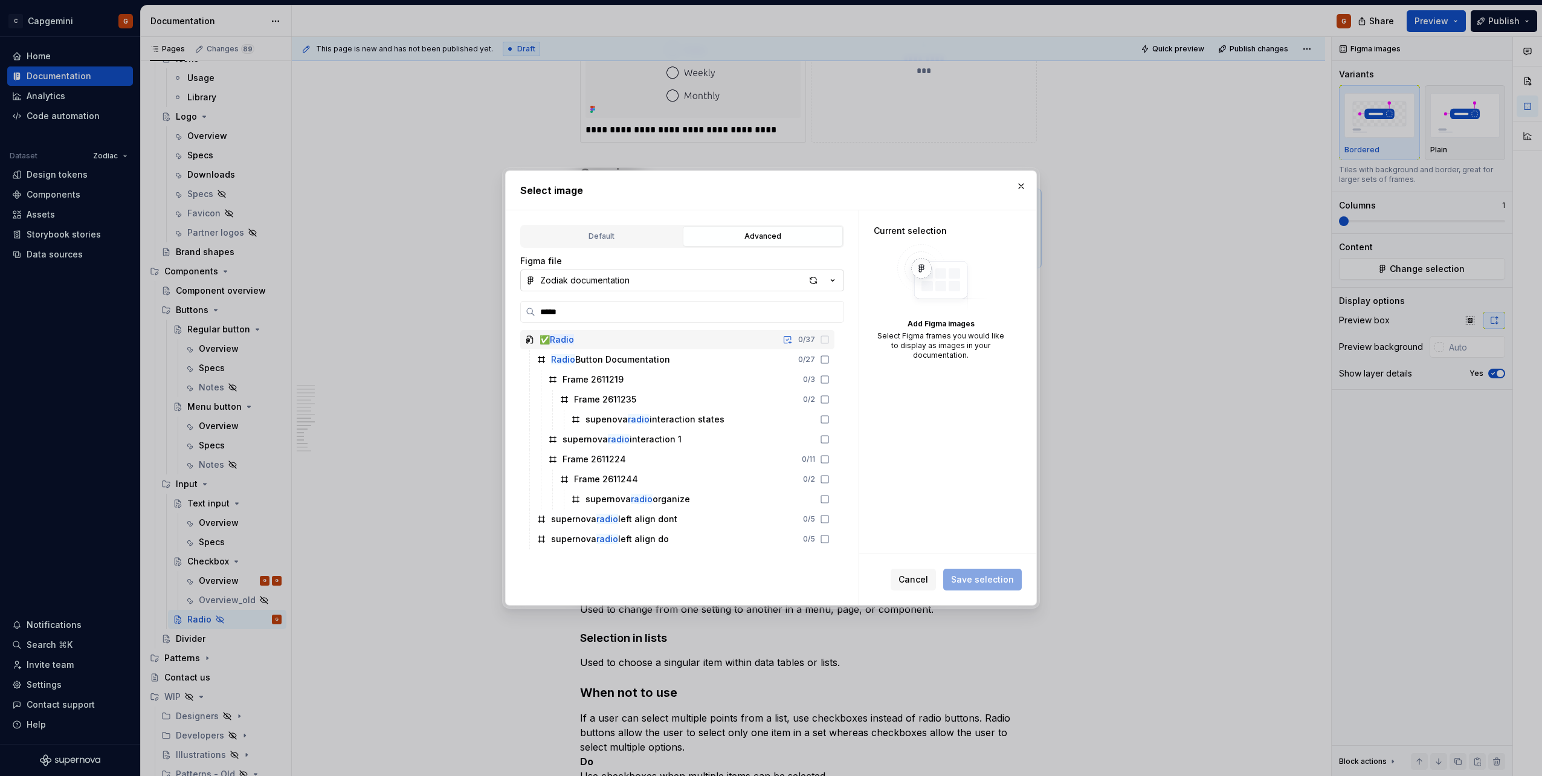
click at [822, 280] on div "button" at bounding box center [822, 280] width 34 height 17
click at [969, 397] on div "Select image Default Advanced Import Figma frame as image We’ll keep this image…" at bounding box center [771, 388] width 1542 height 776
click at [740, 314] on input "*****" at bounding box center [689, 312] width 308 height 12
type input "*******"
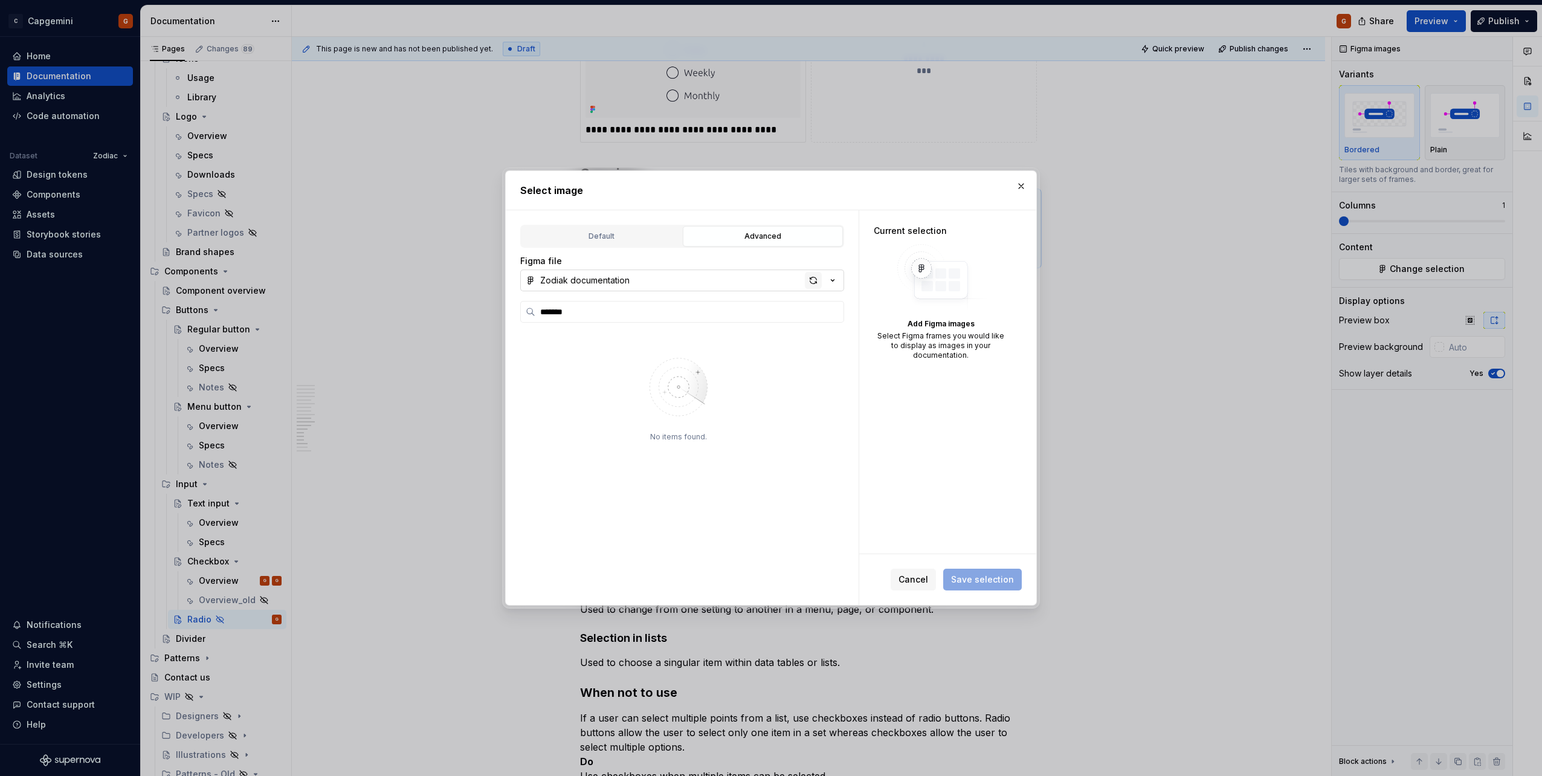
click at [811, 283] on div "button" at bounding box center [813, 280] width 17 height 17
type textarea "*"
click at [751, 347] on div "✅ Radio 0 / 42" at bounding box center [677, 339] width 314 height 19
click at [753, 356] on div "supernova radio spacing 0 / 5" at bounding box center [683, 359] width 303 height 19
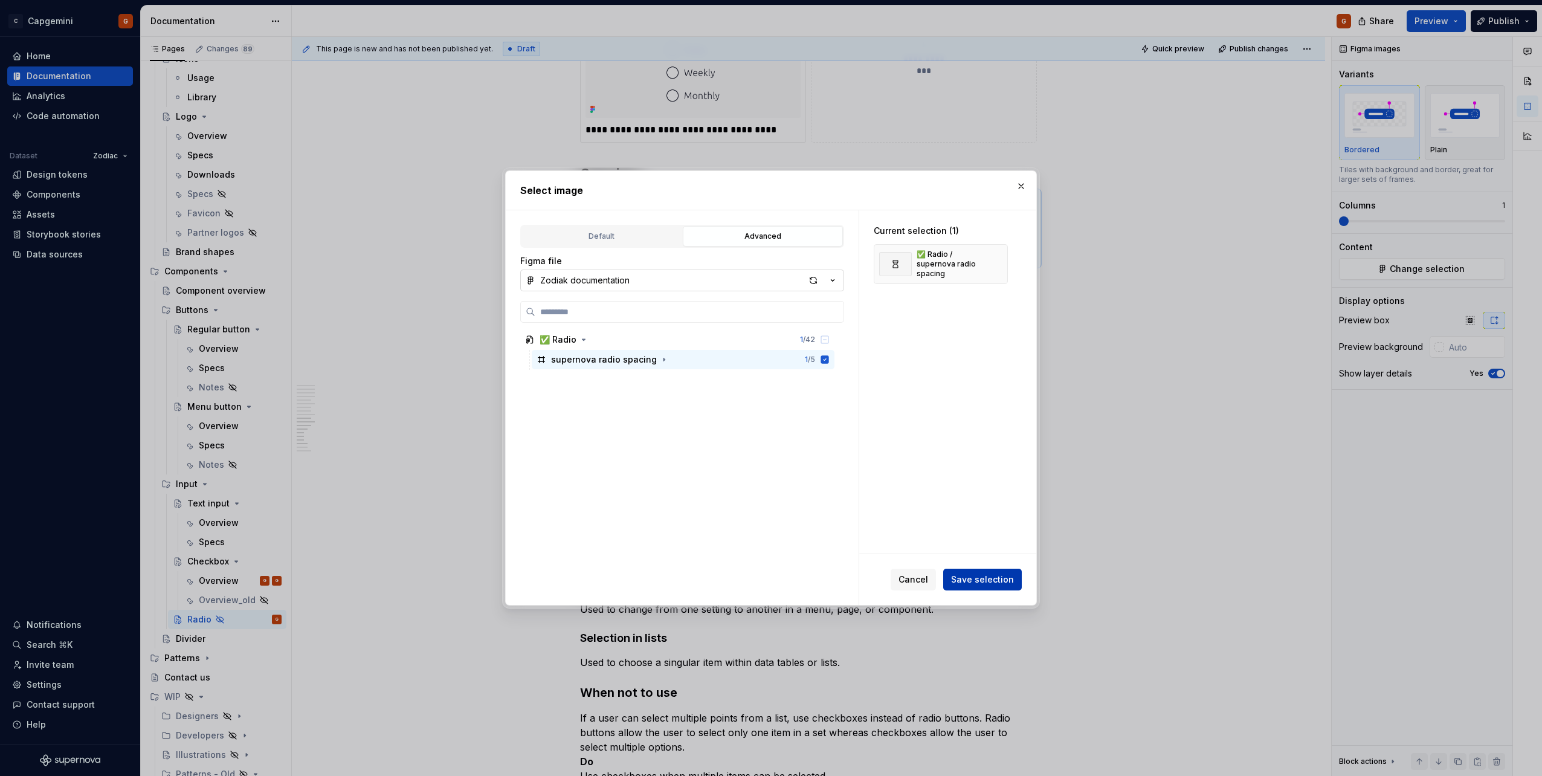
click at [998, 574] on span "Save selection" at bounding box center [982, 579] width 63 height 12
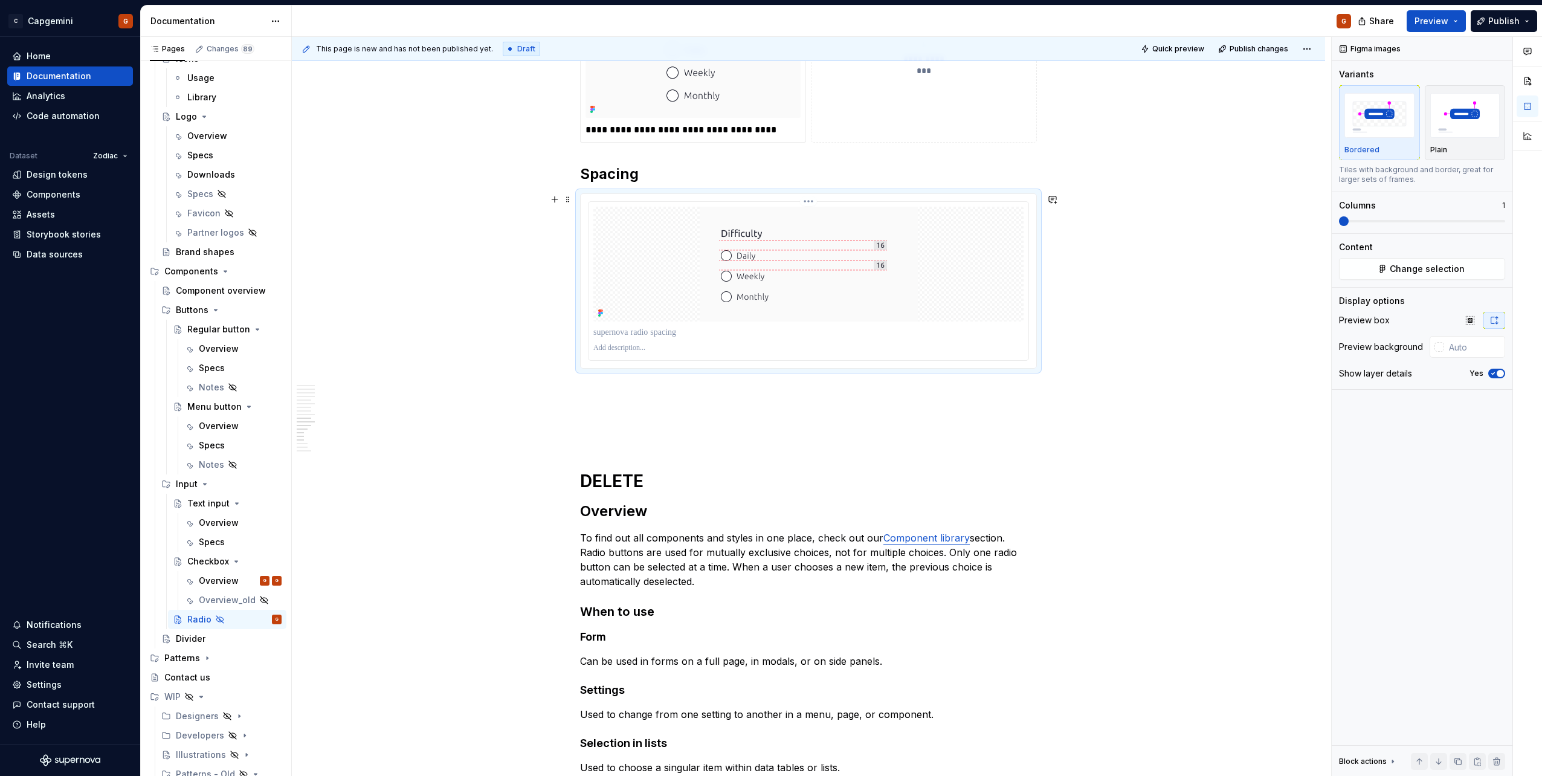
click at [980, 249] on div at bounding box center [808, 264] width 430 height 115
click at [1028, 340] on div at bounding box center [809, 281] width 440 height 158
click at [1467, 342] on input "text" at bounding box center [1474, 347] width 61 height 22
type input "#FAFAFA"
type button "on"
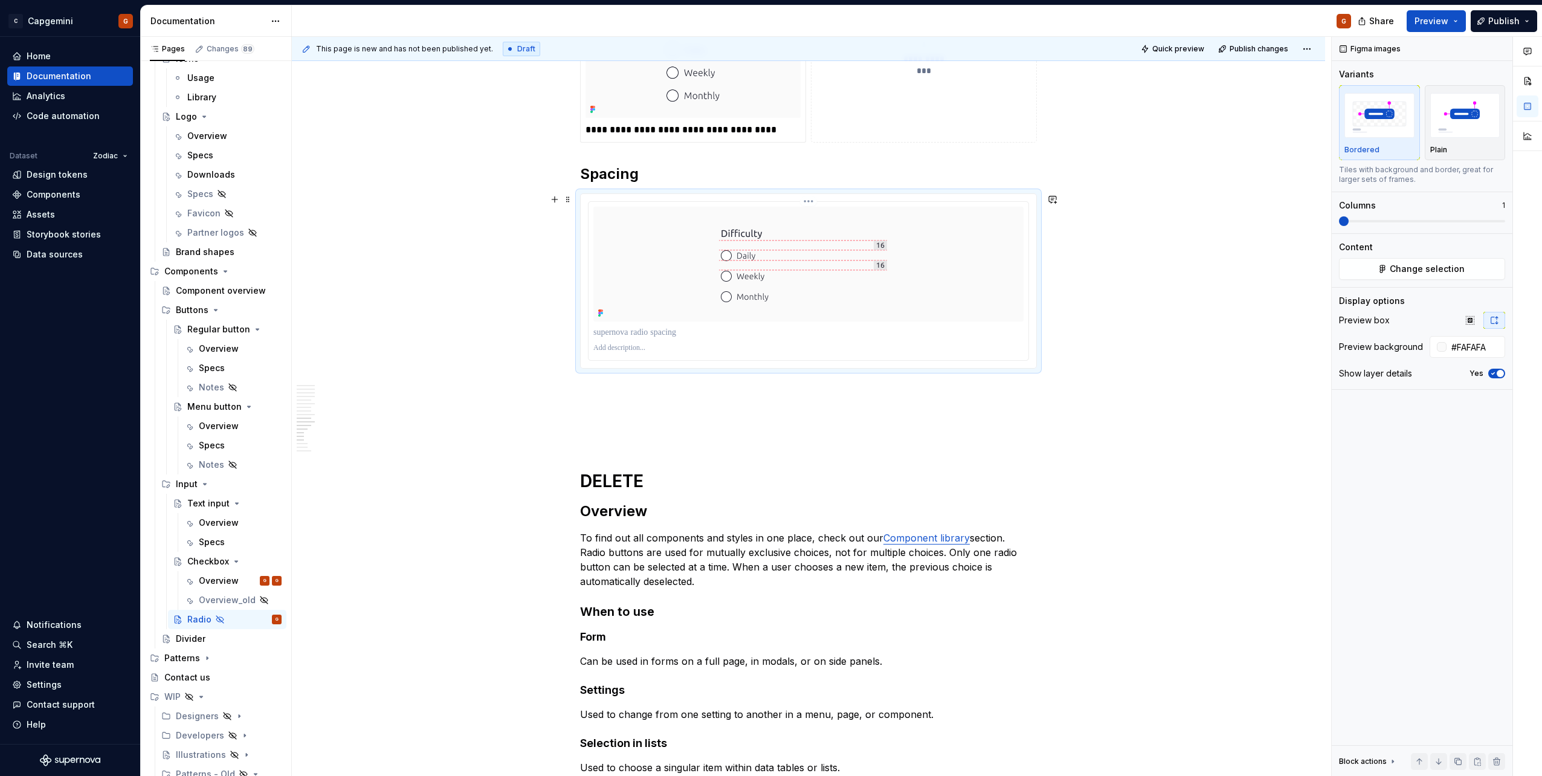
click at [909, 338] on div at bounding box center [808, 332] width 430 height 17
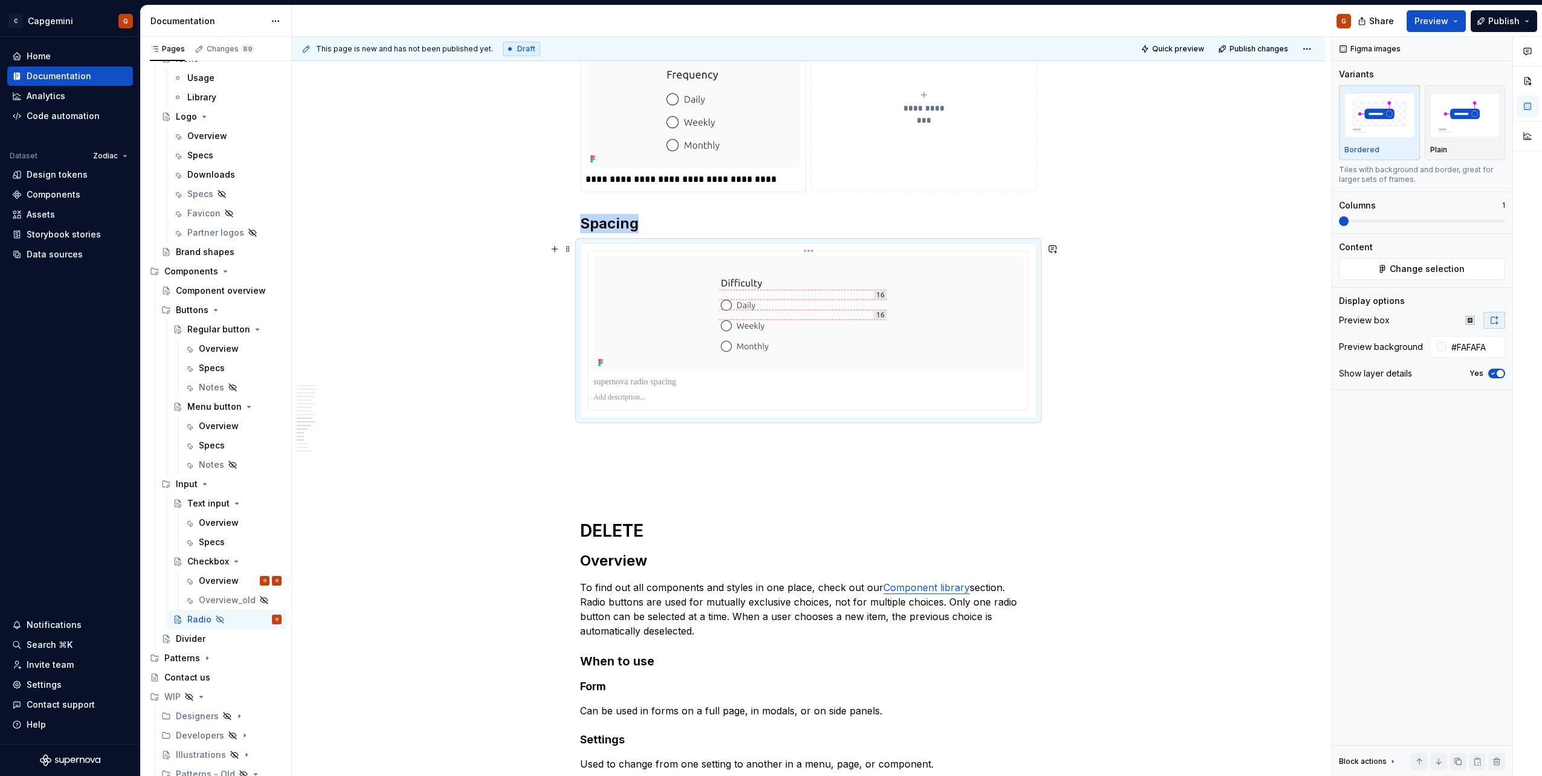
scroll to position [1859, 0]
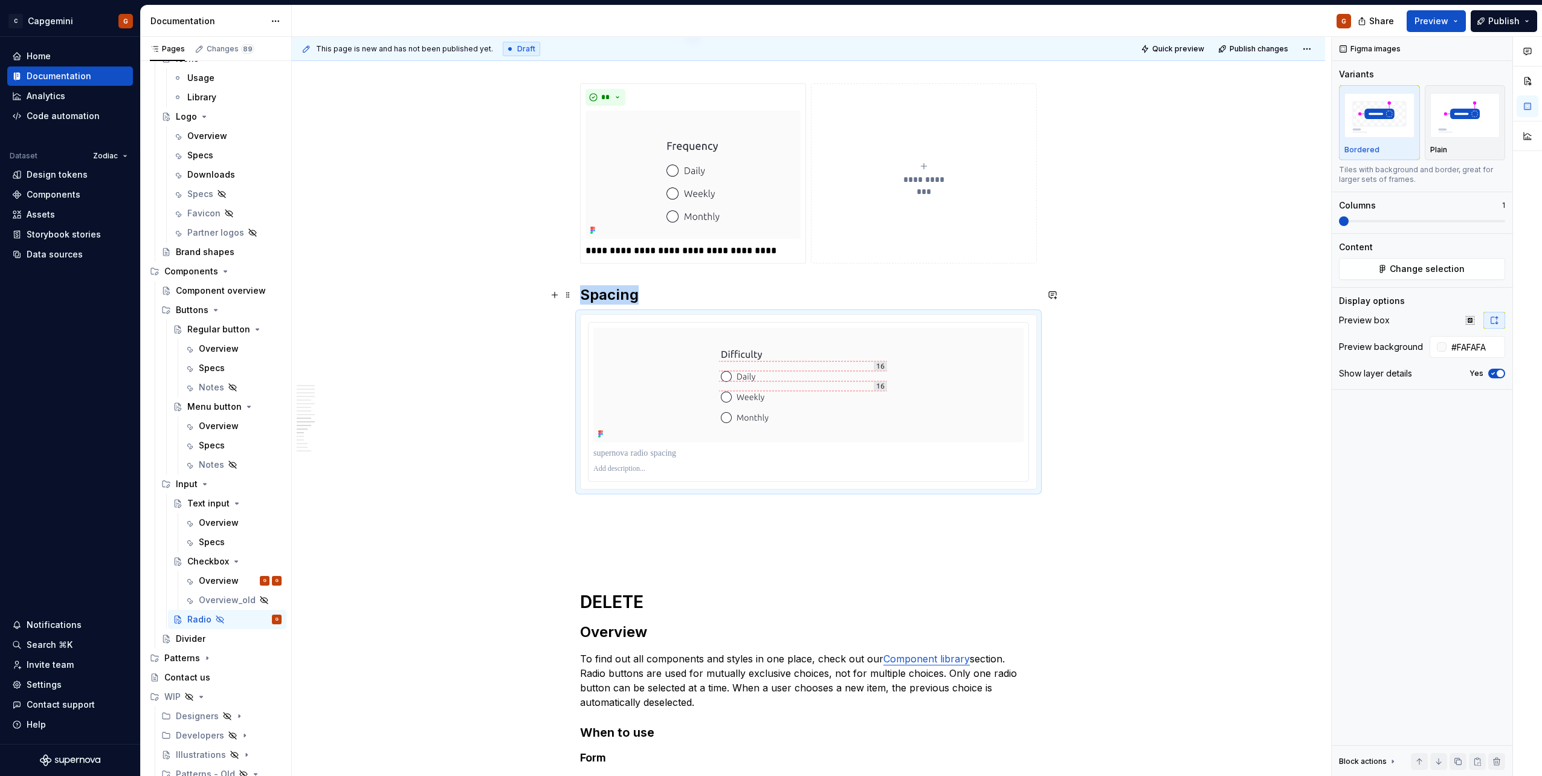
click at [660, 299] on h2 "Spacing" at bounding box center [808, 294] width 457 height 19
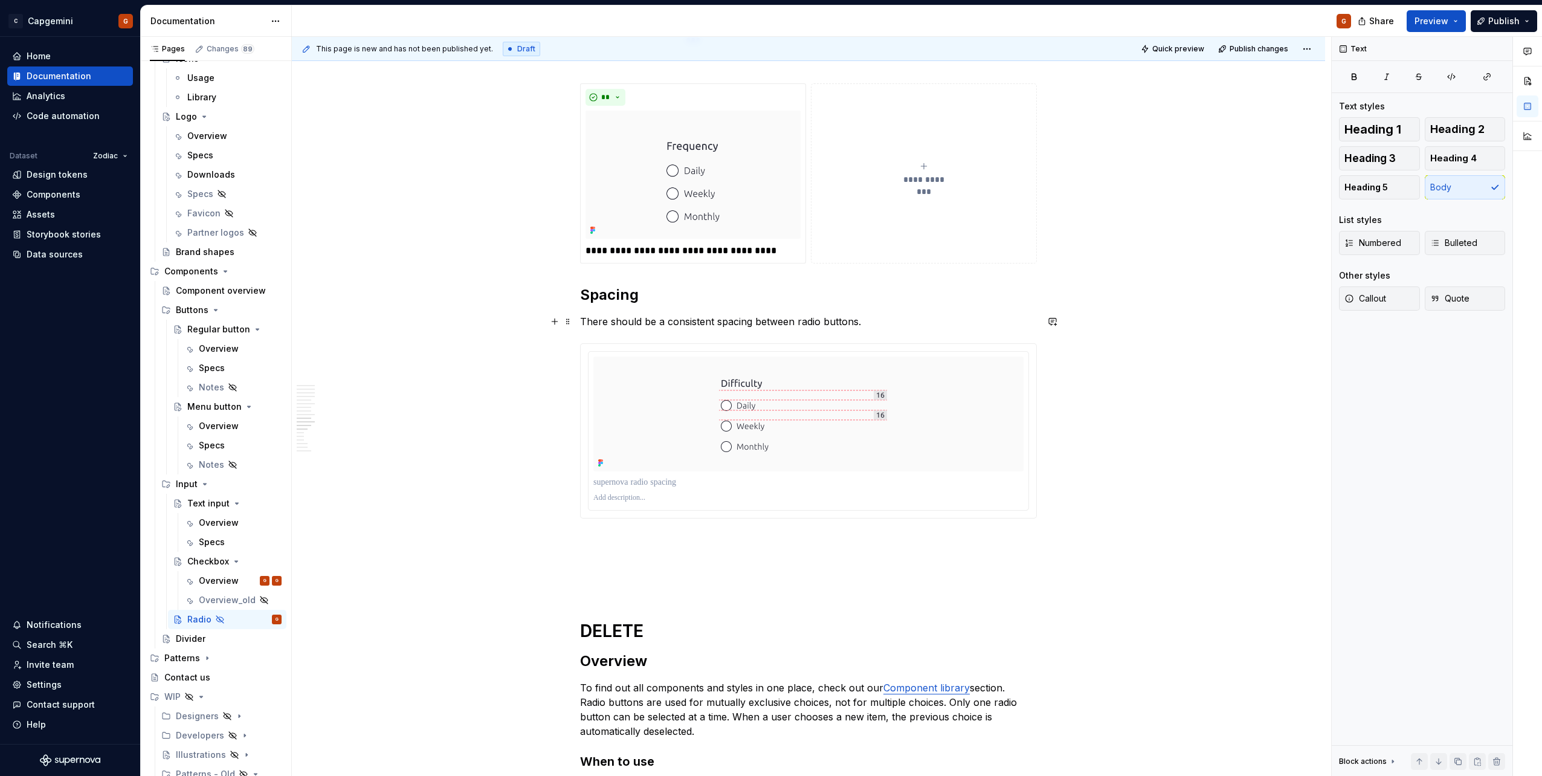
click at [824, 321] on p "There should be a consistent spacing between radio buttons." at bounding box center [808, 321] width 457 height 15
click at [856, 325] on p "There should be a consistent spacing between radio buttons." at bounding box center [808, 321] width 457 height 15
click at [583, 324] on p "There should be a consistent spacing between radio buttons." at bounding box center [808, 321] width 457 height 15
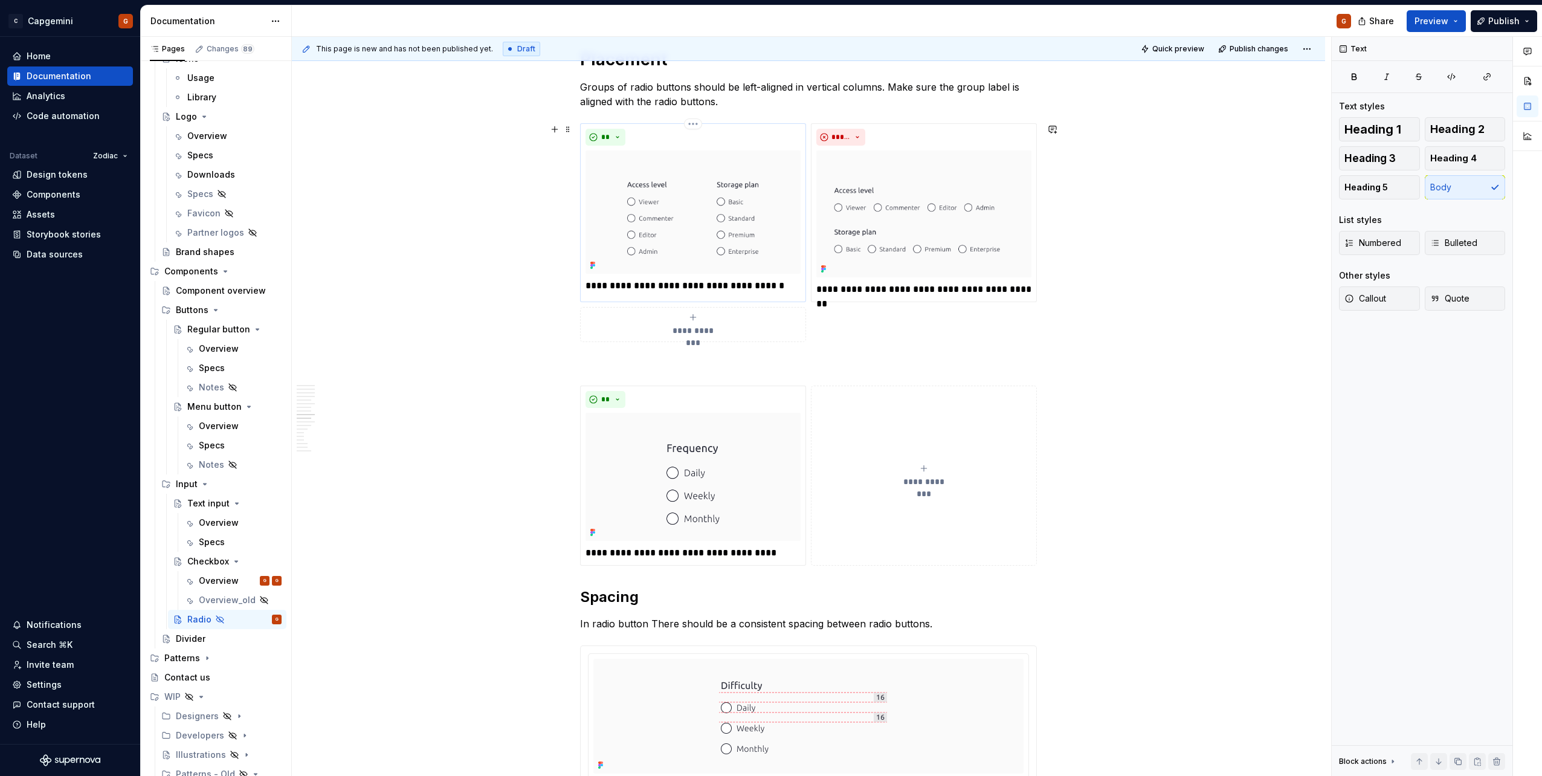
scroll to position [1436, 0]
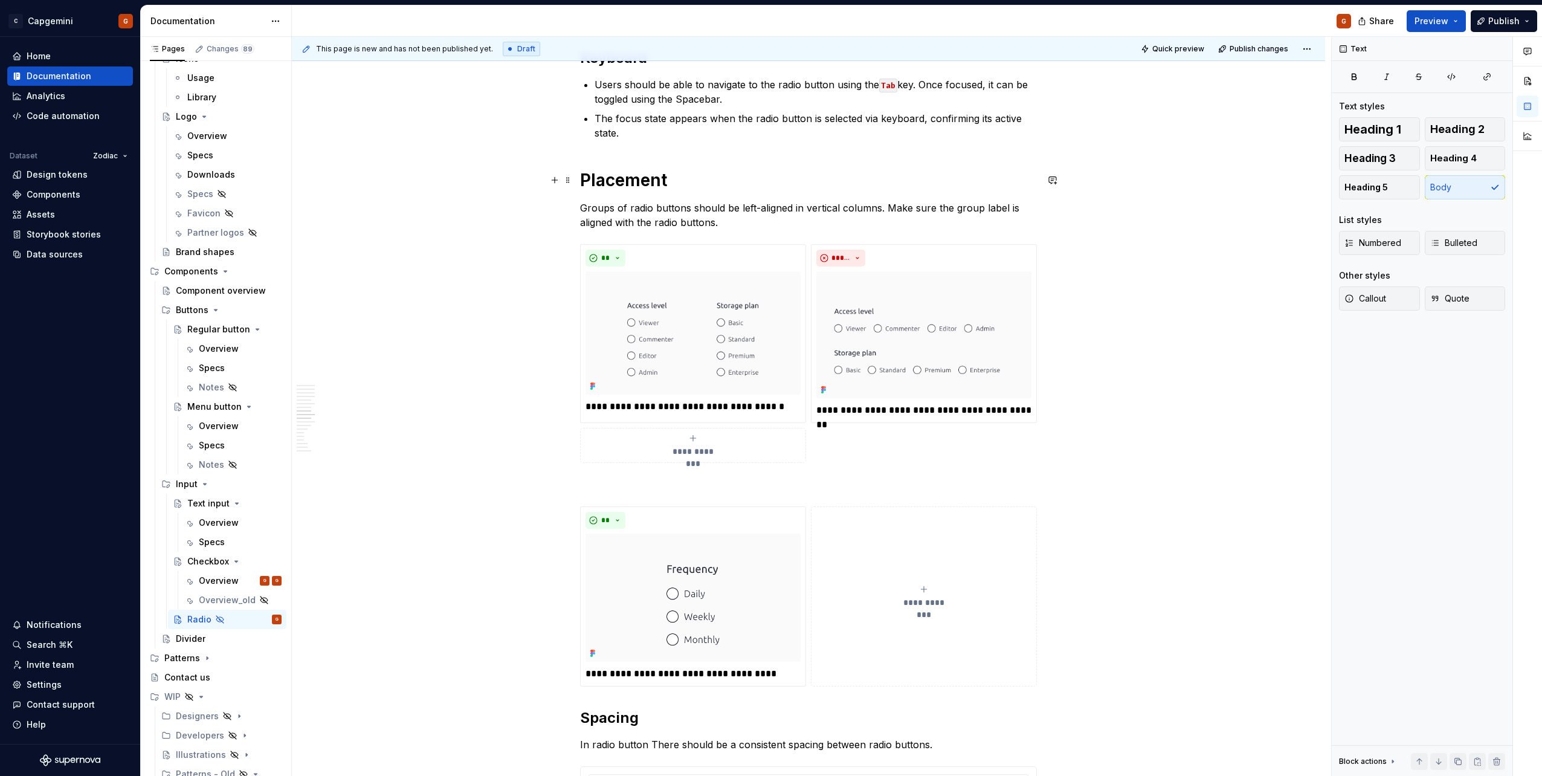
click at [583, 179] on h1 "Placement" at bounding box center [808, 180] width 457 height 22
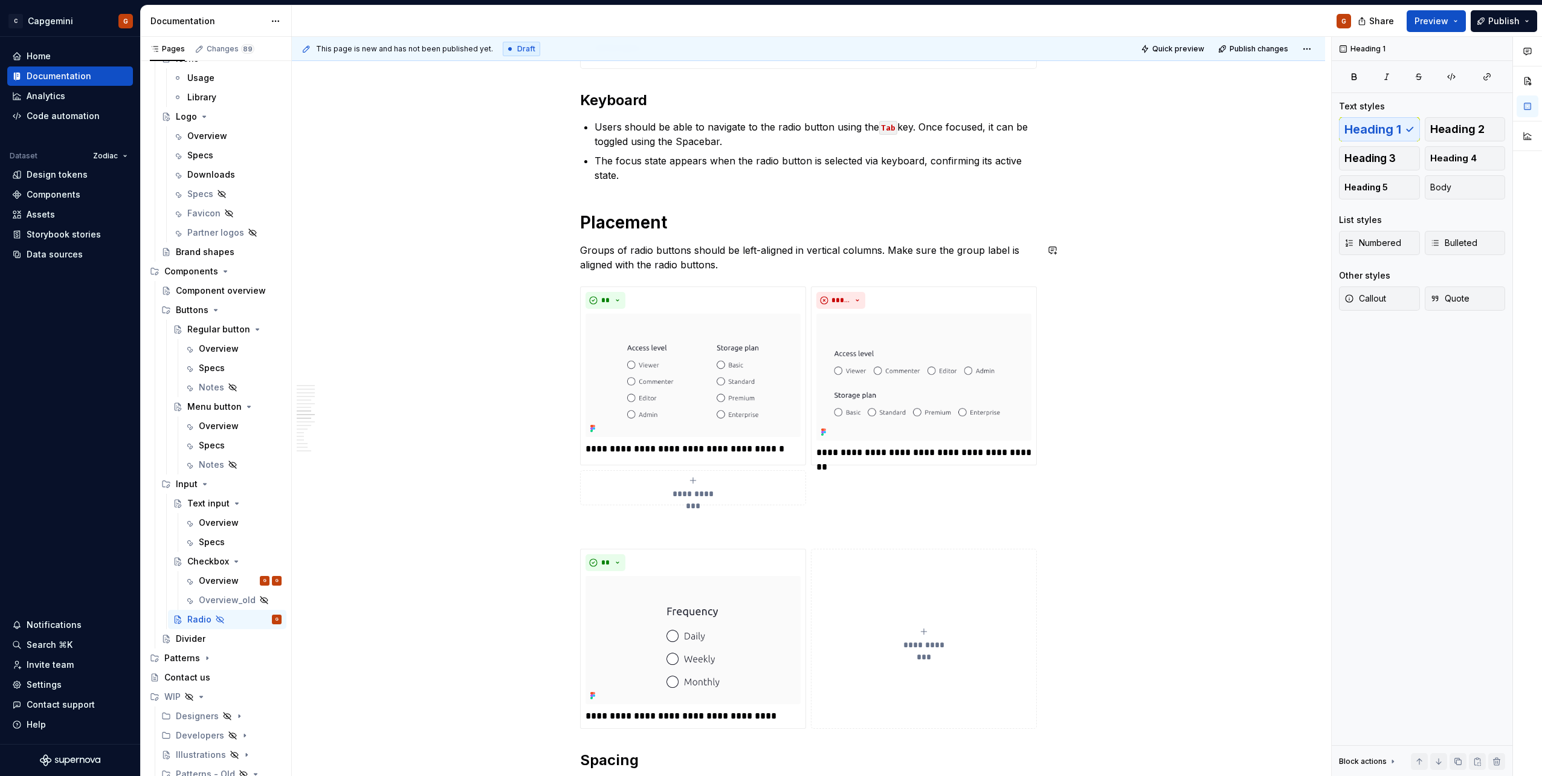
scroll to position [1375, 0]
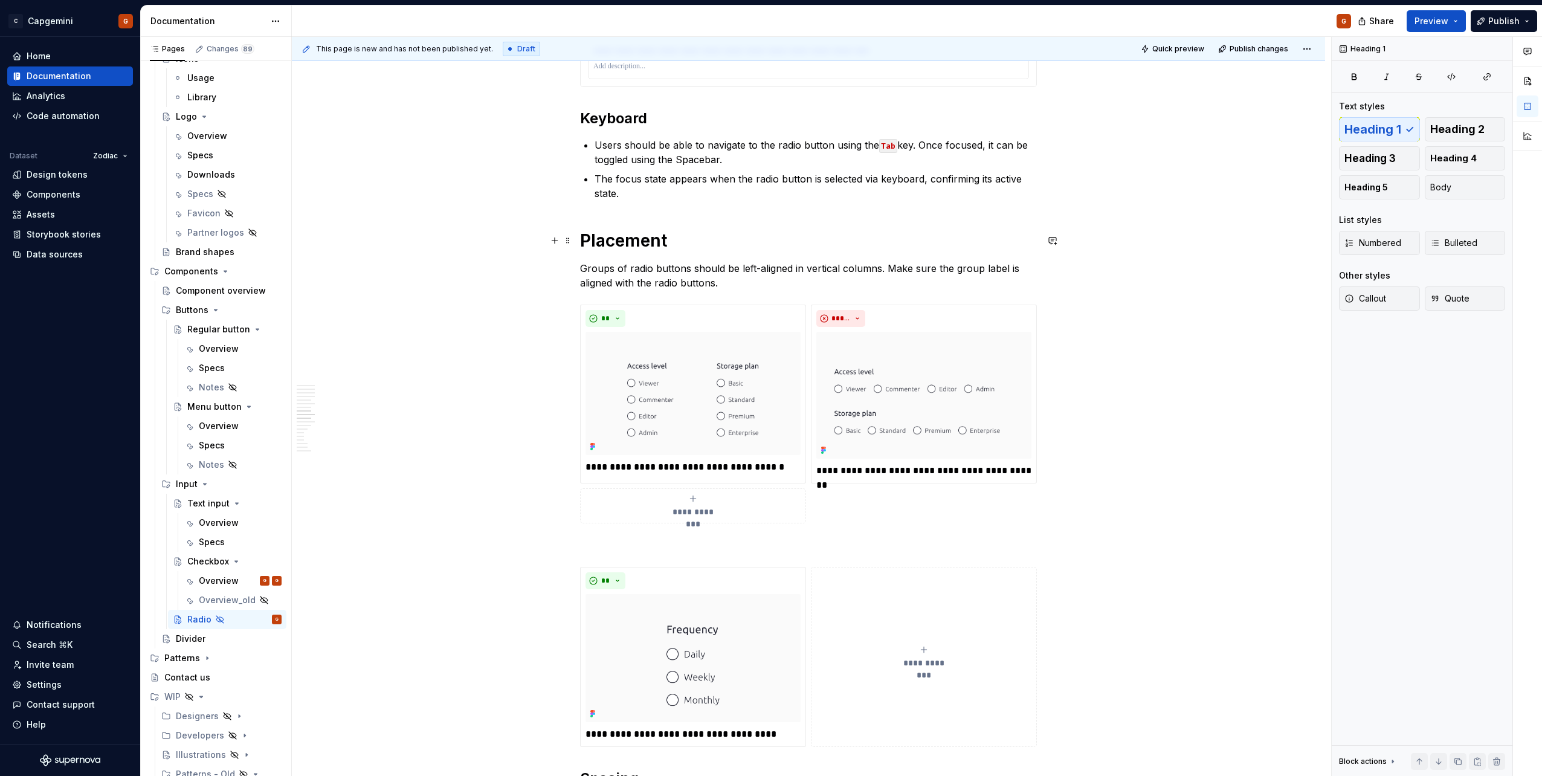
click at [645, 238] on h1 "Placement" at bounding box center [808, 241] width 457 height 22
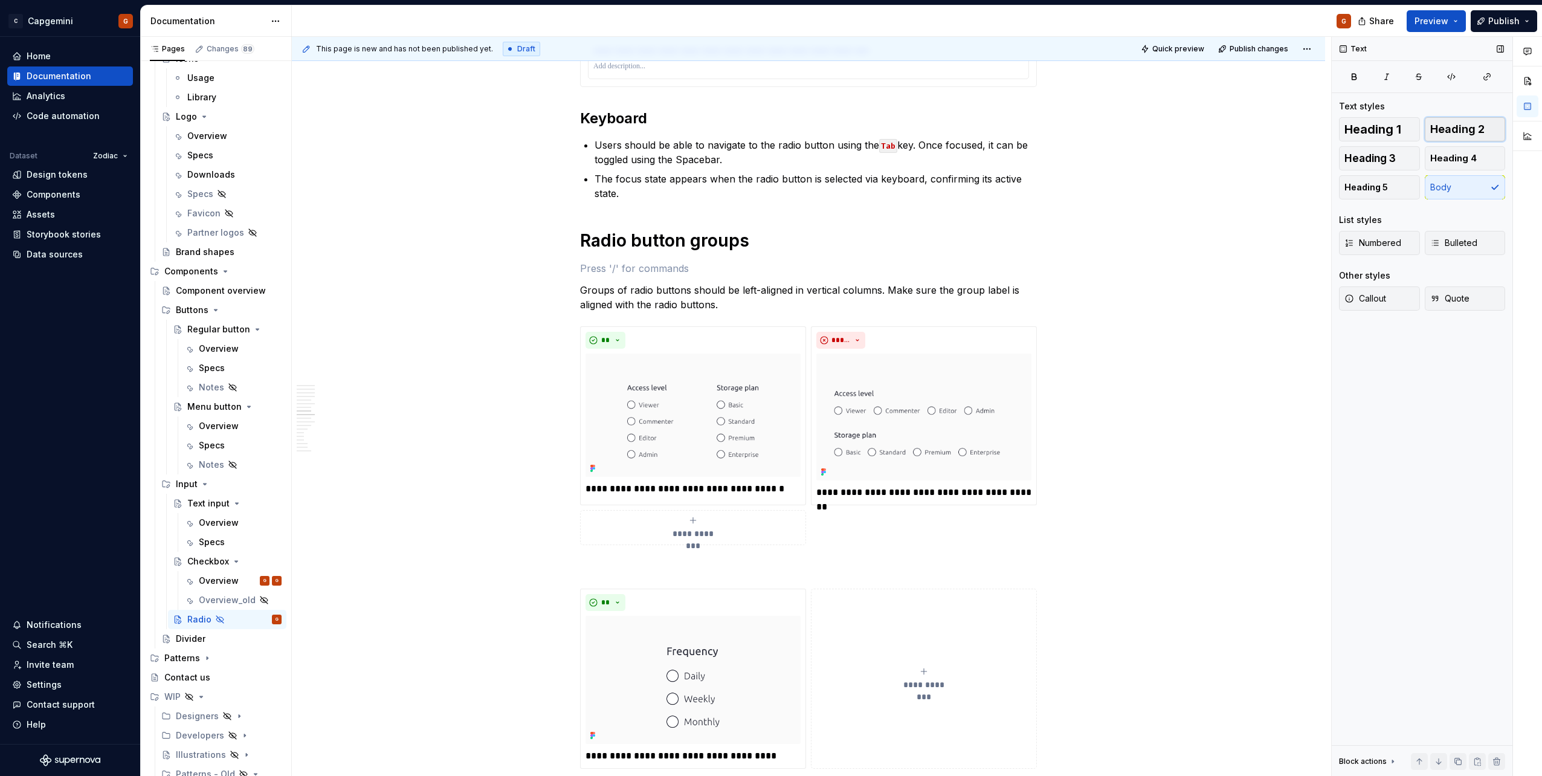
click at [1484, 126] on span "Heading 2" at bounding box center [1457, 129] width 54 height 12
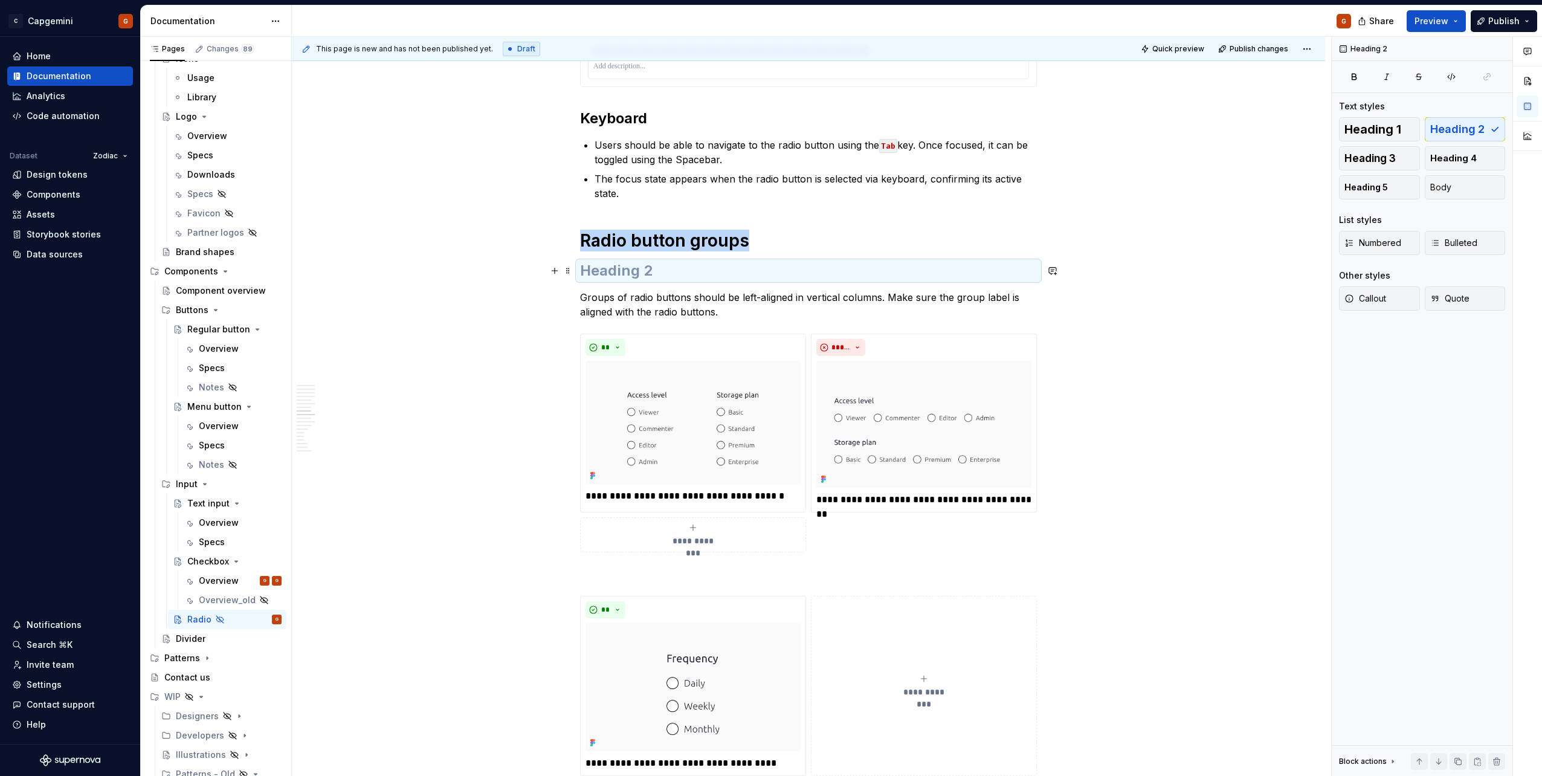
click at [913, 268] on h2 at bounding box center [808, 270] width 457 height 19
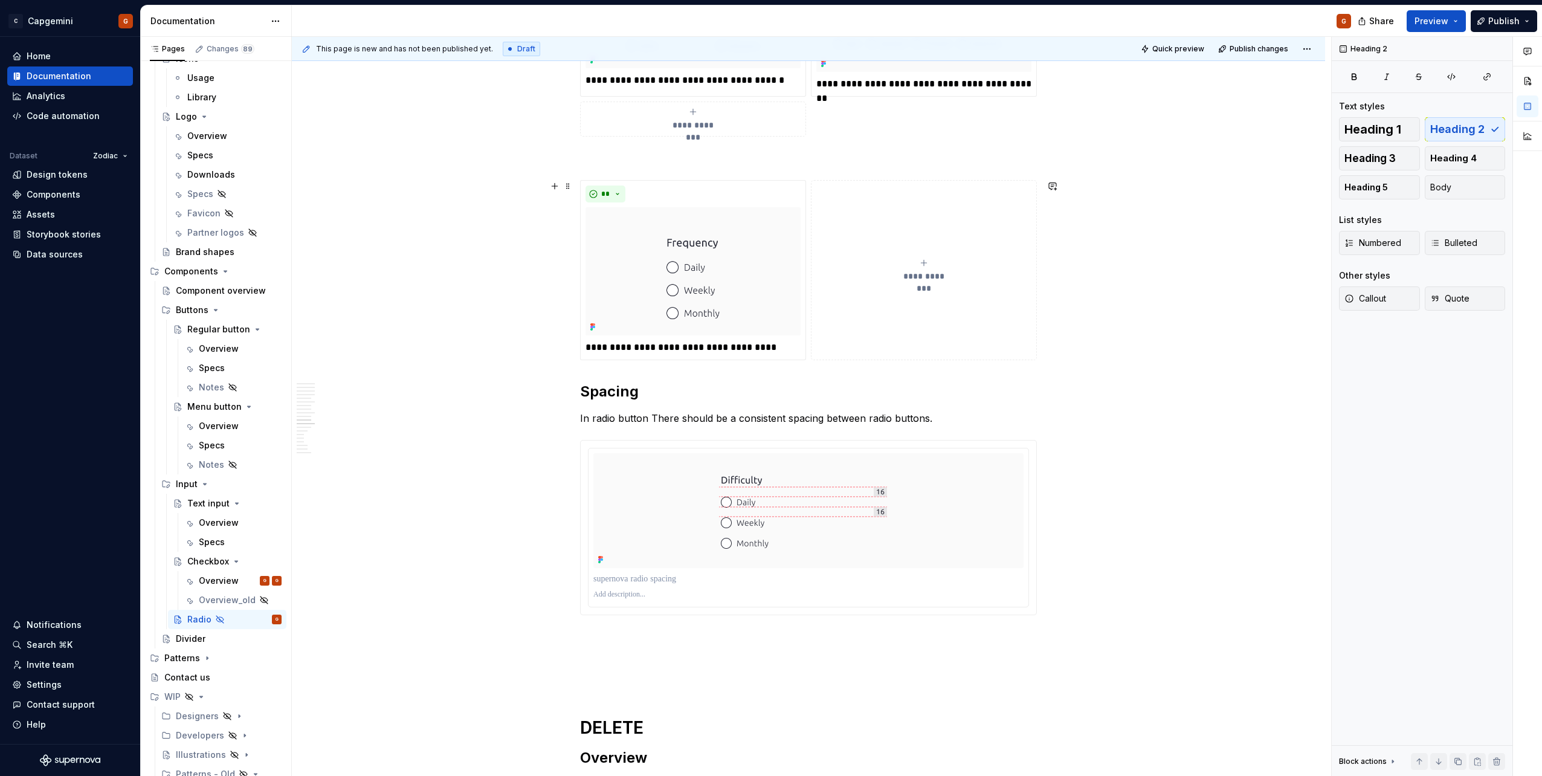
scroll to position [1859, 0]
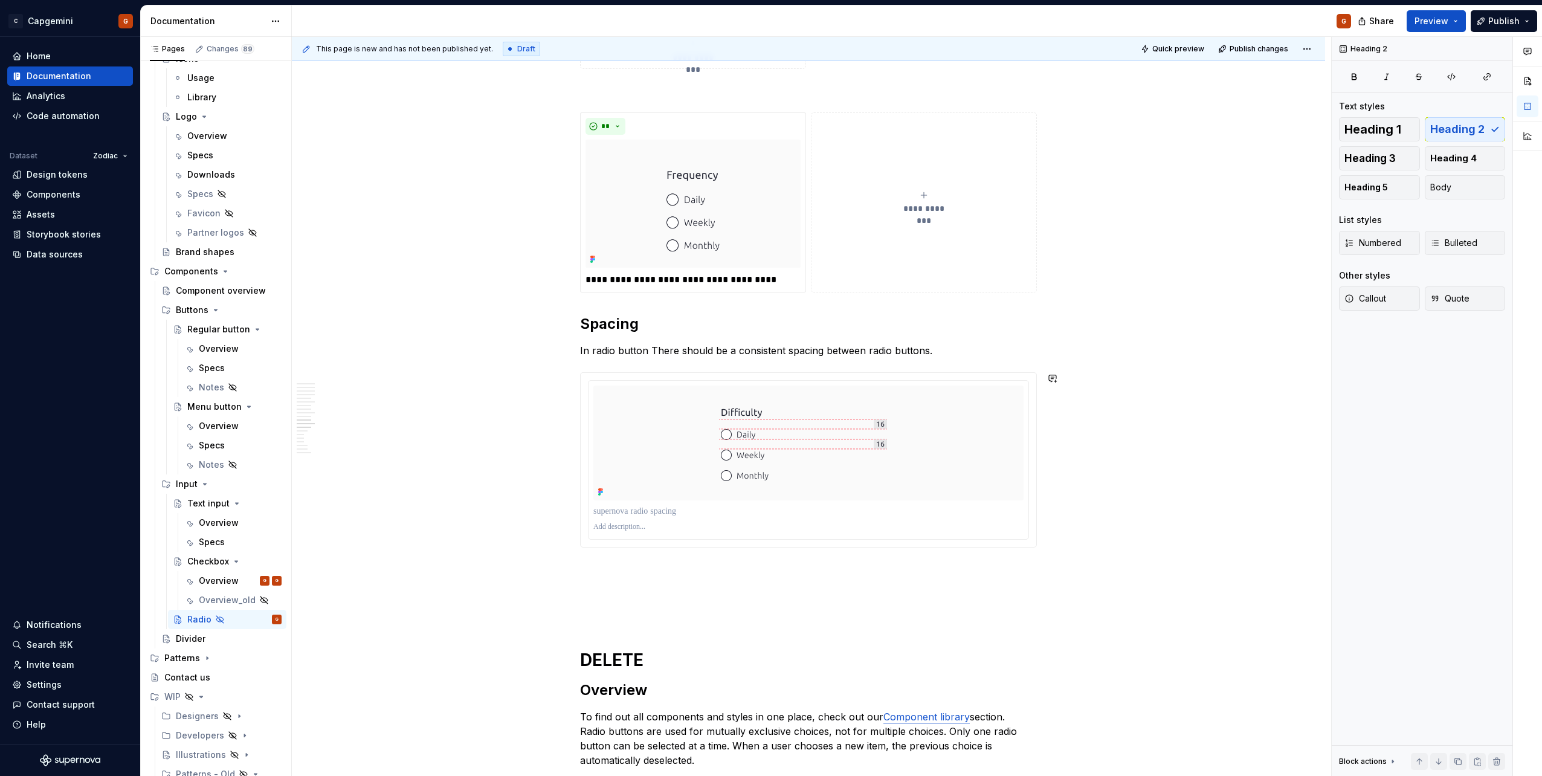
click at [648, 352] on p "In radio button There should be a consistent spacing between radio buttons." at bounding box center [808, 350] width 457 height 15
click at [885, 354] on p "In radio button groups, there should be a consistent spacing between radio butt…" at bounding box center [808, 350] width 457 height 15
click at [624, 349] on p "In radio button groups, there should be a consistent spacing between radio butt…" at bounding box center [808, 350] width 457 height 15
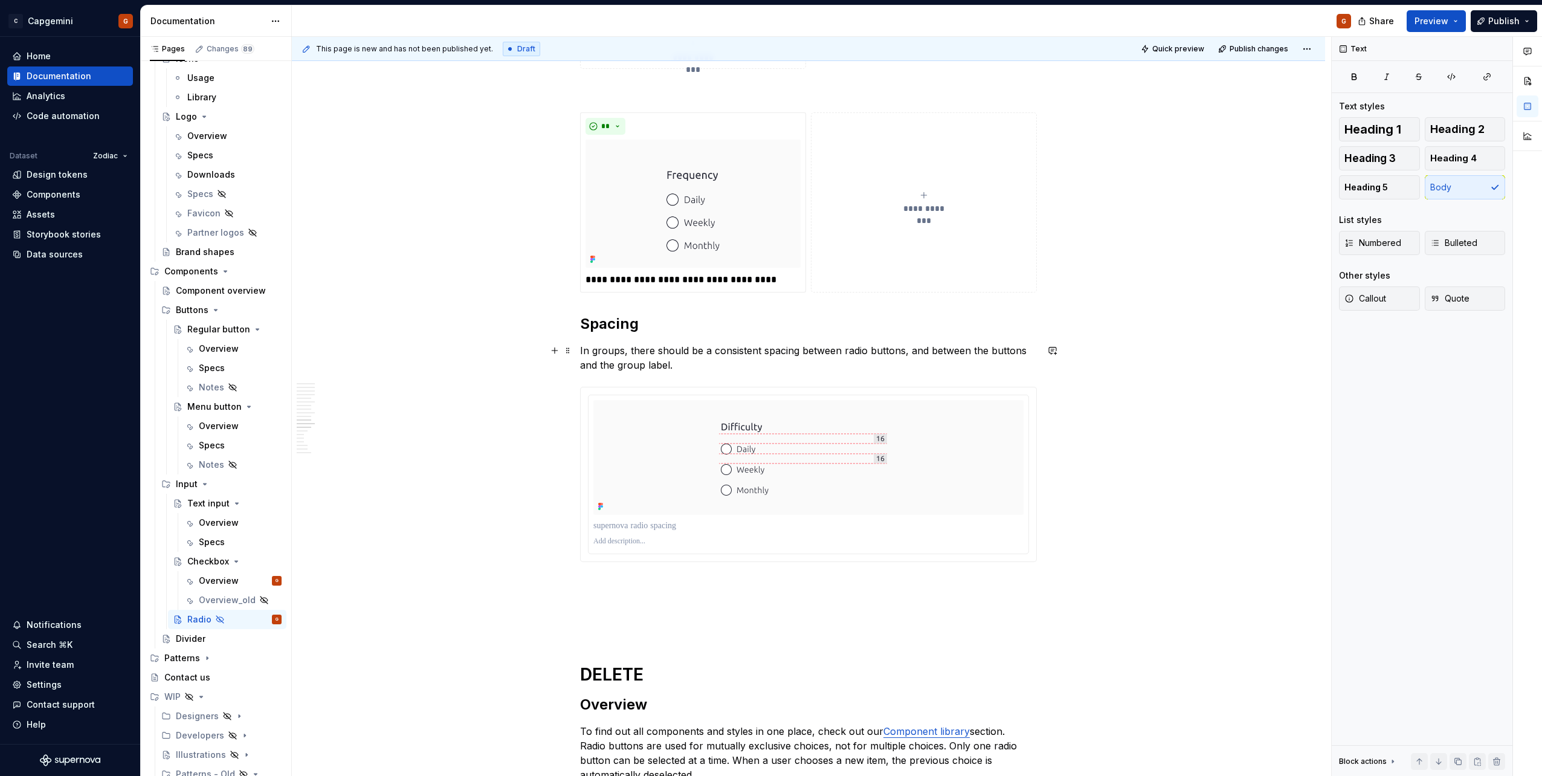
click at [799, 347] on p "In groups, there should be a consistent spacing between radio buttons, and betw…" at bounding box center [808, 357] width 457 height 29
click at [592, 368] on p "In groups, there should be a consistent spacing of 16 pixels between radio butt…" at bounding box center [808, 357] width 457 height 29
click at [680, 364] on p "In groups, there should be a consistent spacing of 16 pixels between radio butt…" at bounding box center [808, 357] width 457 height 29
click at [620, 366] on p "In groups, there should be a consistent spacing of 16 pixels between radio butt…" at bounding box center [808, 357] width 457 height 29
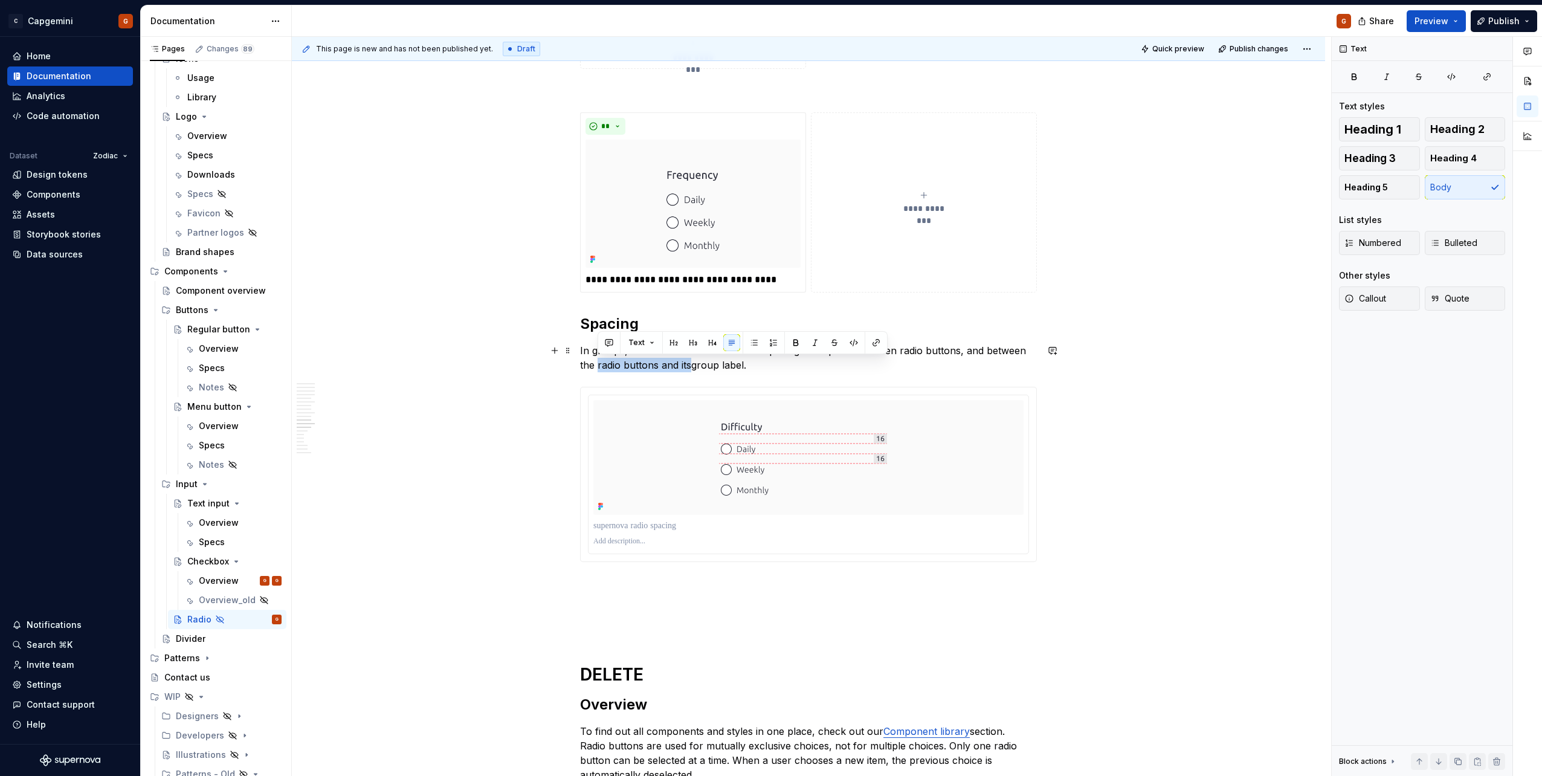
drag, startPoint x: 597, startPoint y: 366, endPoint x: 690, endPoint y: 370, distance: 93.1
click at [690, 370] on p "In groups, there should be a consistent spacing of 16 pixels between radio butt…" at bounding box center [808, 357] width 457 height 29
click at [732, 369] on p "In groups, there should be a consistent spacing of 16 pixels between radio butt…" at bounding box center [808, 357] width 457 height 29
type textarea "*"
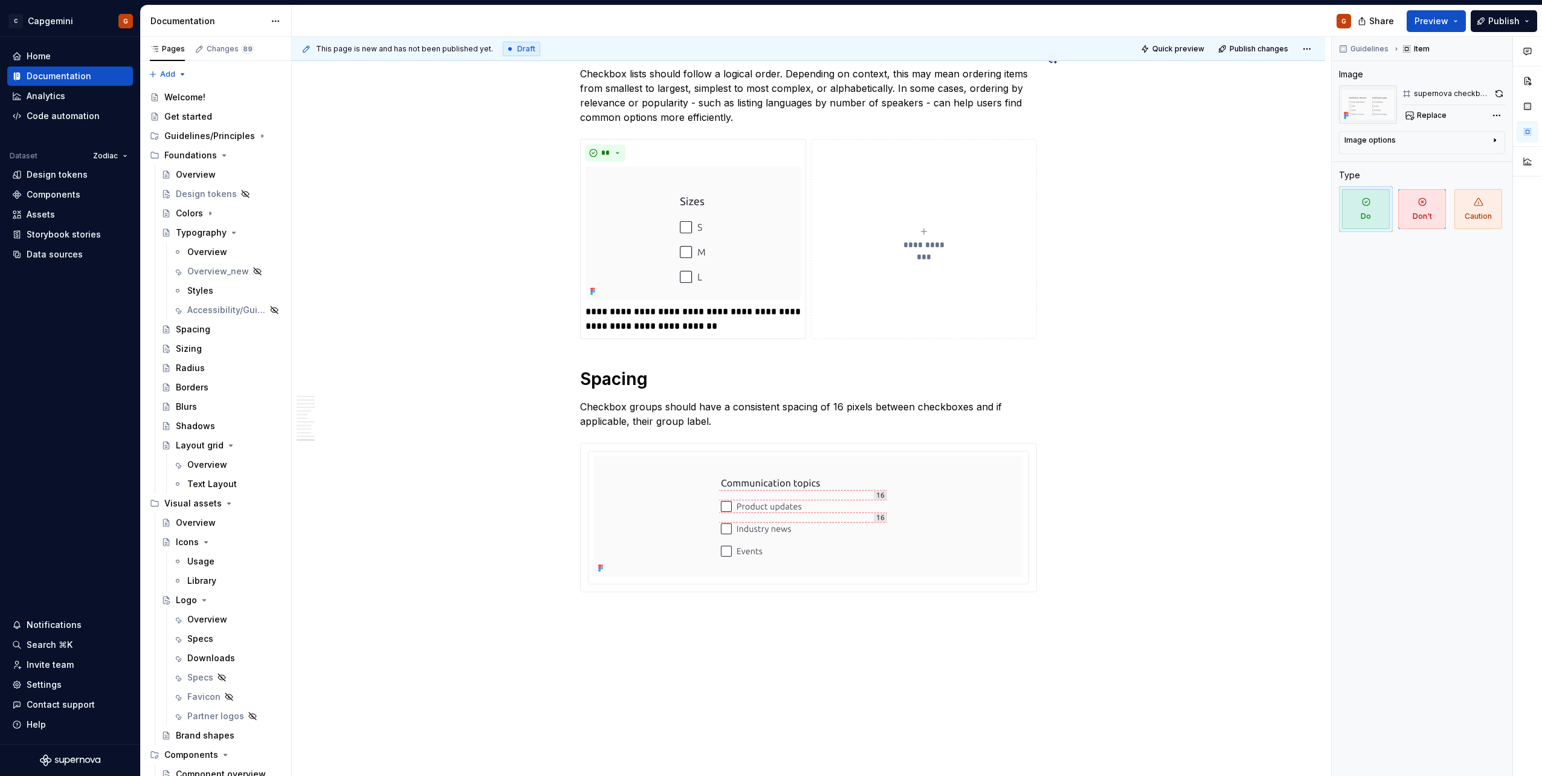
scroll to position [3780, 0]
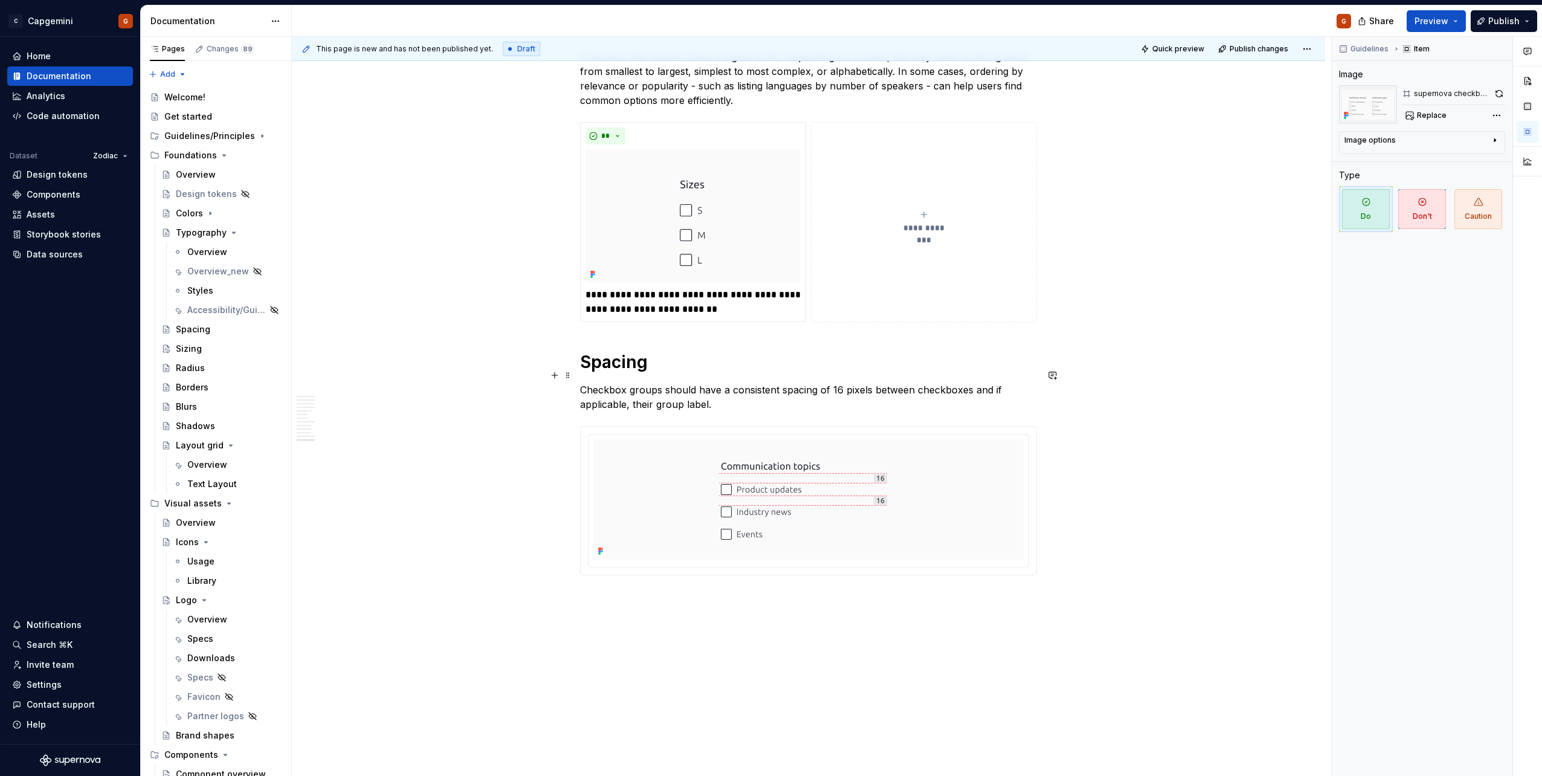
click at [816, 392] on p "Checkbox groups should have a consistent spacing of 16 pixels between checkboxe…" at bounding box center [808, 397] width 457 height 29
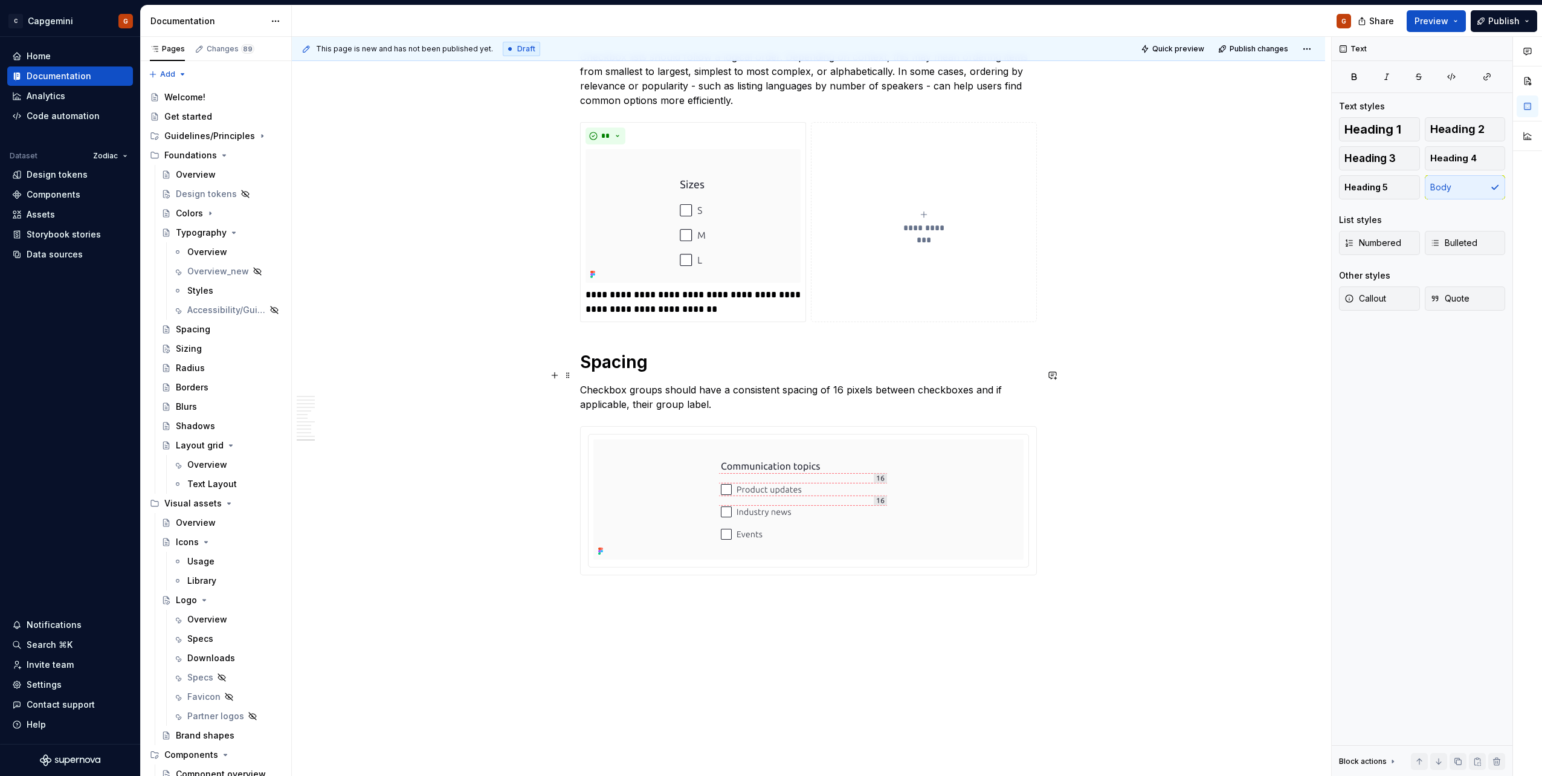
click at [789, 383] on p "Checkbox groups should have a consistent spacing of 16 pixels between checkboxe…" at bounding box center [808, 397] width 457 height 29
click at [787, 383] on p "Checkbox groups should have a consistent spacing of 16 pixels between checkboxe…" at bounding box center [808, 397] width 457 height 29
click at [806, 383] on p "Checkbox groups should have a consistent spacing of 16 pixels between checkboxe…" at bounding box center [808, 397] width 457 height 29
click at [812, 383] on p "Checkbox groups should have a consistent spacing of 16 pixels between checkboxe…" at bounding box center [808, 397] width 457 height 29
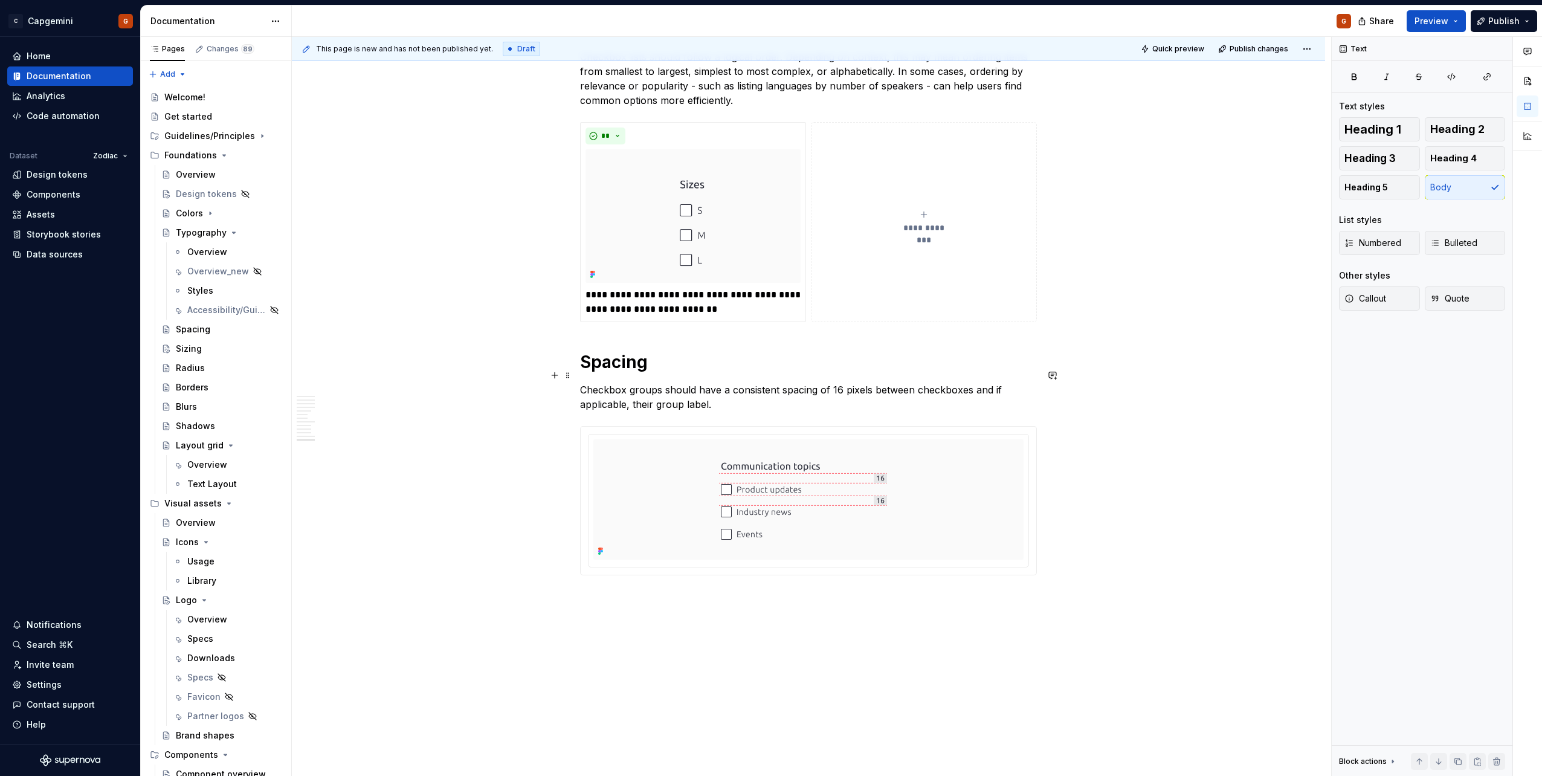
click at [810, 388] on p "Checkbox groups should have a consistent spacing of 16 pixels between checkboxe…" at bounding box center [808, 397] width 457 height 29
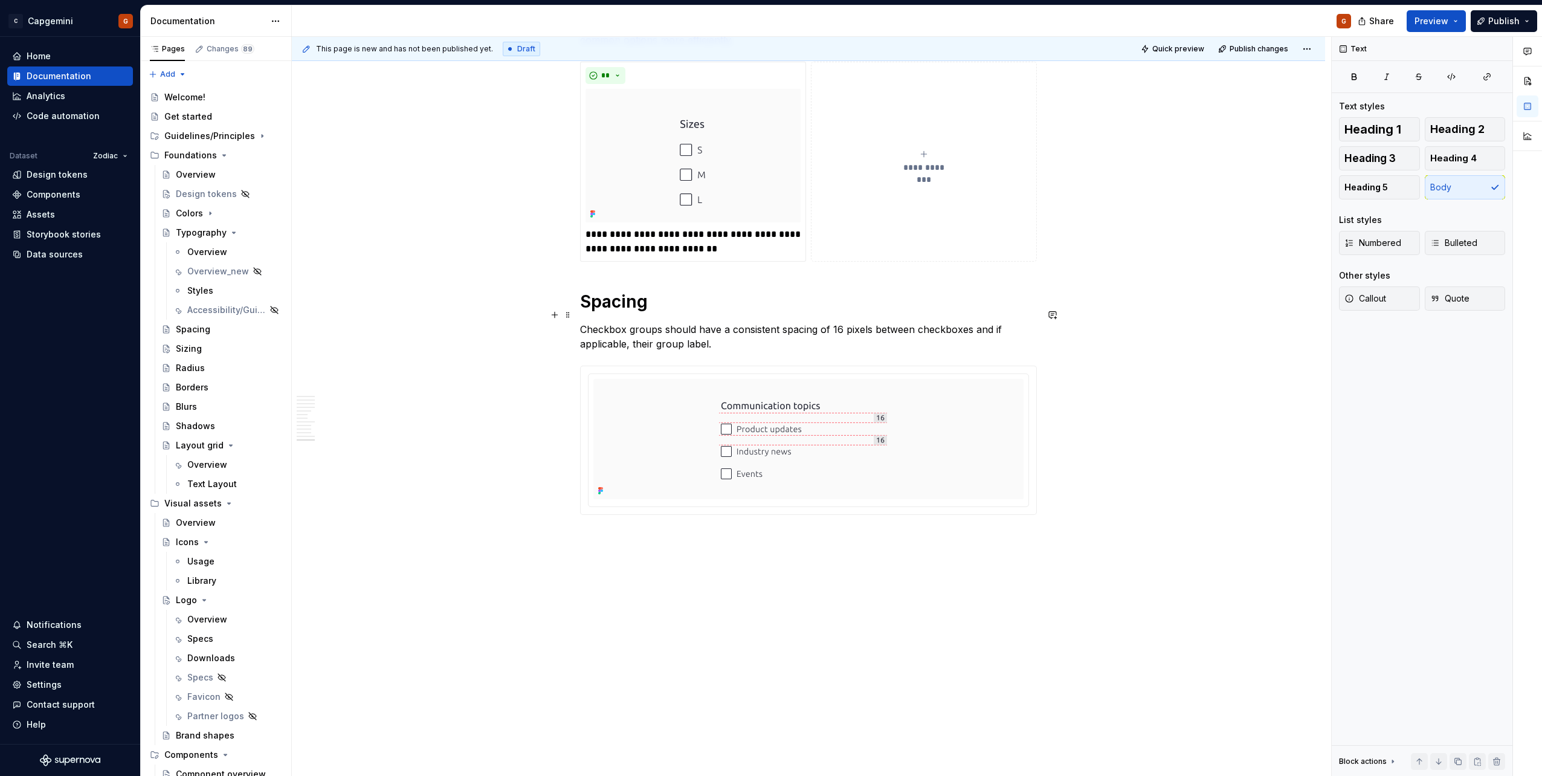
click at [597, 322] on p "Checkbox groups should have a consistent spacing of 16 pixels between checkboxe…" at bounding box center [808, 336] width 457 height 29
type textarea "*"
